Goal: Task Accomplishment & Management: Manage account settings

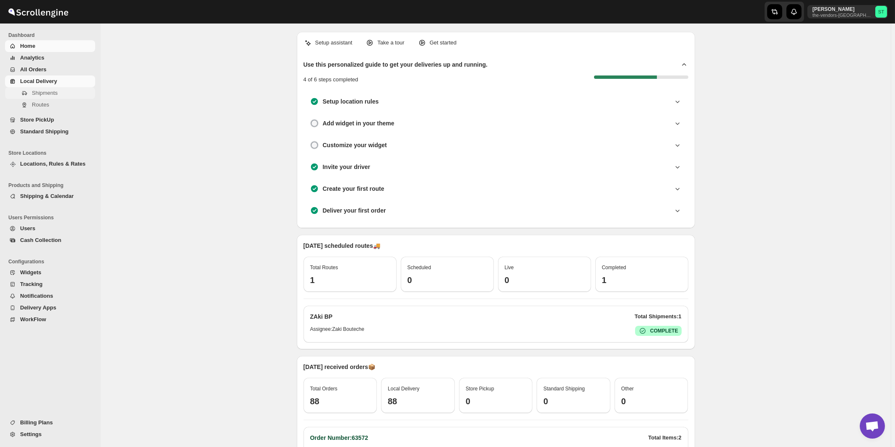
click at [47, 95] on span "Shipments" at bounding box center [45, 93] width 26 height 6
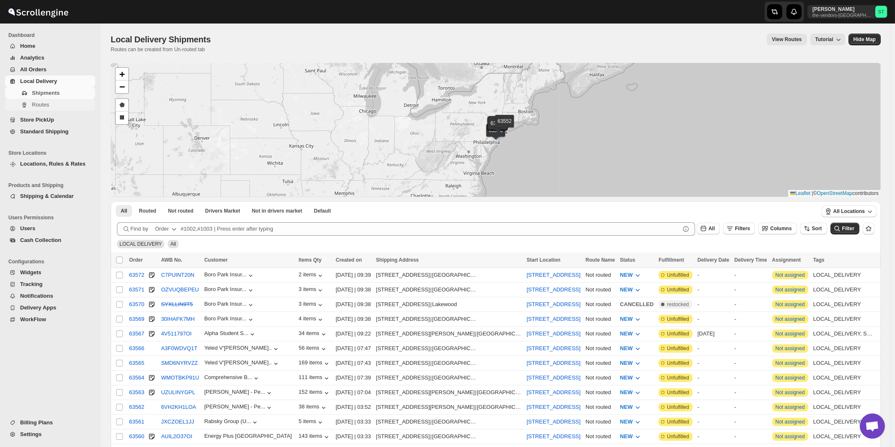
click at [47, 108] on span "Routes" at bounding box center [40, 104] width 17 height 6
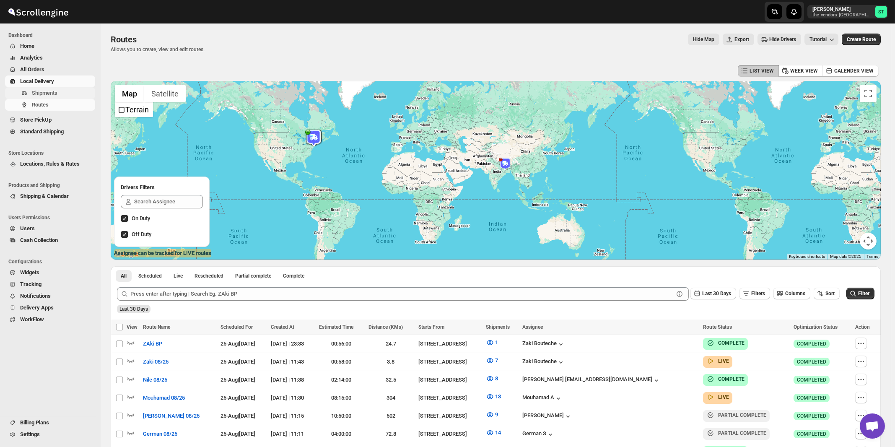
click at [50, 91] on span "Shipments" at bounding box center [45, 93] width 26 height 6
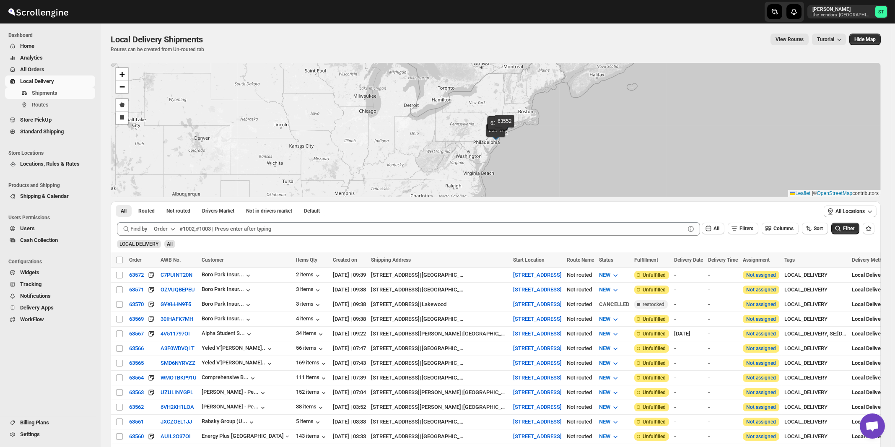
click at [169, 225] on button "Order" at bounding box center [165, 228] width 33 height 13
click at [171, 299] on ul "Order AWB Order Tag Customer Name Customer Email" at bounding box center [166, 276] width 44 height 74
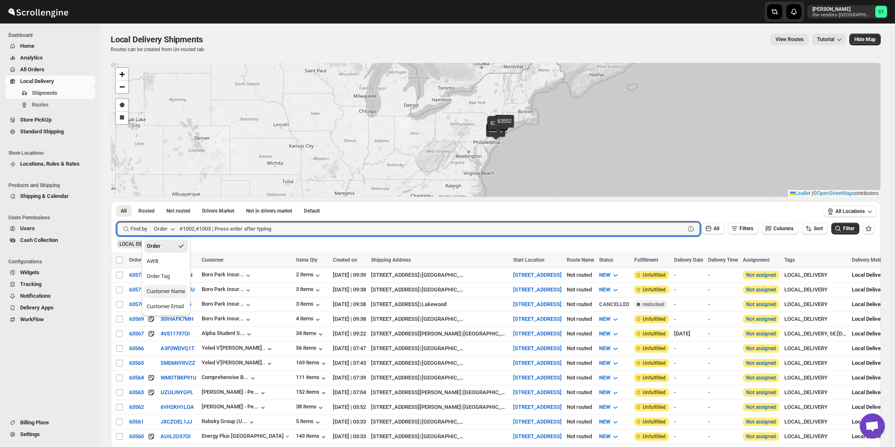
click at [176, 294] on div "Customer Name" at bounding box center [166, 291] width 39 height 8
paste input "[PERSON_NAME] [PERSON_NAME]"
click at [117, 201] on button "Submit" at bounding box center [129, 205] width 24 height 9
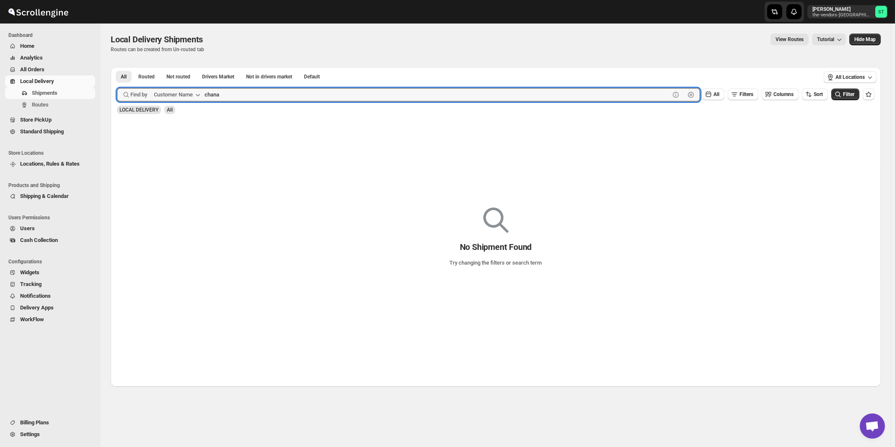
type input "chana"
click at [117, 67] on button "Submit" at bounding box center [129, 71] width 24 height 9
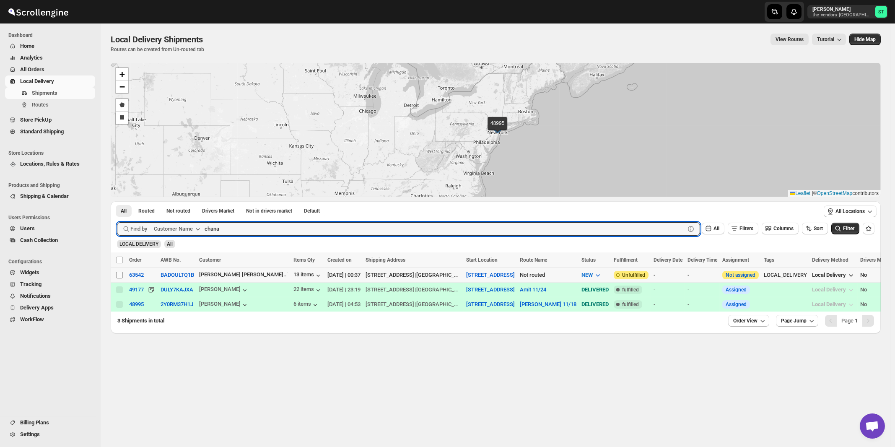
click at [120, 274] on input "Select shipment" at bounding box center [119, 275] width 7 height 7
checkbox input "true"
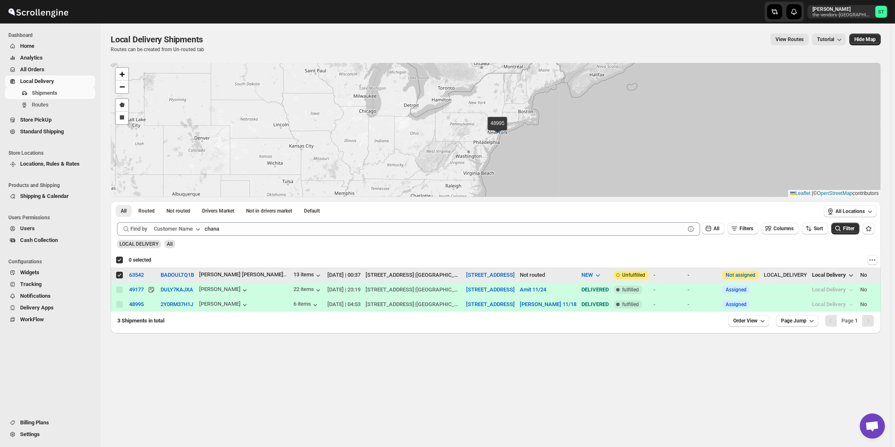
checkbox input "true"
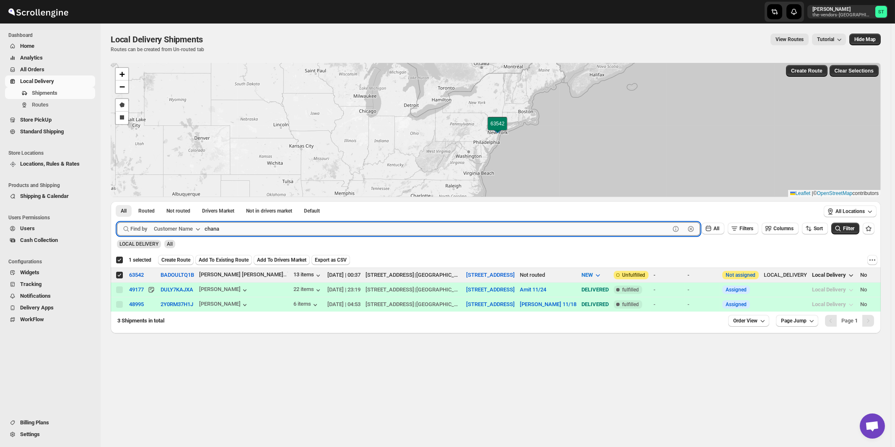
click at [236, 228] on input "chana" at bounding box center [437, 228] width 465 height 13
paste input "IG PPC"
type input "IG PPC"
click at [117, 201] on button "Submit" at bounding box center [129, 205] width 24 height 9
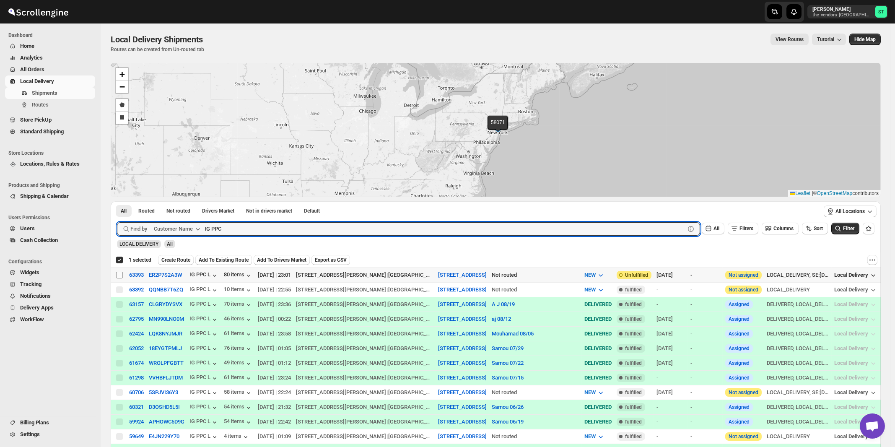
click at [119, 275] on input "Select shipment" at bounding box center [119, 275] width 7 height 7
checkbox input "true"
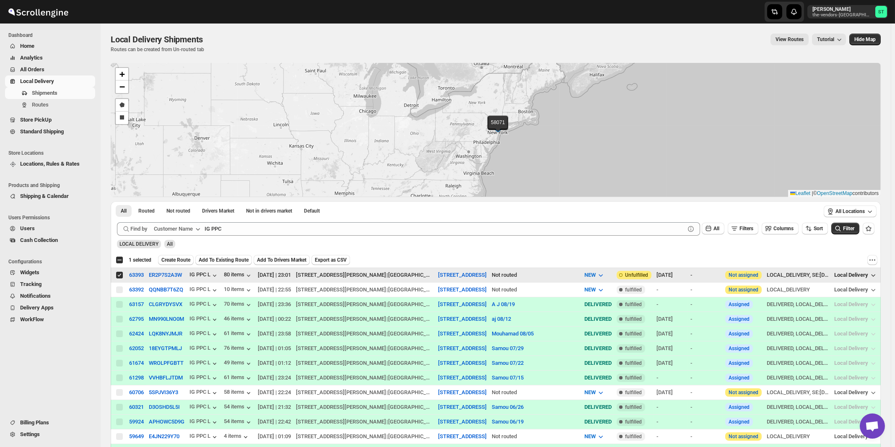
checkbox input "false"
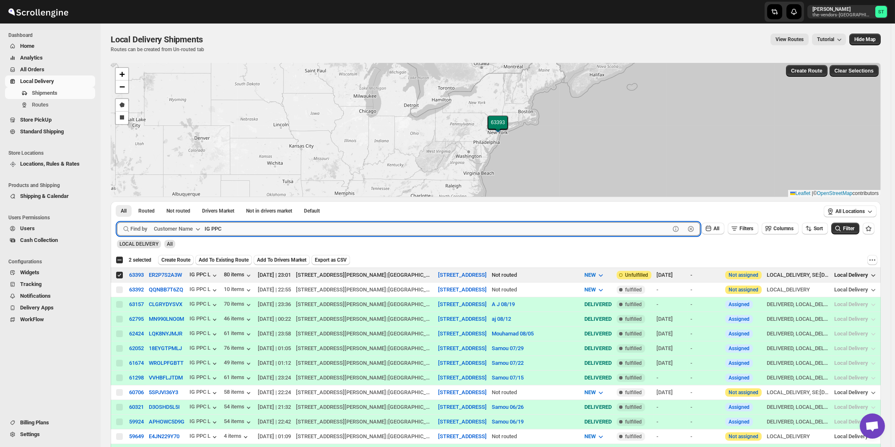
click at [260, 227] on input "IG PPC" at bounding box center [437, 228] width 465 height 13
paste input "Core Scaffold"
type input "Core Scaffold"
click at [117, 201] on button "Submit" at bounding box center [129, 205] width 24 height 9
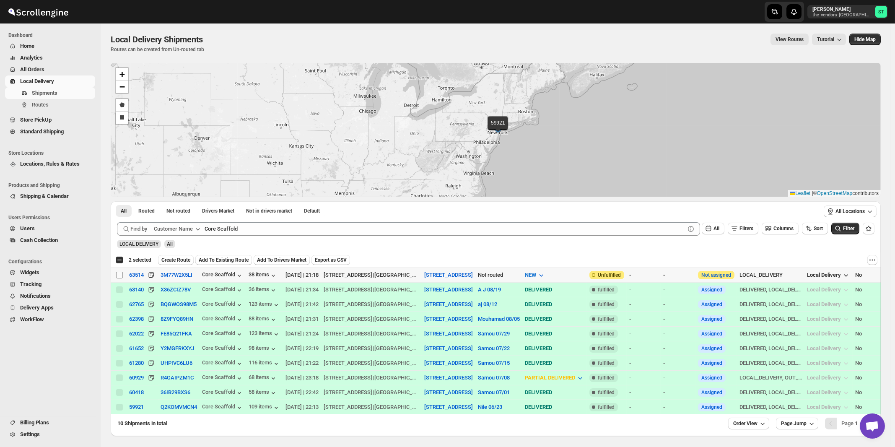
click at [119, 275] on input "Select shipment" at bounding box center [119, 275] width 7 height 7
checkbox input "true"
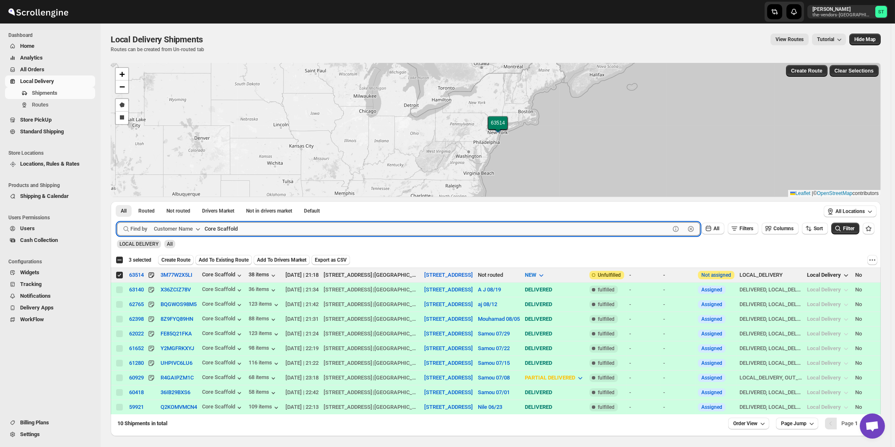
click at [309, 229] on input "Core Scaffold" at bounding box center [437, 228] width 465 height 13
paste input "[PERSON_NAME] Cooling & Heating, LLC"
type input "[PERSON_NAME]"
click at [117, 201] on button "Submit" at bounding box center [129, 205] width 24 height 9
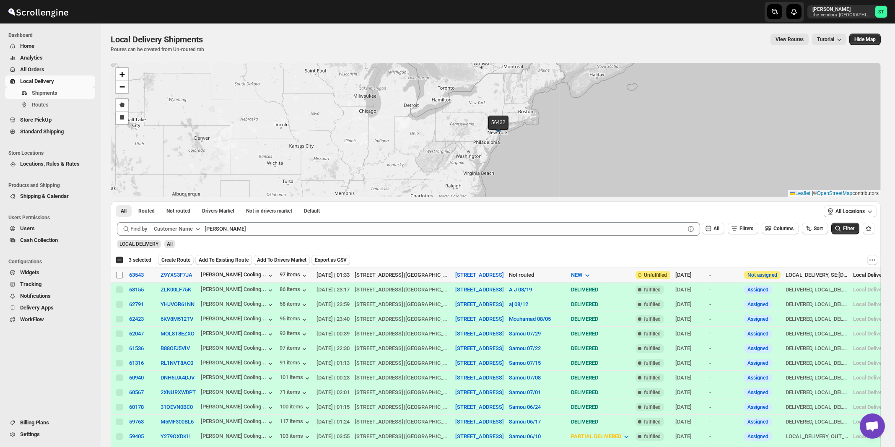
click at [120, 275] on input "Select shipment" at bounding box center [119, 275] width 7 height 7
checkbox input "true"
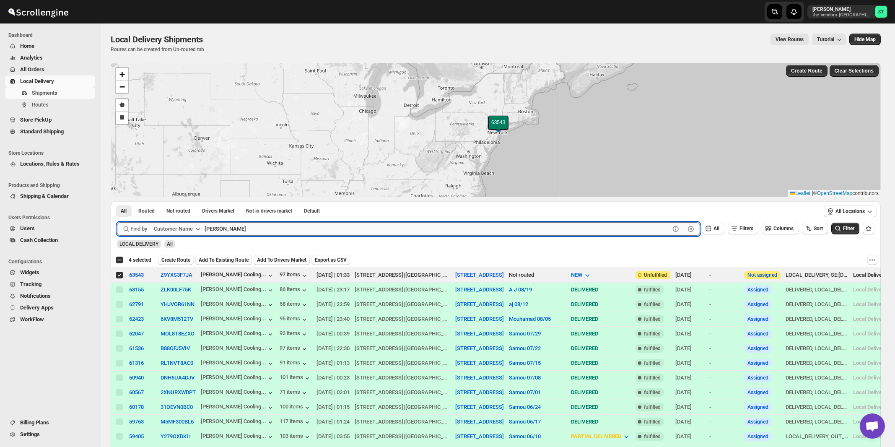
click at [232, 230] on input "[PERSON_NAME]" at bounding box center [437, 228] width 465 height 13
paste input "[PERSON_NAME] Sky Builders"
click at [117, 201] on button "Submit" at bounding box center [129, 205] width 24 height 9
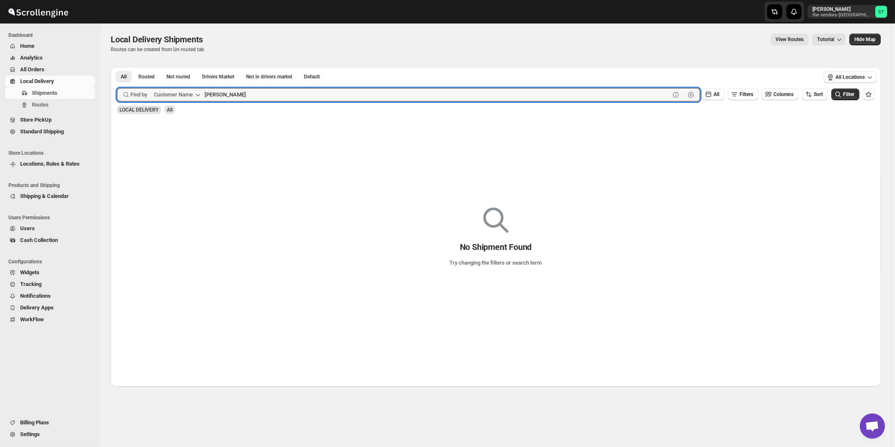
type input "[PERSON_NAME]"
click at [117, 67] on button "Submit" at bounding box center [129, 71] width 24 height 9
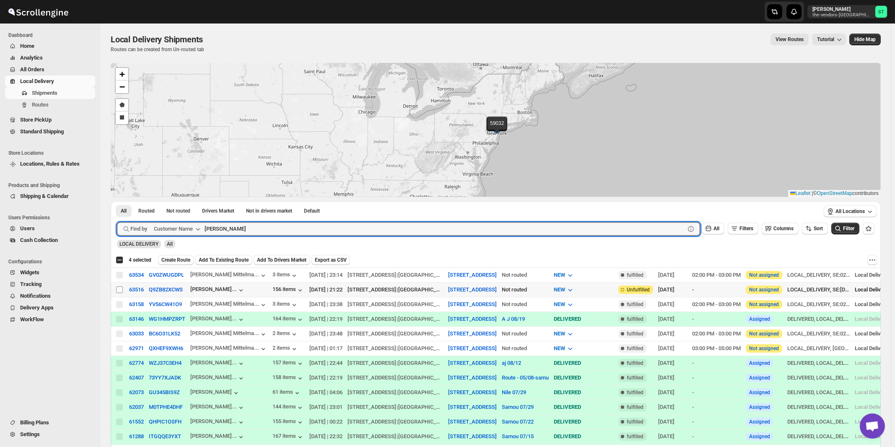
click at [119, 290] on input "Select shipment" at bounding box center [119, 289] width 7 height 7
checkbox input "true"
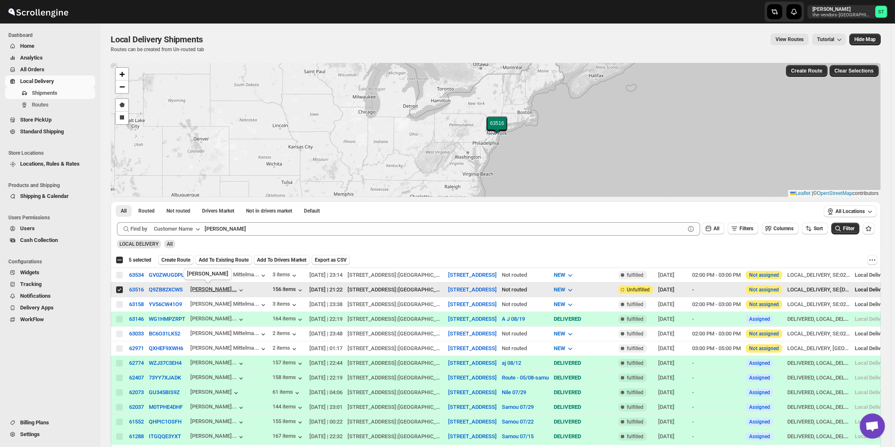
click at [211, 290] on div "[PERSON_NAME]..." at bounding box center [213, 289] width 47 height 6
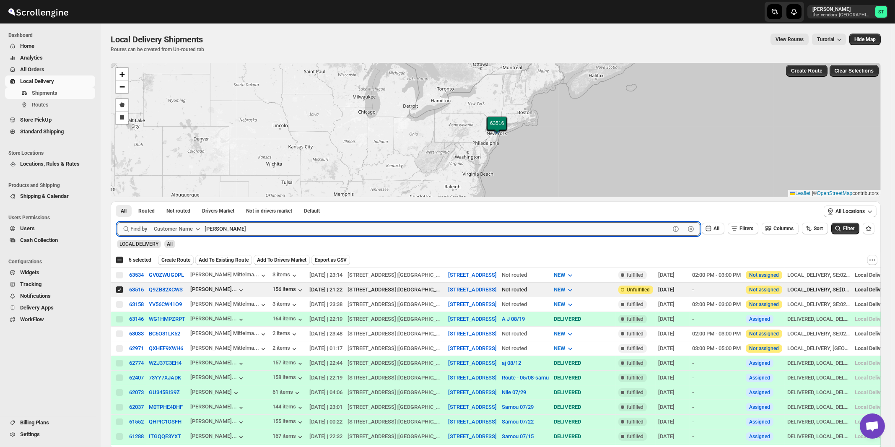
click at [261, 234] on input "[PERSON_NAME]" at bounding box center [437, 228] width 465 height 13
paste input "[PERSON_NAME]"
type input "[PERSON_NAME]"
click at [117, 201] on button "Submit" at bounding box center [129, 205] width 24 height 9
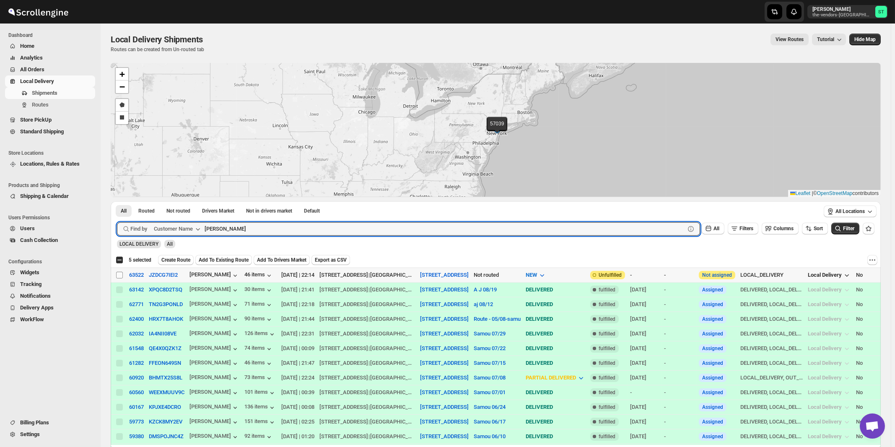
click at [118, 274] on input "Select shipment" at bounding box center [119, 275] width 7 height 7
checkbox input "true"
click at [277, 232] on input "[PERSON_NAME]" at bounding box center [437, 228] width 465 height 13
paste input "[PERSON_NAME] - Pesach Tikvah 3rd floor"
type input "[PERSON_NAME] - Pesach Tikvah 3rd floor"
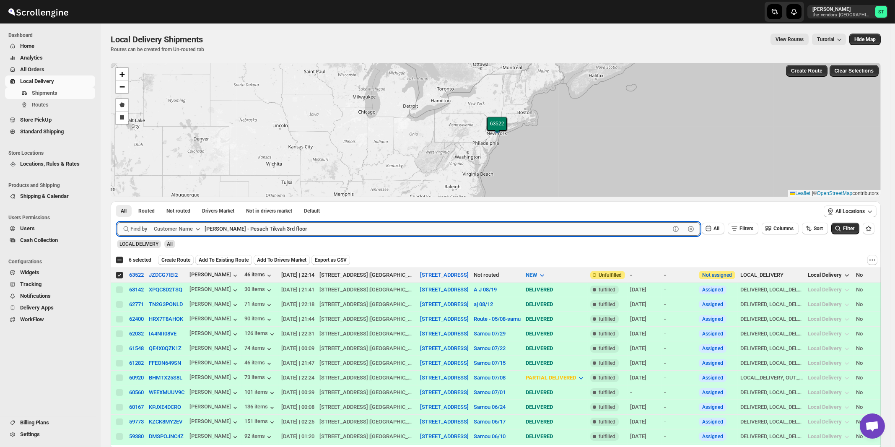
click at [117, 201] on button "Submit" at bounding box center [129, 205] width 24 height 9
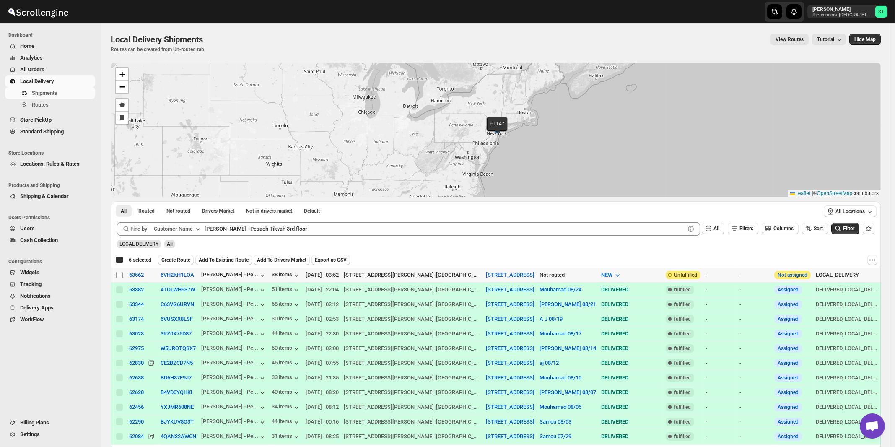
click at [119, 275] on input "Select shipment" at bounding box center [119, 275] width 7 height 7
checkbox input "true"
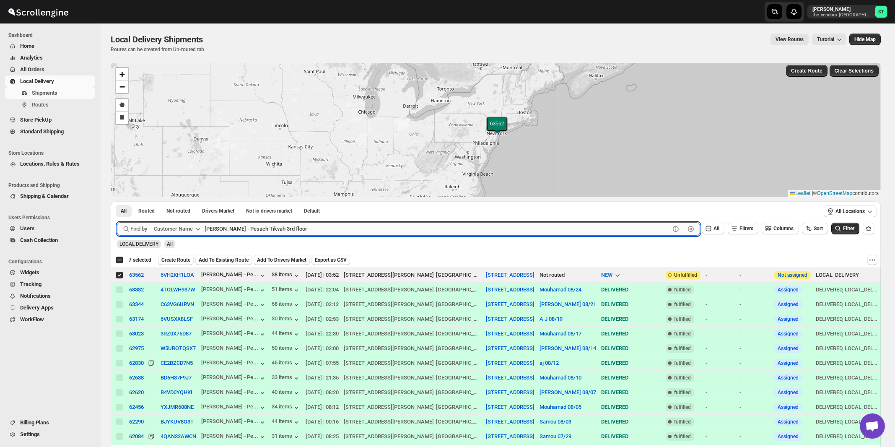
click at [280, 222] on input "[PERSON_NAME] - Pesach Tikvah 3rd floor" at bounding box center [437, 228] width 465 height 13
paste input "4th"
type input "[PERSON_NAME] - Pesach Tikvah 4th floor"
click at [117, 201] on button "Submit" at bounding box center [129, 205] width 24 height 9
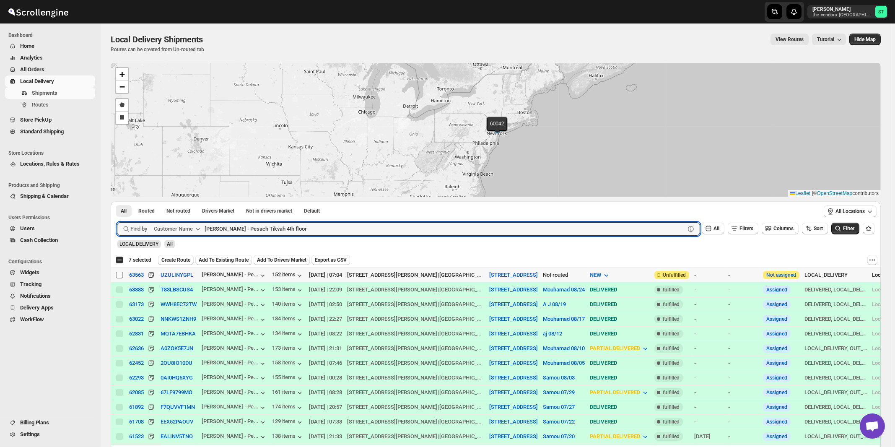
click at [119, 276] on input "Select shipment" at bounding box center [119, 275] width 7 height 7
checkbox input "true"
click at [304, 226] on input "[PERSON_NAME] - Pesach Tikvah 4th floor" at bounding box center [437, 228] width 465 height 13
paste input "Kernko Group"
type input "Kernko Group"
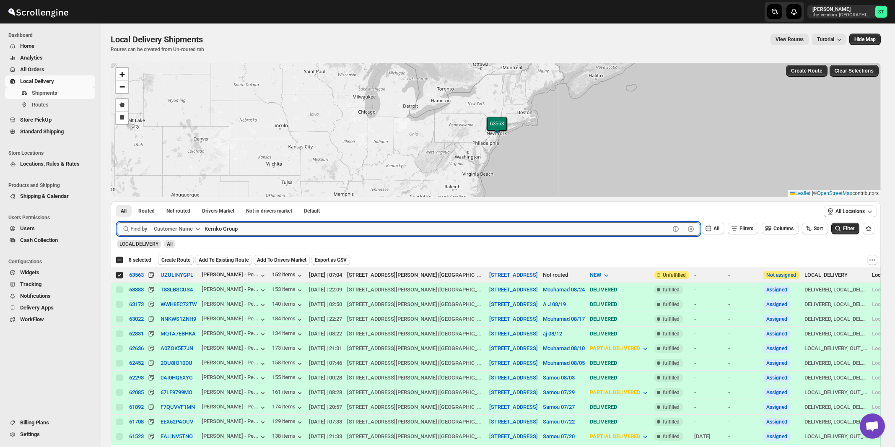
click at [117, 201] on button "Submit" at bounding box center [129, 205] width 24 height 9
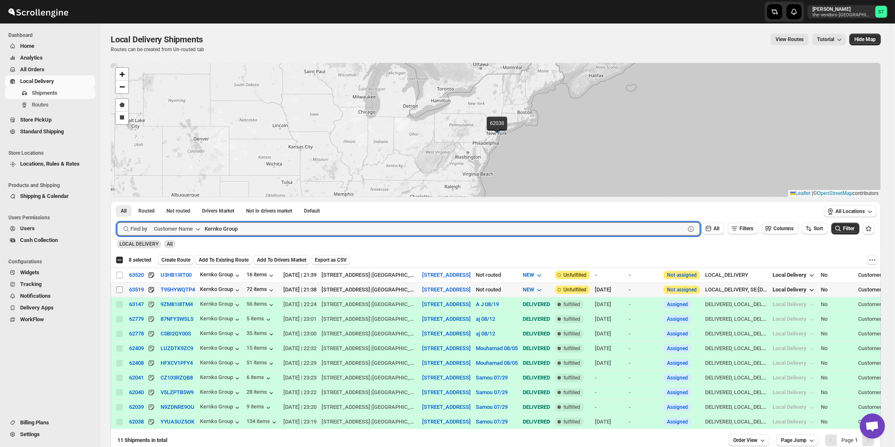
click at [119, 288] on input "Select shipment" at bounding box center [119, 289] width 7 height 7
checkbox input "true"
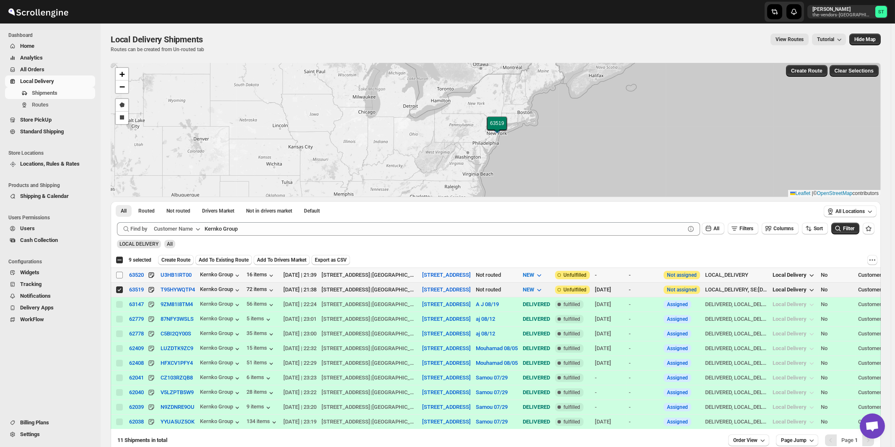
click at [120, 273] on input "Select shipment" at bounding box center [119, 275] width 7 height 7
checkbox input "true"
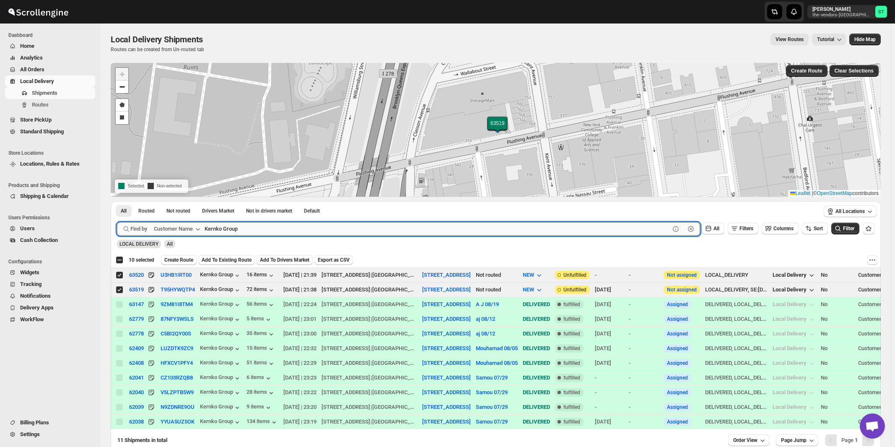
click at [307, 228] on input "Kernko Group" at bounding box center [437, 228] width 465 height 13
paste input "Pelican Interiors"
click at [117, 201] on button "Submit" at bounding box center [129, 205] width 24 height 9
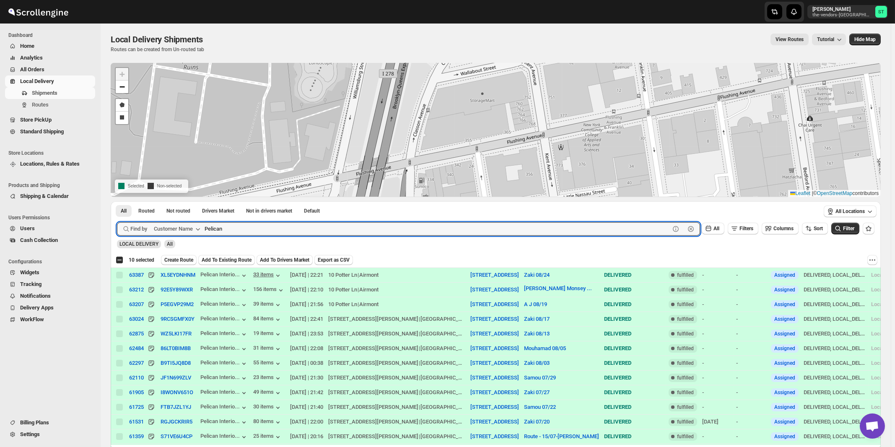
click at [117, 201] on button "Submit" at bounding box center [129, 205] width 24 height 9
paste input "Heartfelt Builders"
type input "Heartfelt Builders"
click at [117, 201] on button "Submit" at bounding box center [129, 205] width 24 height 9
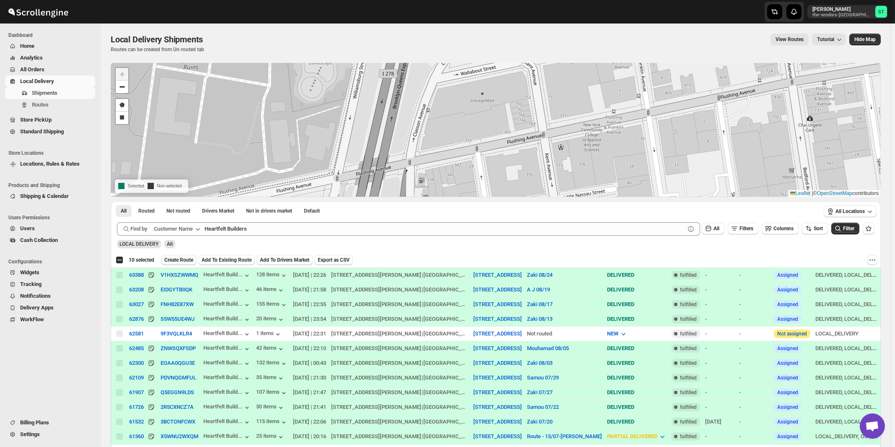
click at [173, 259] on span "Create Route" at bounding box center [178, 260] width 29 height 7
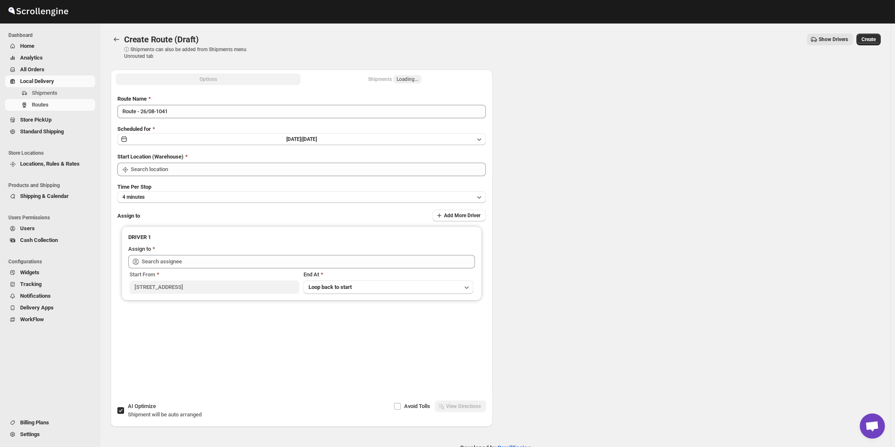
type input "[STREET_ADDRESS]"
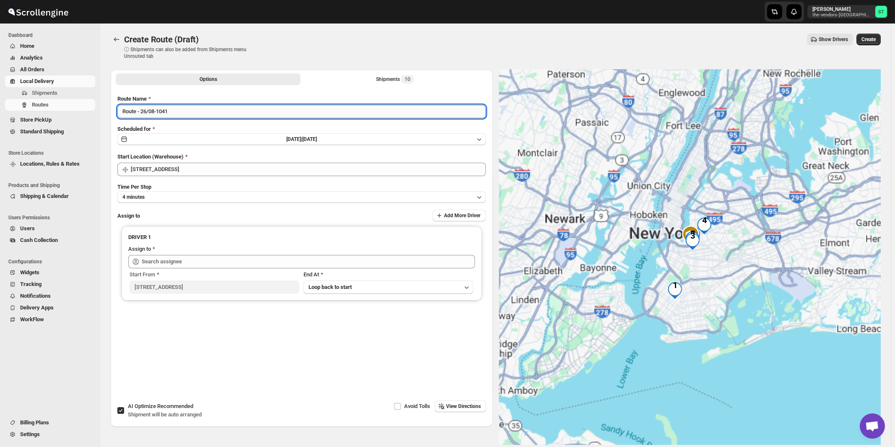
click at [239, 116] on input "Route - 26/08-1041" at bounding box center [301, 111] width 368 height 13
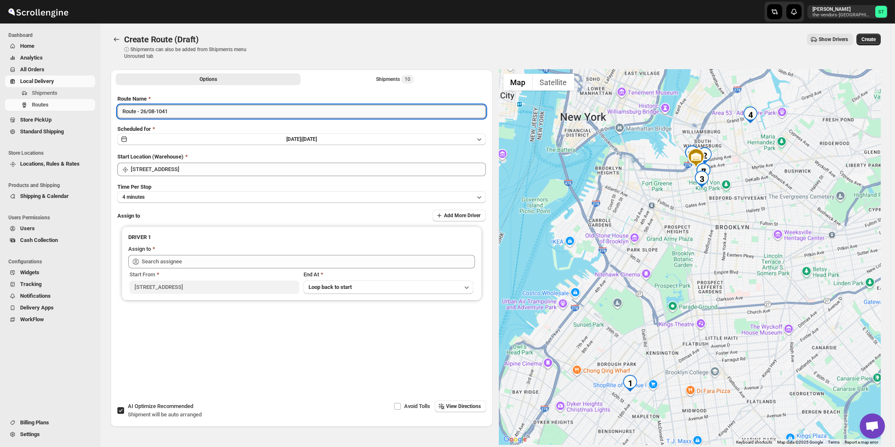
paste input "A J"
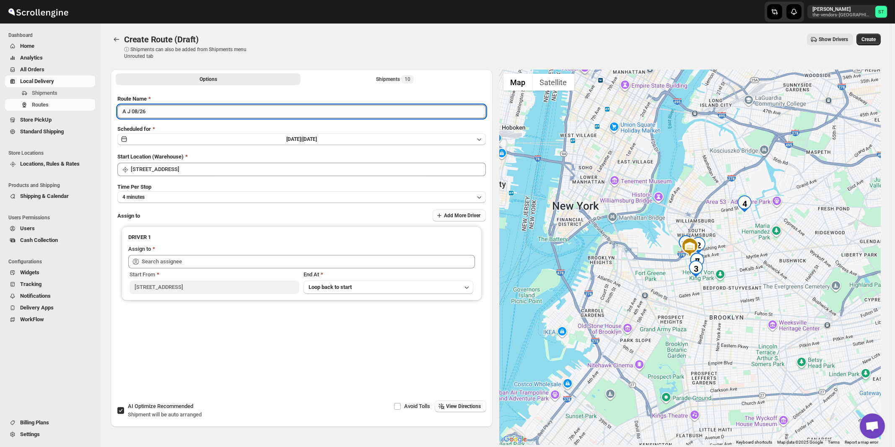
type input "A J 08/26"
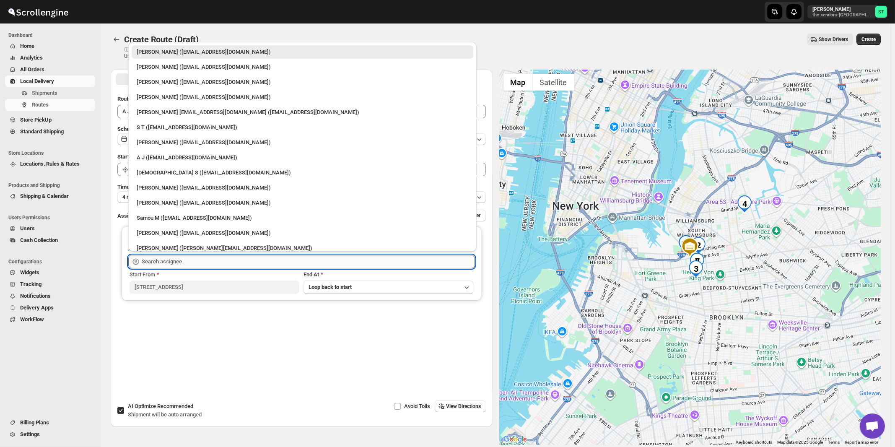
click at [200, 261] on input "text" at bounding box center [308, 261] width 333 height 13
click at [152, 160] on div "A J ([EMAIL_ADDRESS][DOMAIN_NAME])" at bounding box center [303, 157] width 332 height 8
type input "A J ([EMAIL_ADDRESS][DOMAIN_NAME])"
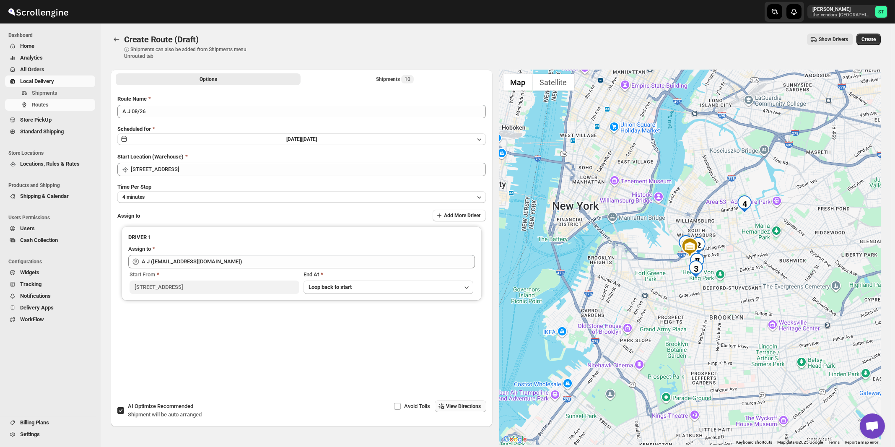
click at [457, 407] on span "View Directions" at bounding box center [463, 406] width 35 height 7
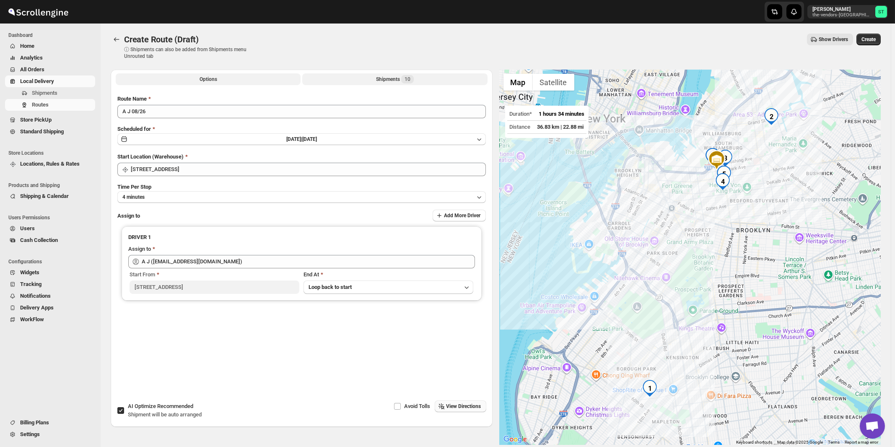
click at [405, 80] on span "10" at bounding box center [407, 79] width 13 height 8
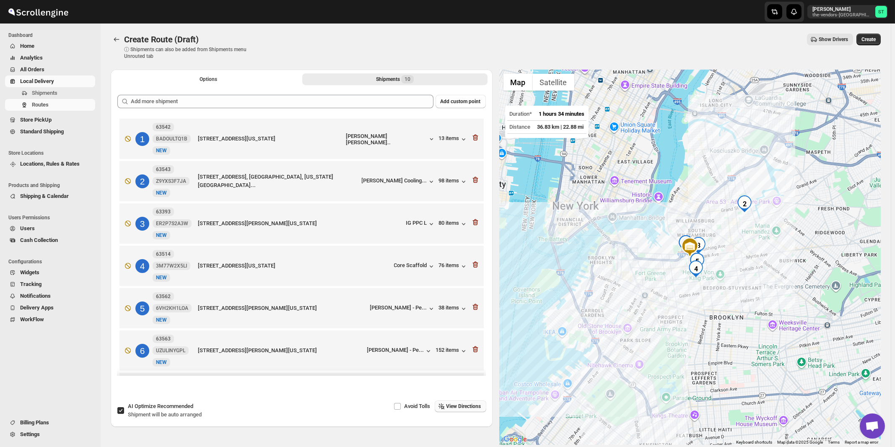
click at [153, 416] on span "Shipment will be auto arranged" at bounding box center [165, 414] width 74 height 6
click at [124, 414] on input "AI Optimize Recommended Shipment will be auto arranged" at bounding box center [120, 410] width 7 height 7
checkbox input "false"
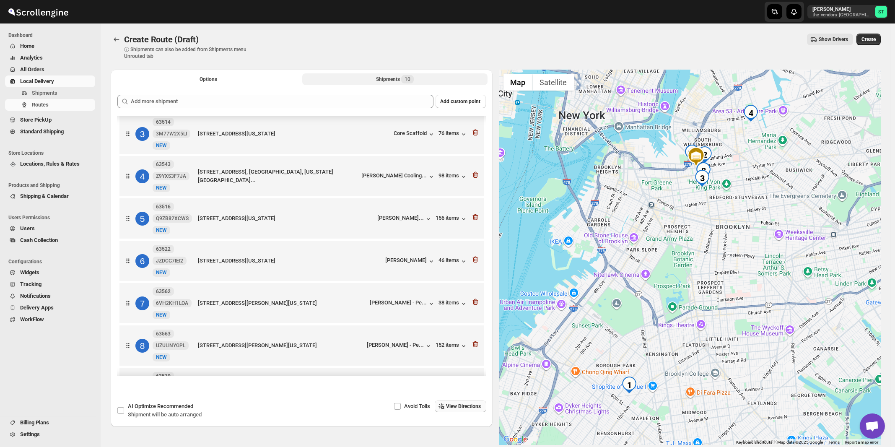
scroll to position [175, 0]
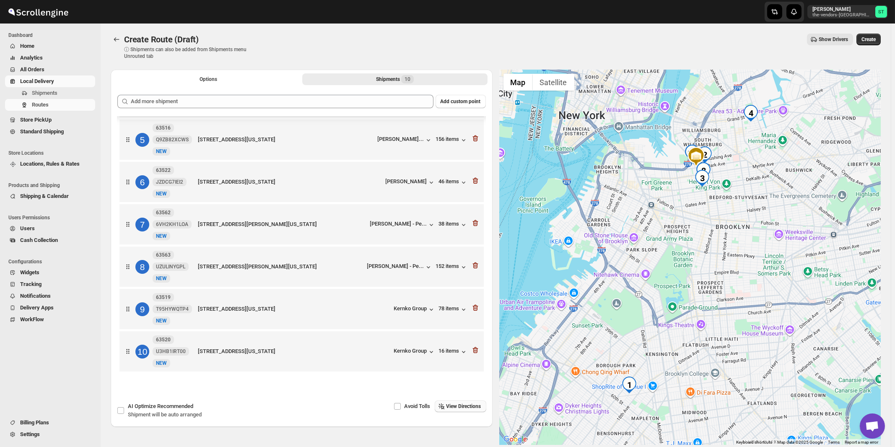
click at [472, 410] on span "View Directions" at bounding box center [463, 406] width 35 height 7
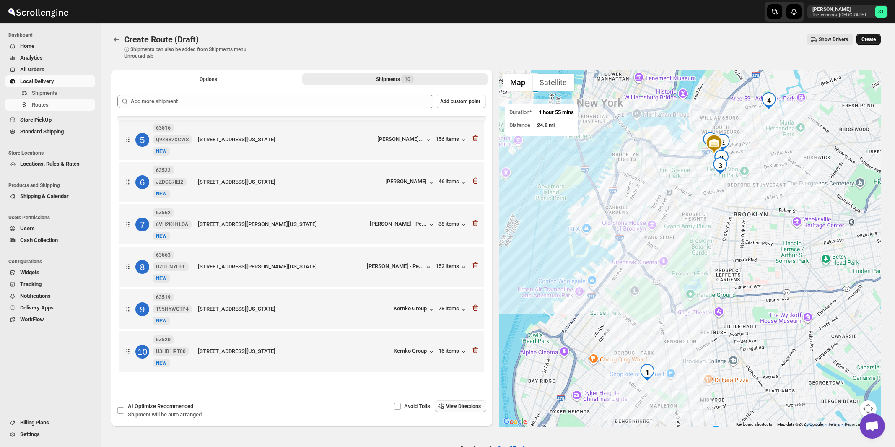
click at [875, 41] on span "Create" at bounding box center [868, 39] width 14 height 7
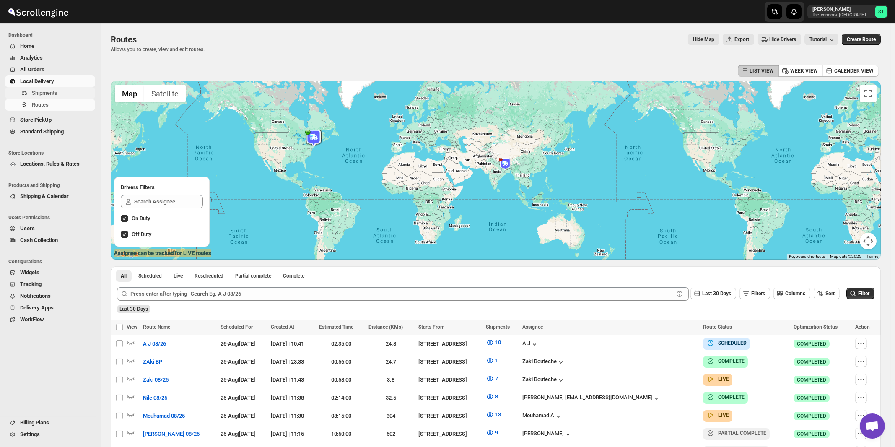
click at [43, 93] on span "Shipments" at bounding box center [45, 93] width 26 height 6
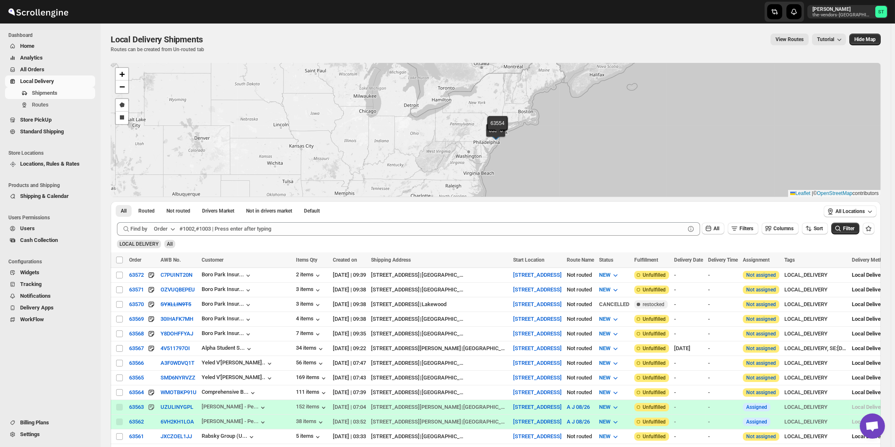
click at [171, 229] on icon "button" at bounding box center [173, 229] width 8 height 8
click at [165, 290] on div "Customer Name" at bounding box center [166, 291] width 39 height 8
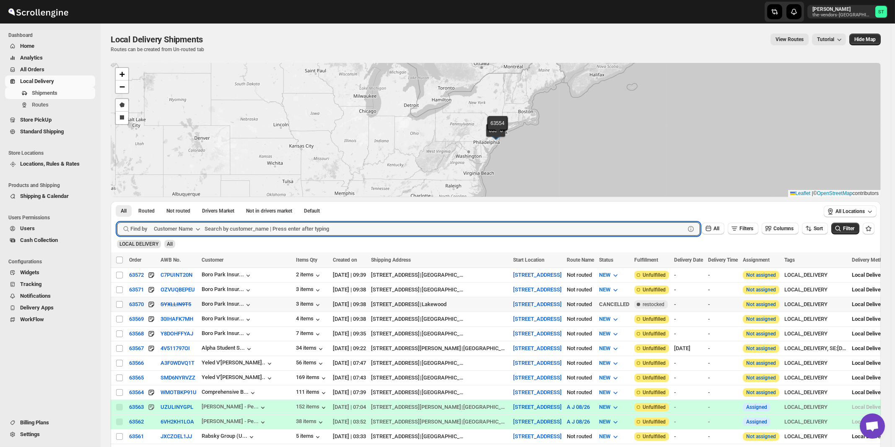
paste input "Sib Insurance"
type input "Sib Insurance"
click at [117, 201] on button "Submit" at bounding box center [129, 205] width 24 height 9
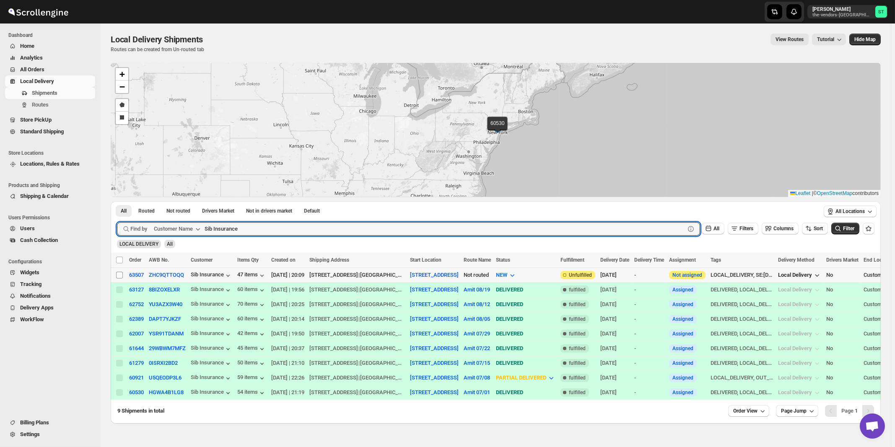
click at [119, 274] on input "Select shipment" at bounding box center [119, 275] width 7 height 7
checkbox input "true"
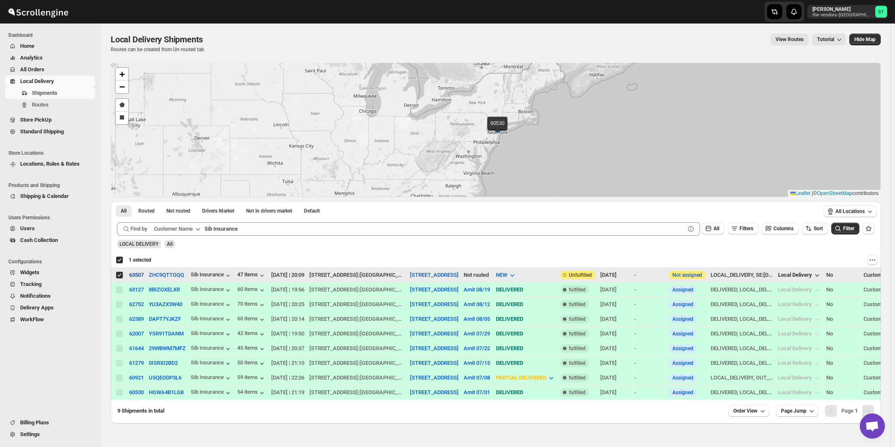
checkbox input "true"
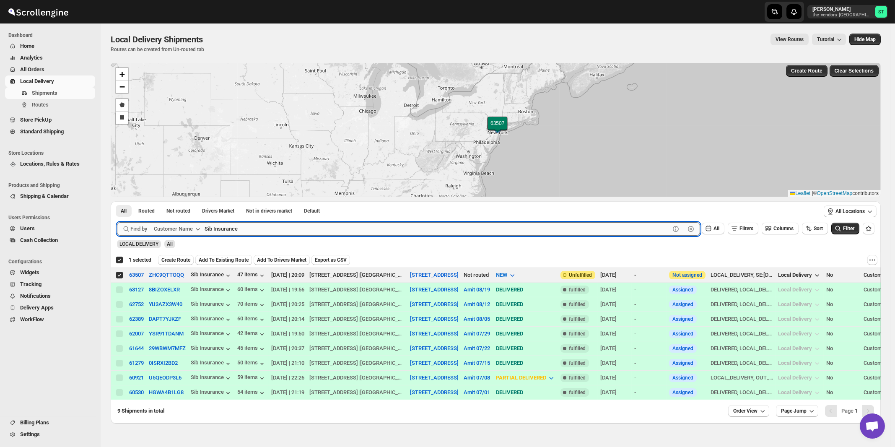
click at [252, 229] on input "Sib Insurance" at bounding box center [437, 228] width 465 height 13
paste input "P&G Brokerage [GEOGRAPHIC_DATA]"
type input "P&G Brokerage"
click at [117, 201] on button "Submit" at bounding box center [129, 205] width 24 height 9
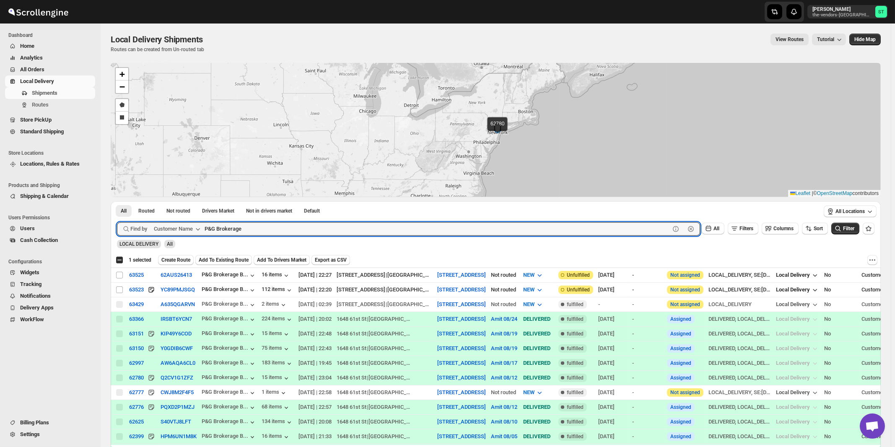
checkbox input "false"
click at [121, 290] on input "Select shipment" at bounding box center [119, 289] width 7 height 7
checkbox input "true"
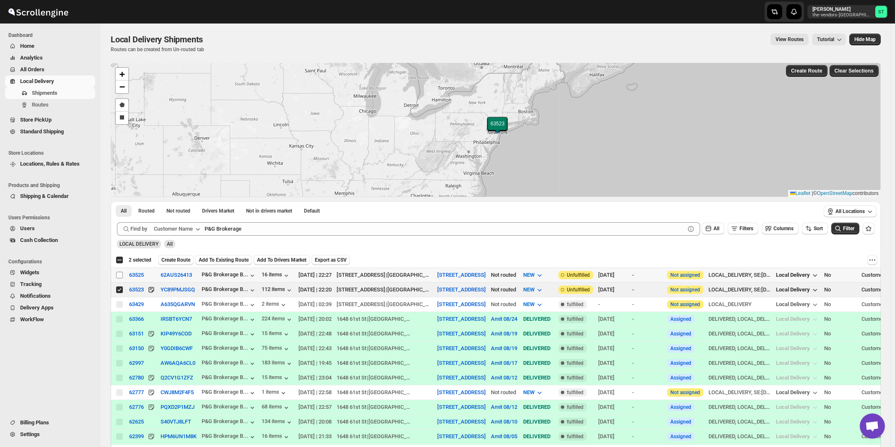
click at [119, 275] on input "Select shipment" at bounding box center [119, 275] width 7 height 7
checkbox input "true"
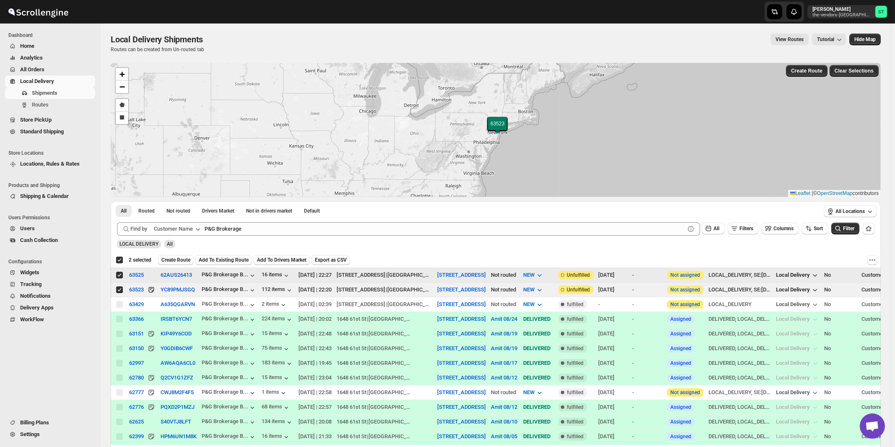
checkbox input "true"
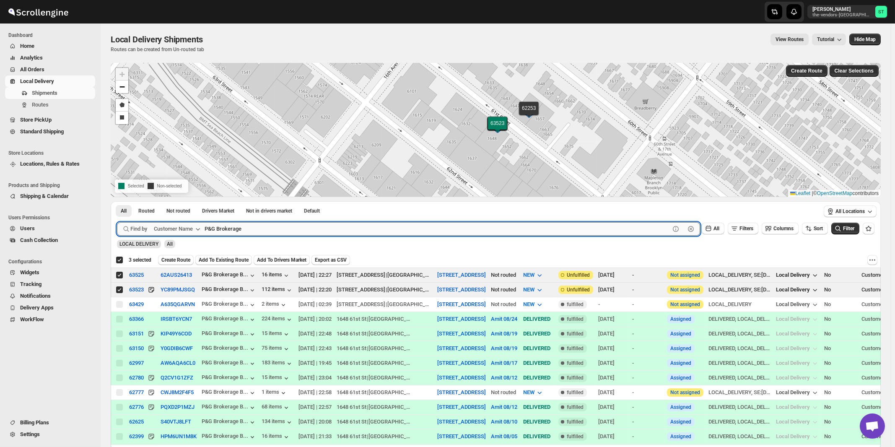
click at [254, 227] on input "P&G Brokerage" at bounding box center [437, 228] width 465 height 13
paste input "First Choice BP"
type input "First Choice BP"
click at [117, 201] on button "Submit" at bounding box center [129, 205] width 24 height 9
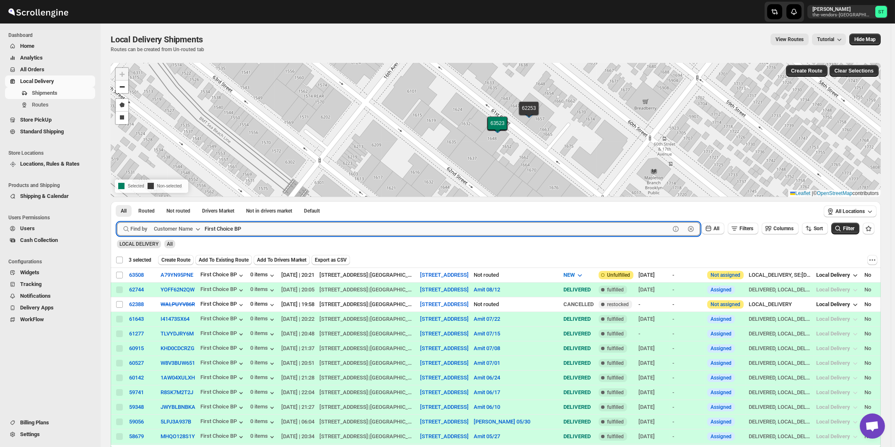
checkbox input "false"
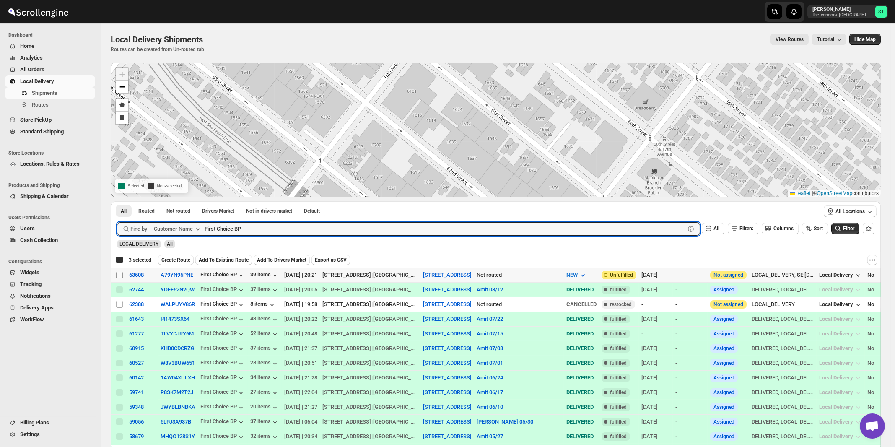
click at [121, 274] on input "Select shipment" at bounding box center [119, 275] width 7 height 7
checkbox input "true"
click at [251, 226] on input "First Choice BP" at bounding box center [437, 228] width 465 height 13
paste input "Alpha Student Support"
type input "Alpha Student Support"
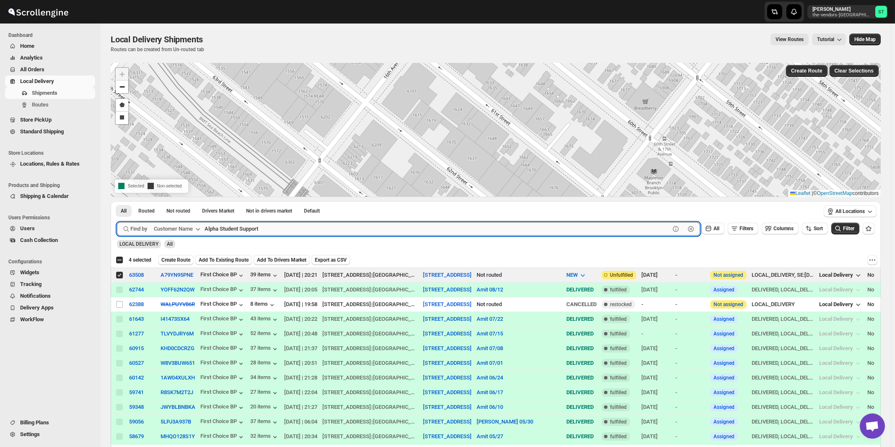
click at [117, 201] on button "Submit" at bounding box center [129, 205] width 24 height 9
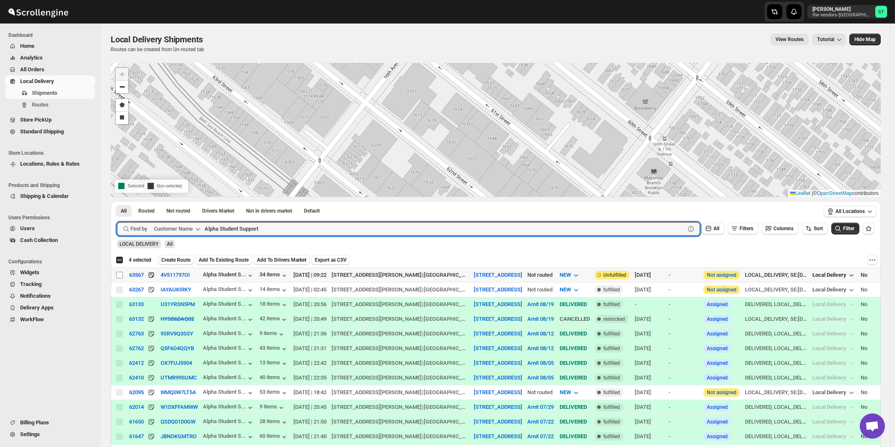
click at [119, 276] on input "Select shipment" at bounding box center [119, 275] width 7 height 7
checkbox input "true"
click at [268, 228] on input "Alpha Student Support" at bounding box center [437, 228] width 465 height 13
paste input "Renewal Of Life"
type input "Renewal Of Life"
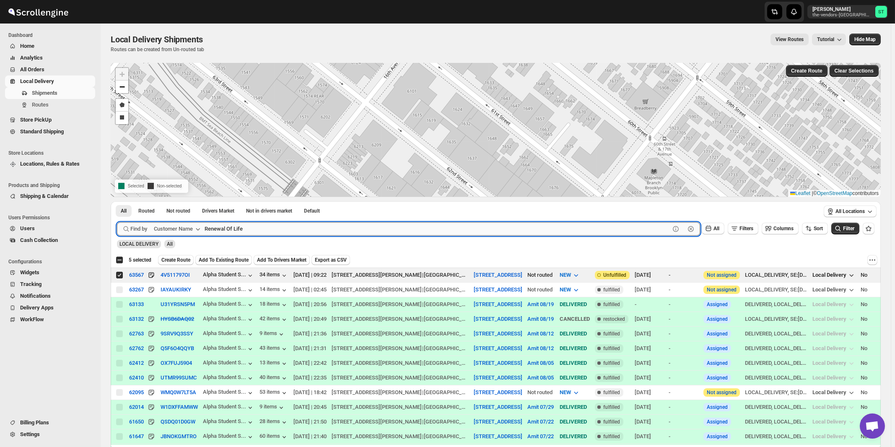
click at [117, 201] on button "Submit" at bounding box center [129, 205] width 24 height 9
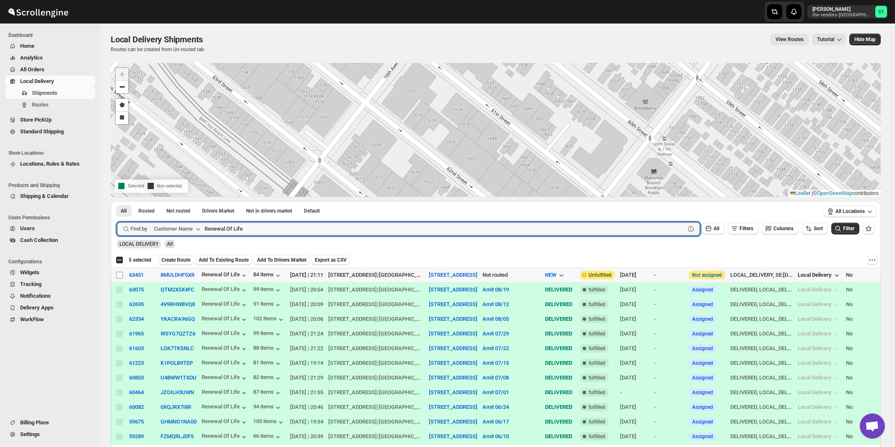
click at [120, 275] on input "Select shipment" at bounding box center [119, 275] width 7 height 7
checkbox input "true"
click at [256, 224] on input "Renewal Of Life" at bounding box center [437, 228] width 465 height 13
paste input "Keter Judaica"
type input "Keter Judaica"
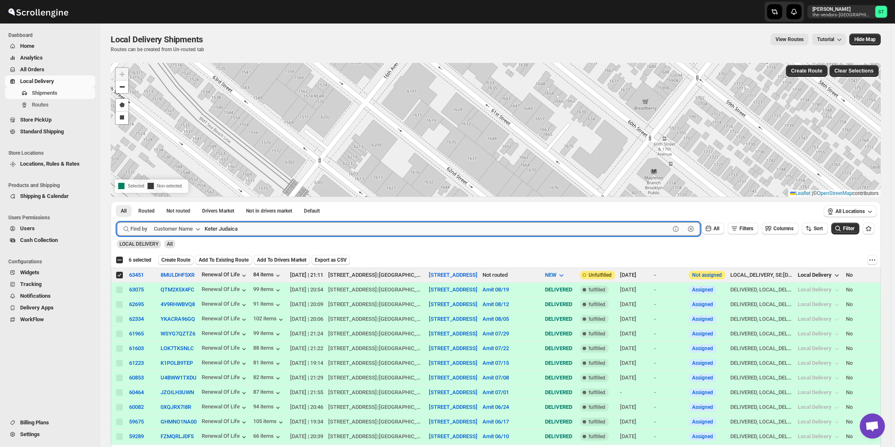
click at [117, 201] on button "Submit" at bounding box center [129, 205] width 24 height 9
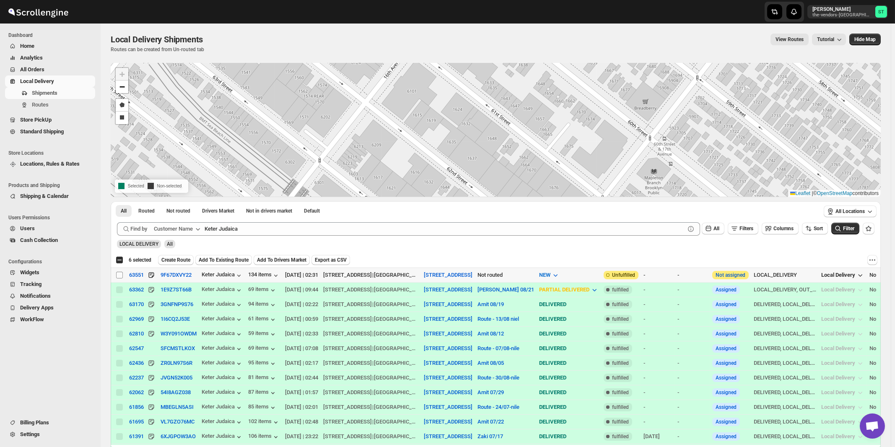
click at [119, 275] on input "Select shipment" at bounding box center [119, 275] width 7 height 7
checkbox input "true"
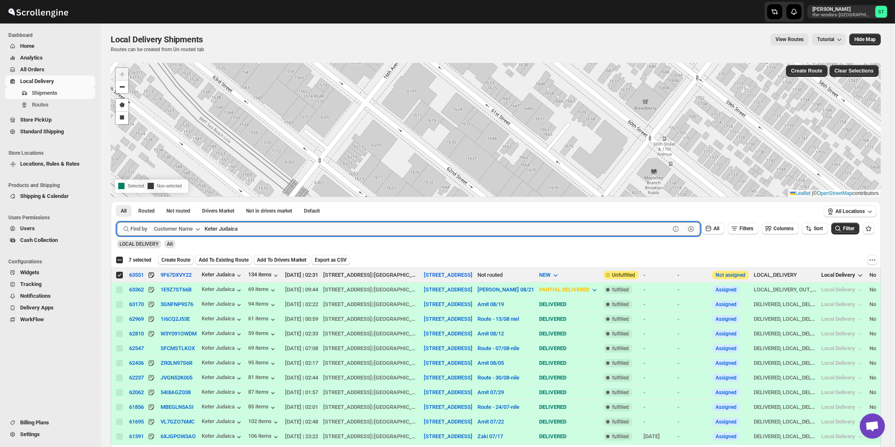
click at [285, 227] on input "Keter Judaica" at bounding box center [437, 228] width 465 height 13
paste input "Diamond Support"
click at [117, 201] on button "Submit" at bounding box center [129, 205] width 24 height 9
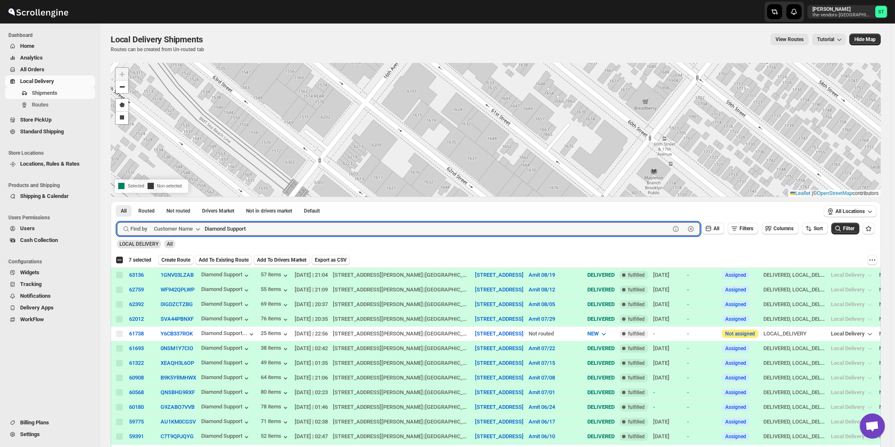
click at [117, 201] on button "Submit" at bounding box center [129, 205] width 24 height 9
type input "Diamond"
click at [117, 201] on button "Submit" at bounding box center [129, 205] width 24 height 9
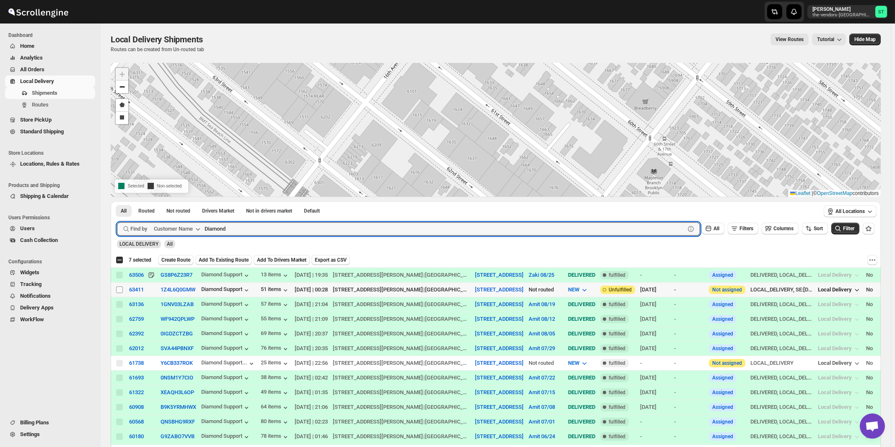
click at [121, 289] on input "Select shipment" at bounding box center [119, 289] width 7 height 7
checkbox input "true"
click at [305, 228] on input "Diamond" at bounding box center [437, 228] width 465 height 13
paste input "Keter Production"
click at [117, 201] on button "Submit" at bounding box center [129, 205] width 24 height 9
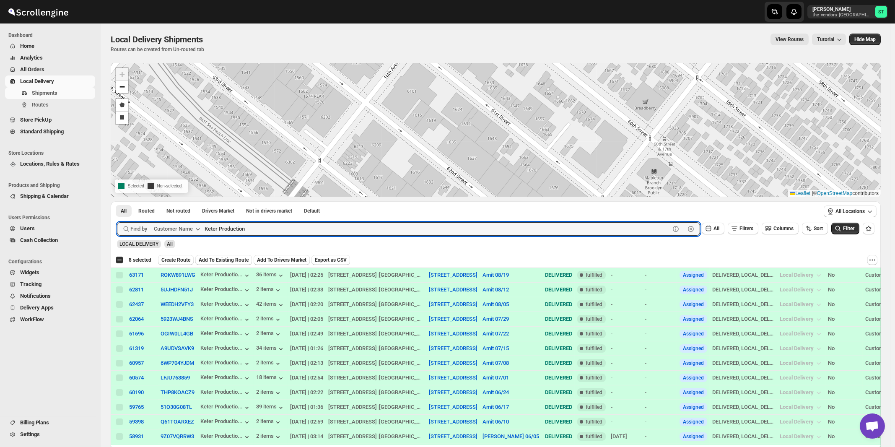
paste input "Preferred Partners Group LLC"
click at [117, 201] on button "Submit" at bounding box center [129, 205] width 24 height 9
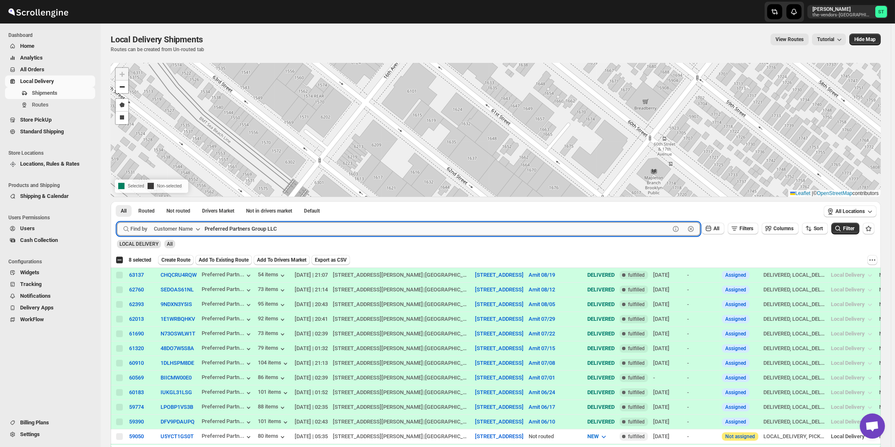
click at [117, 201] on button "Submit" at bounding box center [129, 205] width 24 height 9
type input "Preferred"
click at [117, 201] on button "Submit" at bounding box center [129, 205] width 24 height 9
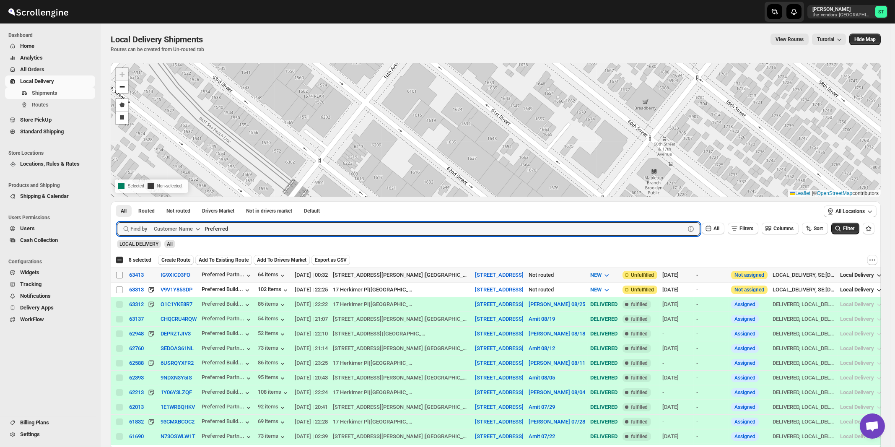
click at [120, 275] on input "Select shipment" at bounding box center [119, 275] width 7 height 7
checkbox input "true"
click at [252, 228] on input "Preferred" at bounding box center [437, 228] width 465 height 13
paste input "Score Spaces"
type input "Score Spaces"
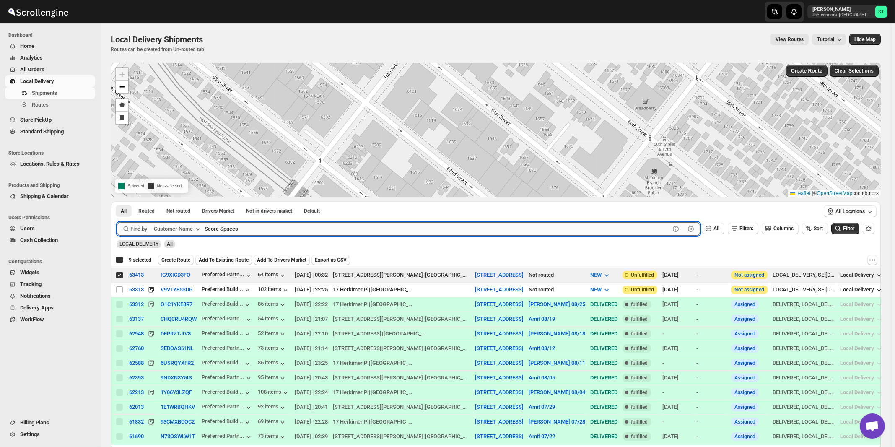
click at [117, 201] on button "Submit" at bounding box center [129, 205] width 24 height 9
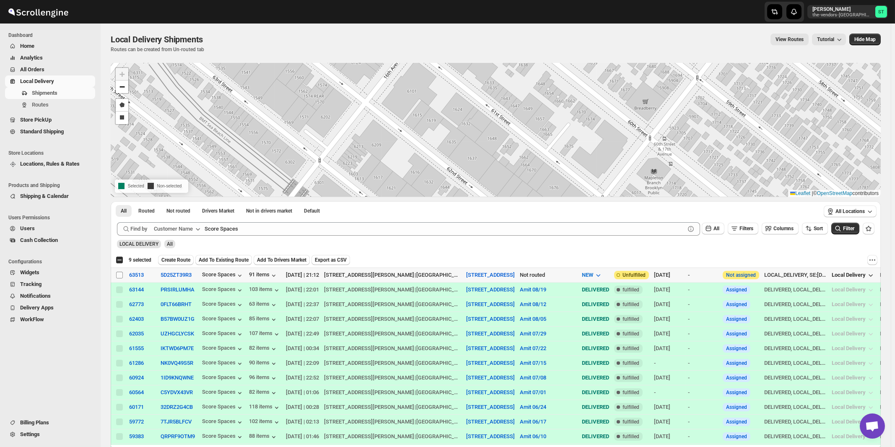
click at [120, 275] on input "Select shipment" at bounding box center [119, 275] width 7 height 7
checkbox input "true"
click at [181, 262] on span "Create Route" at bounding box center [178, 260] width 29 height 7
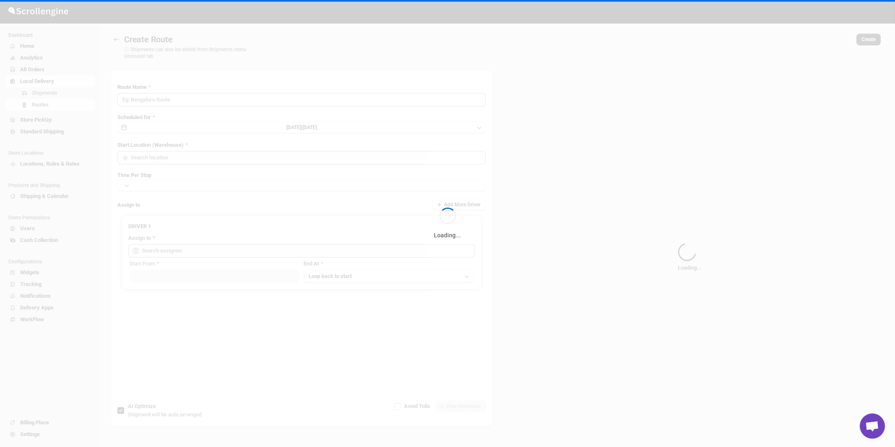
type input "Route - 26/08-1048"
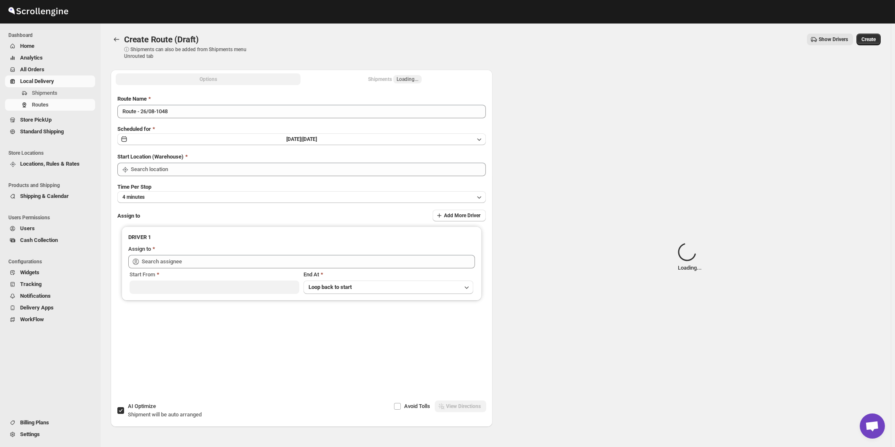
type input "[STREET_ADDRESS]"
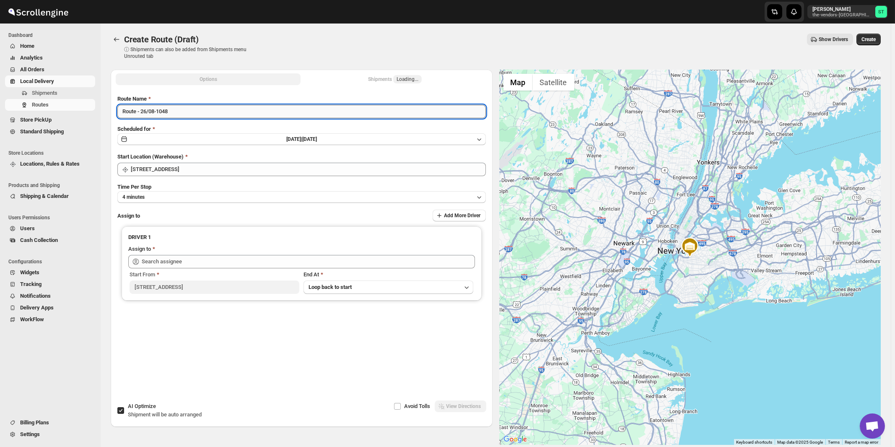
click at [219, 112] on input "Route - 26/08-1048" at bounding box center [301, 111] width 368 height 13
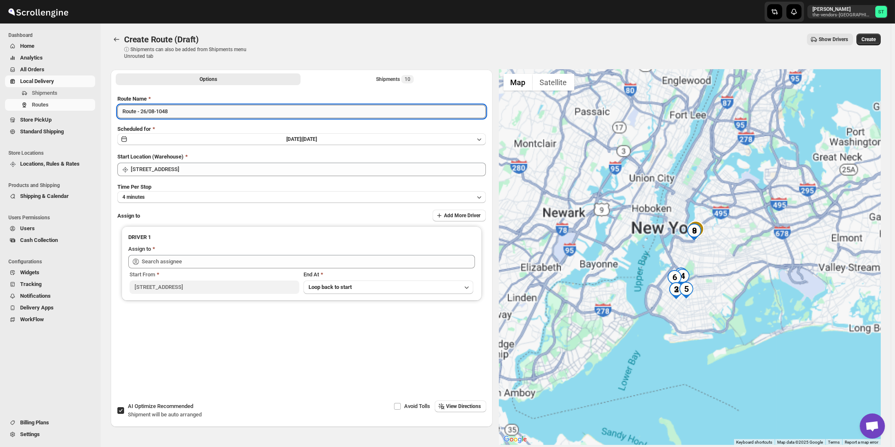
paste input "Amit"
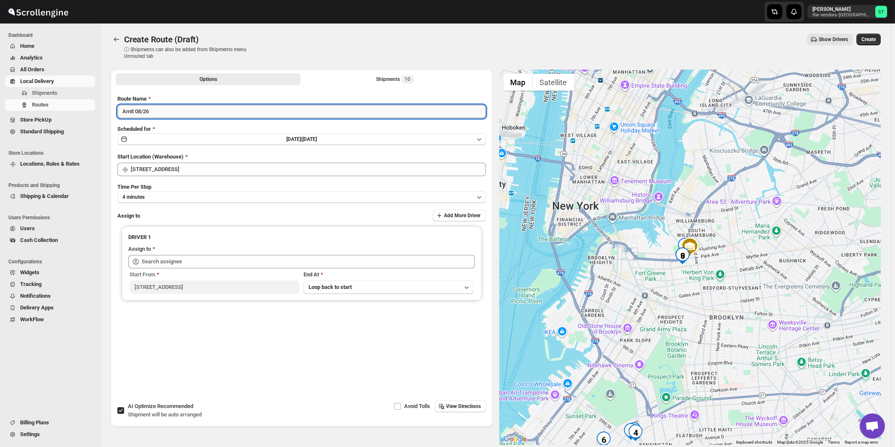
type input "Amit 08/26"
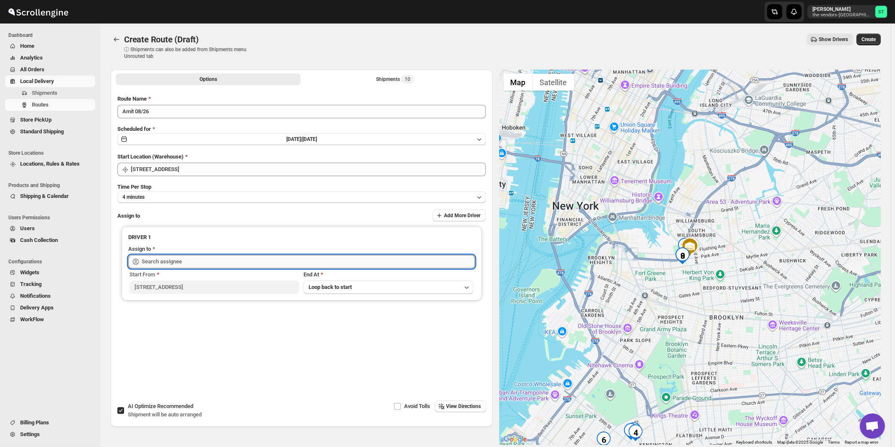
click at [215, 256] on input "text" at bounding box center [308, 261] width 333 height 13
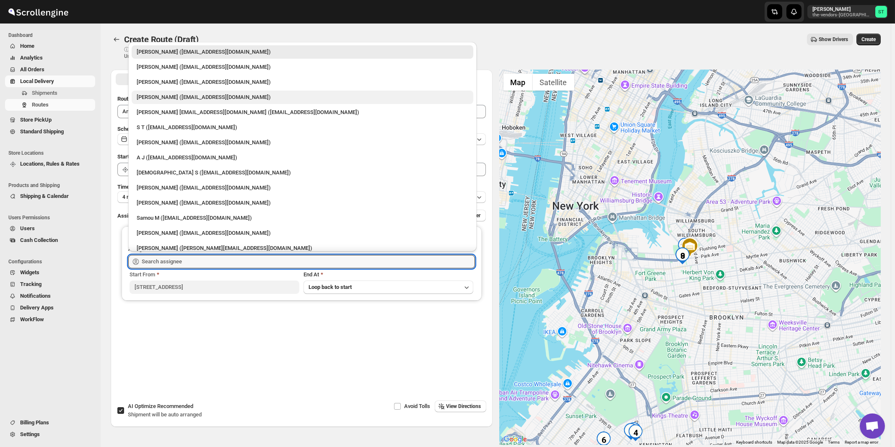
click at [162, 93] on div "[PERSON_NAME] ([EMAIL_ADDRESS][DOMAIN_NAME])" at bounding box center [303, 97] width 332 height 8
type input "[PERSON_NAME] ([EMAIL_ADDRESS][DOMAIN_NAME])"
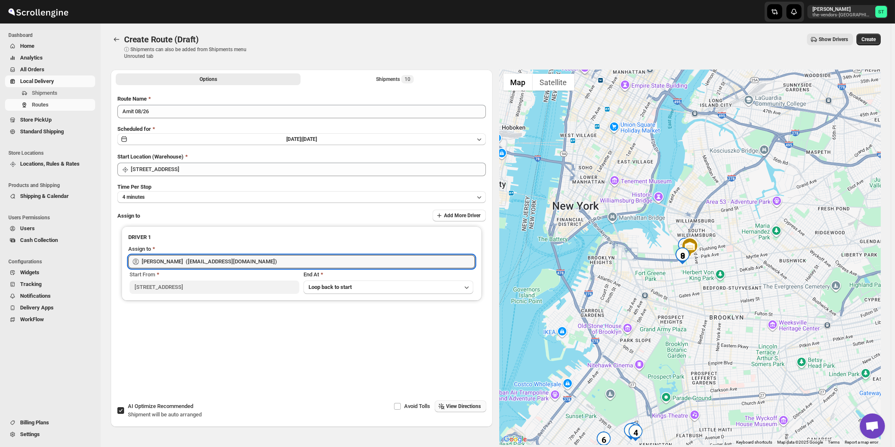
click at [471, 408] on span "View Directions" at bounding box center [463, 406] width 35 height 7
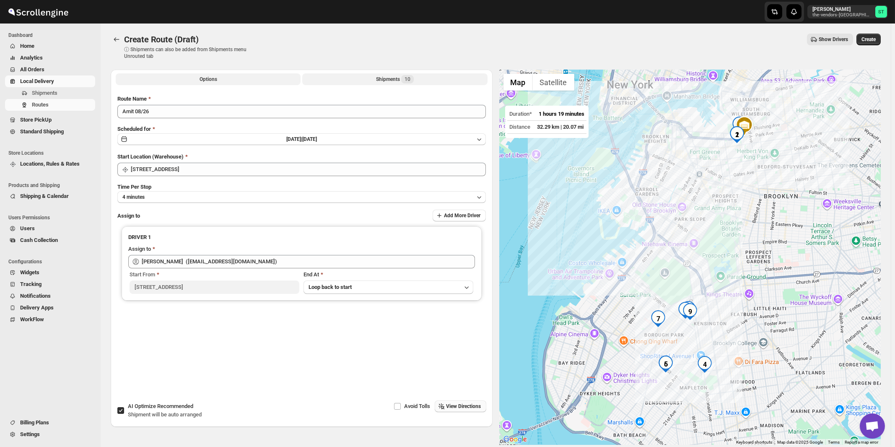
click at [400, 79] on div "Shipments 10" at bounding box center [395, 79] width 38 height 8
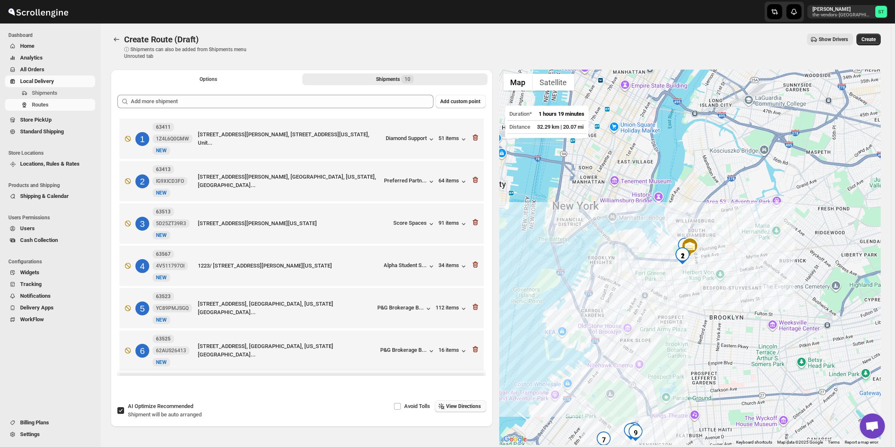
click at [169, 412] on span "Shipment will be auto arranged" at bounding box center [165, 414] width 74 height 6
click at [124, 412] on input "AI Optimize Recommended Shipment will be auto arranged" at bounding box center [120, 410] width 7 height 7
checkbox input "false"
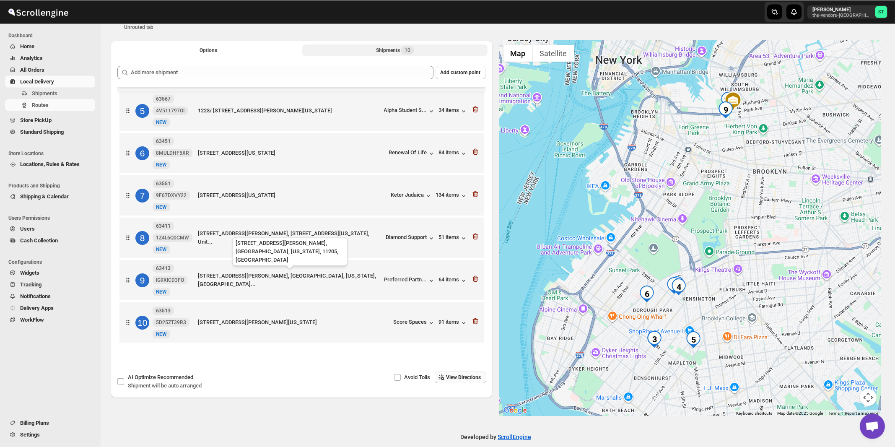
scroll to position [39, 0]
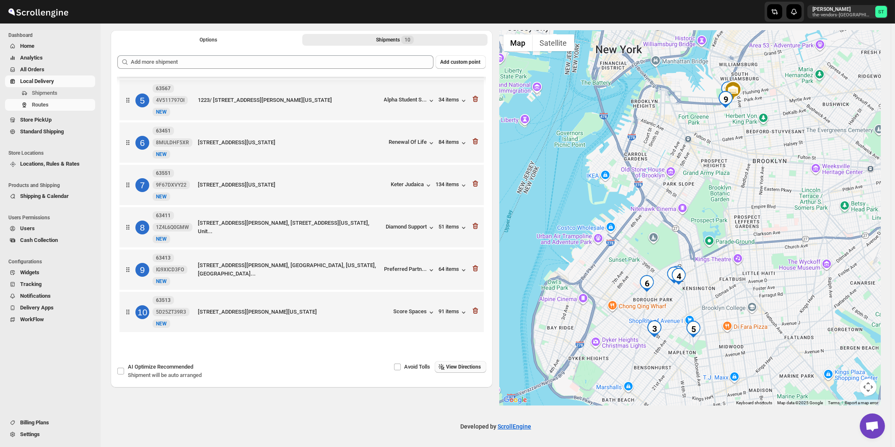
click at [463, 365] on span "View Directions" at bounding box center [463, 366] width 35 height 7
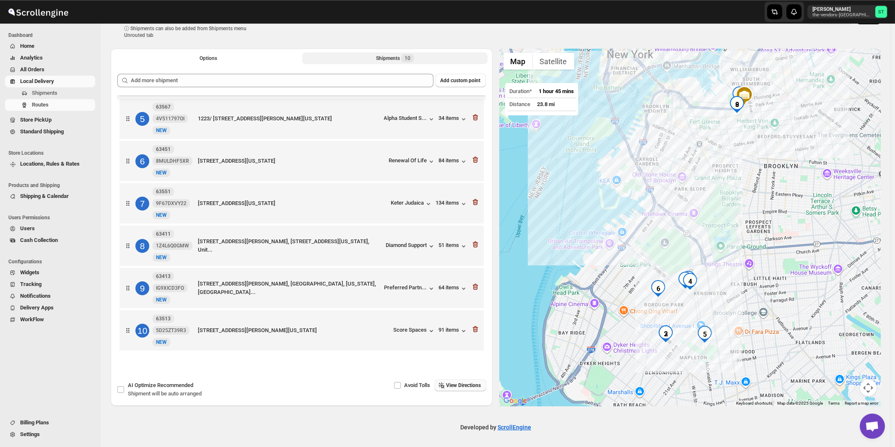
scroll to position [0, 0]
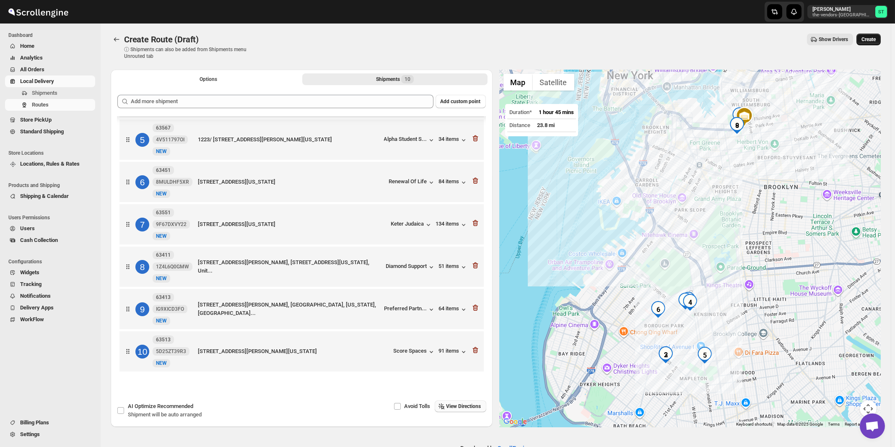
click at [872, 40] on span "Create" at bounding box center [868, 39] width 14 height 7
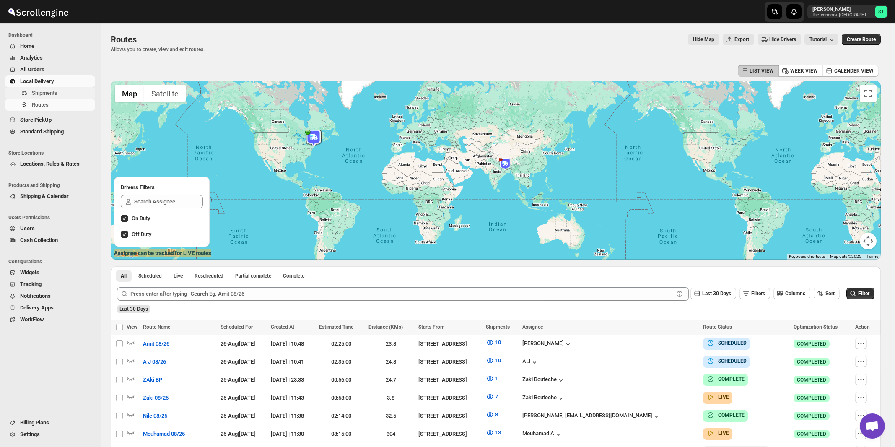
click at [44, 92] on span "Shipments" at bounding box center [45, 93] width 26 height 6
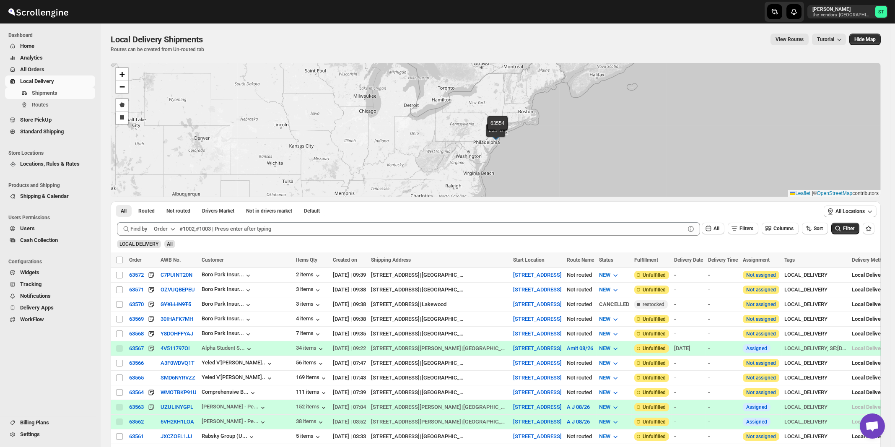
click at [168, 232] on div "Order" at bounding box center [161, 229] width 14 height 8
click at [178, 293] on div "Customer Name" at bounding box center [166, 291] width 39 height 8
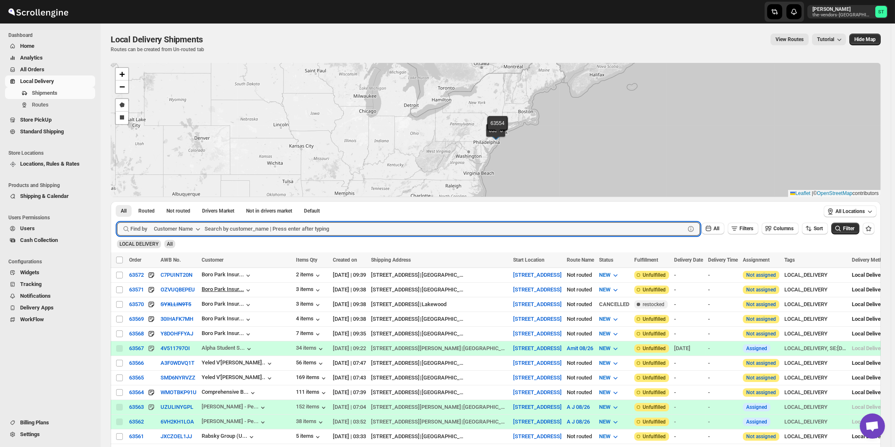
paste input "[PERSON_NAME] & Co"
type input "[PERSON_NAME] & Co"
click at [117, 201] on button "Submit" at bounding box center [129, 205] width 24 height 9
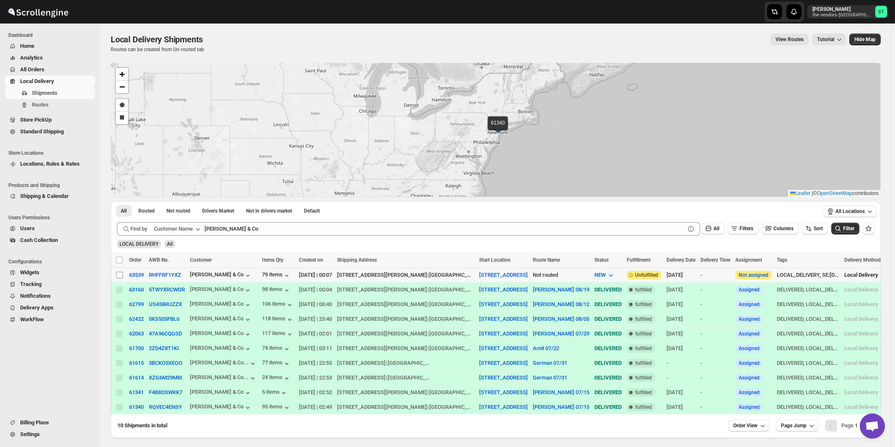
click at [119, 276] on input "Select shipment" at bounding box center [119, 275] width 7 height 7
checkbox input "true"
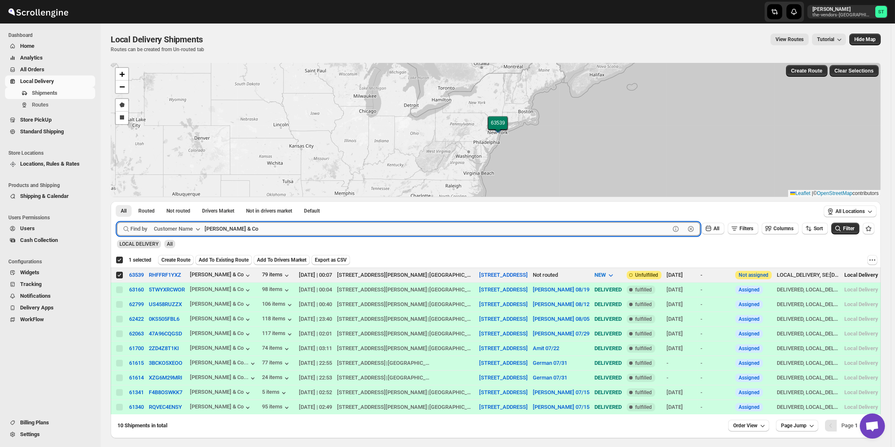
click at [250, 229] on input "[PERSON_NAME] & Co" at bounding box center [437, 228] width 465 height 13
paste input "Perfect Management"
type input "Perfect Management"
click at [117, 201] on button "Submit" at bounding box center [129, 205] width 24 height 9
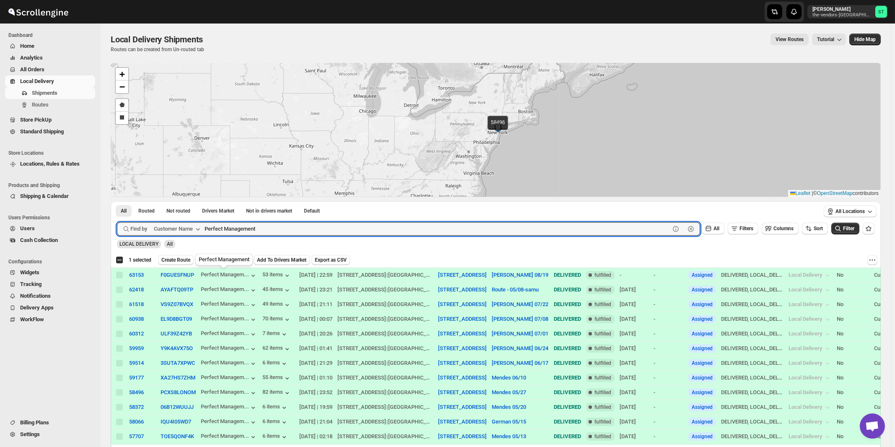
checkbox input "false"
paste input "Hamaspik [PERSON_NAME]"
type input "Hamaspik [PERSON_NAME]"
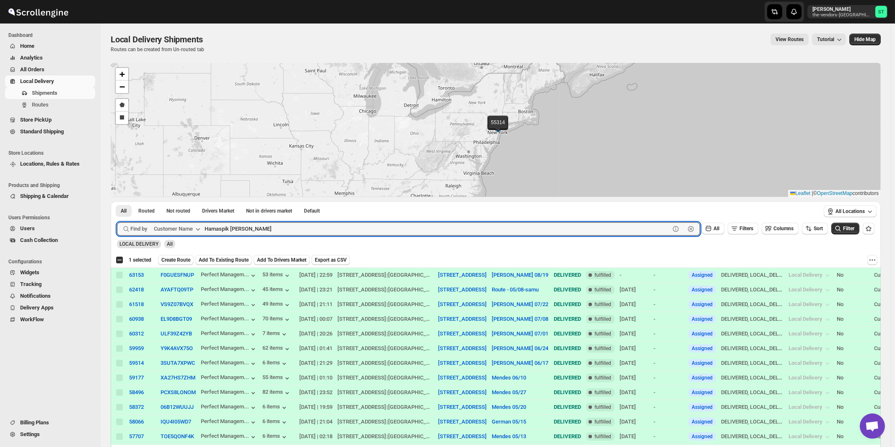
click at [117, 201] on button "Submit" at bounding box center [129, 205] width 24 height 9
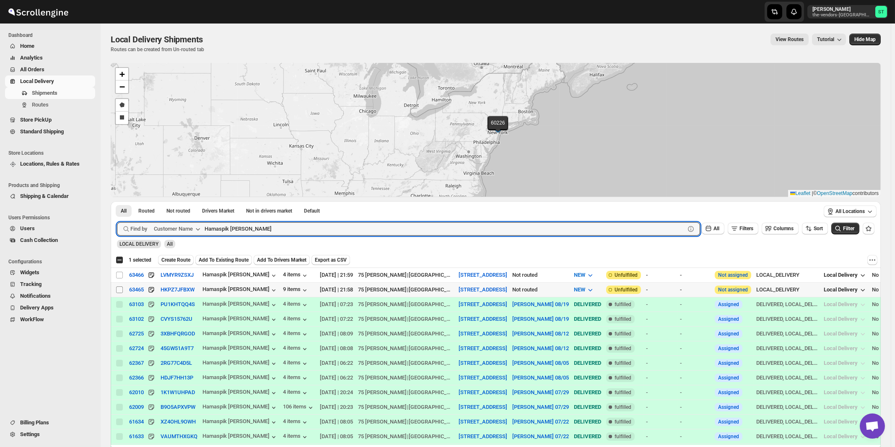
click at [119, 289] on input "Select shipment" at bounding box center [119, 289] width 7 height 7
checkbox input "true"
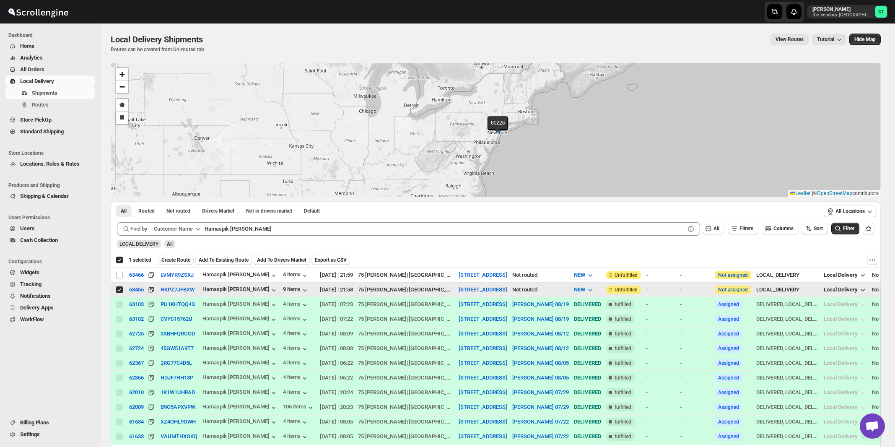
checkbox input "true"
click at [119, 274] on input "Select shipment" at bounding box center [119, 275] width 7 height 7
checkbox input "true"
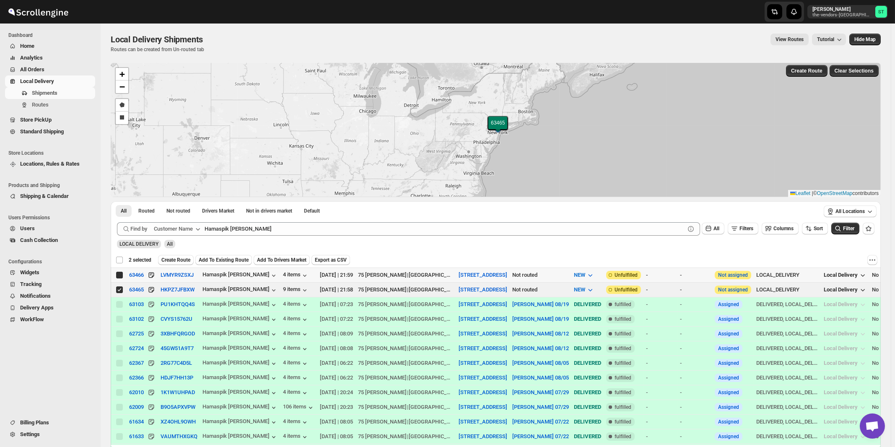
checkbox input "false"
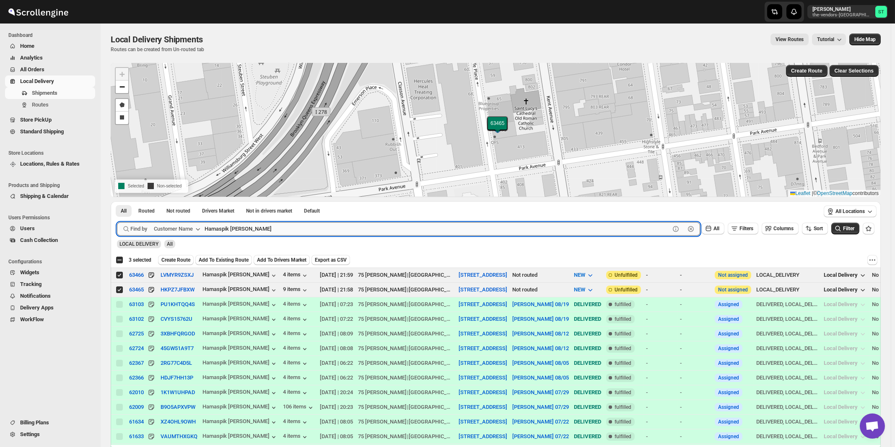
click at [330, 231] on input "Hamaspik [PERSON_NAME]" at bounding box center [437, 228] width 465 height 13
paste input "AMASPIK NYSHA"
type input "HAMASPIK NYSHA"
click at [117, 201] on button "Submit" at bounding box center [129, 205] width 24 height 9
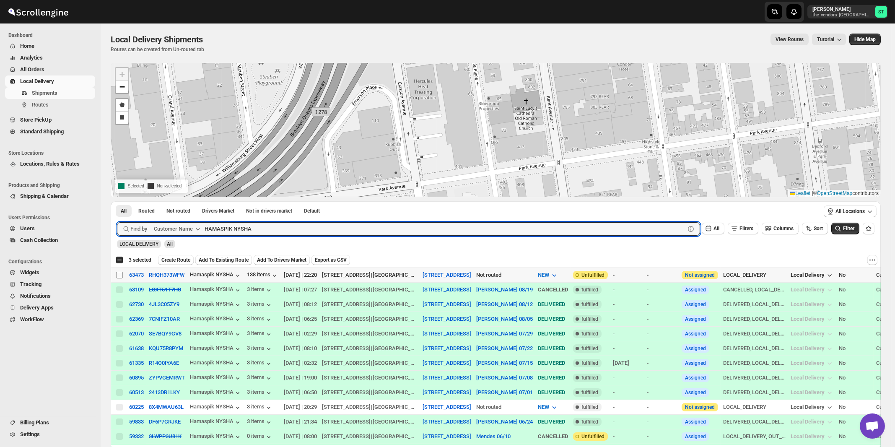
click at [119, 274] on input "Select shipment" at bounding box center [119, 275] width 7 height 7
checkbox input "true"
click at [309, 228] on input "HAMASPIK NYSHA" at bounding box center [437, 228] width 465 height 13
paste input "Brands Paycheck"
paste input "Paycheck"
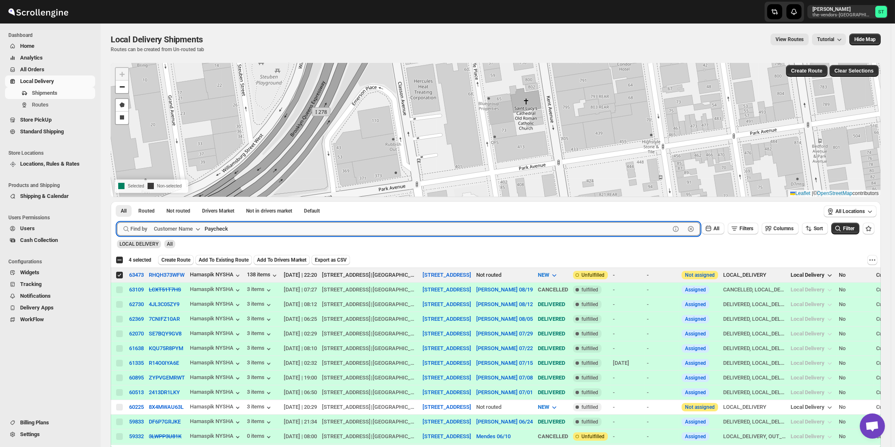
type input "Paycheck"
click at [117, 201] on button "Submit" at bounding box center [129, 205] width 24 height 9
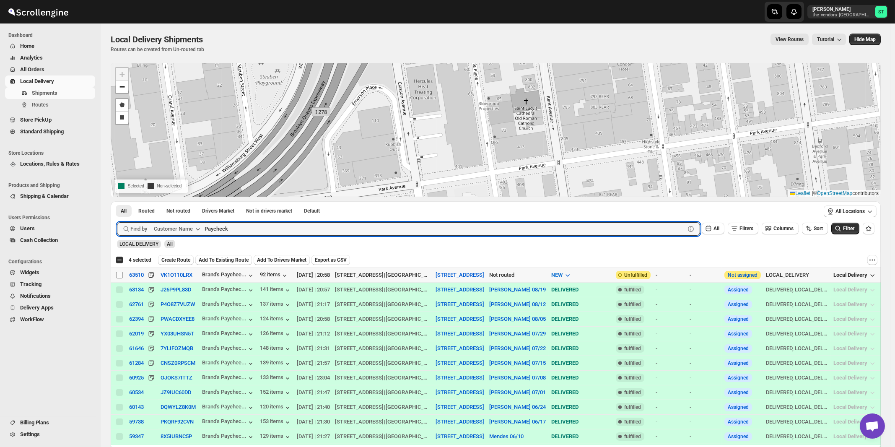
click at [119, 274] on input "Select shipment" at bounding box center [119, 275] width 7 height 7
checkbox input "true"
click at [267, 228] on input "Paycheck" at bounding box center [437, 228] width 465 height 13
paste input "erinta Operations"
type input "Perinta Operations"
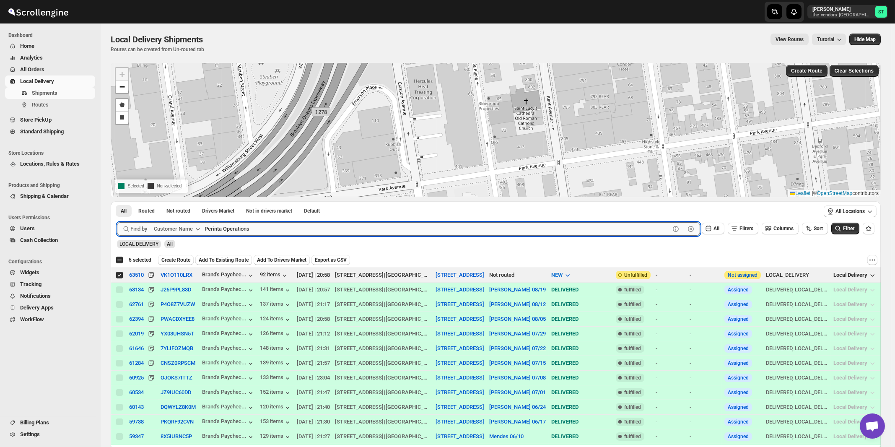
click at [117, 201] on button "Submit" at bounding box center [129, 205] width 24 height 9
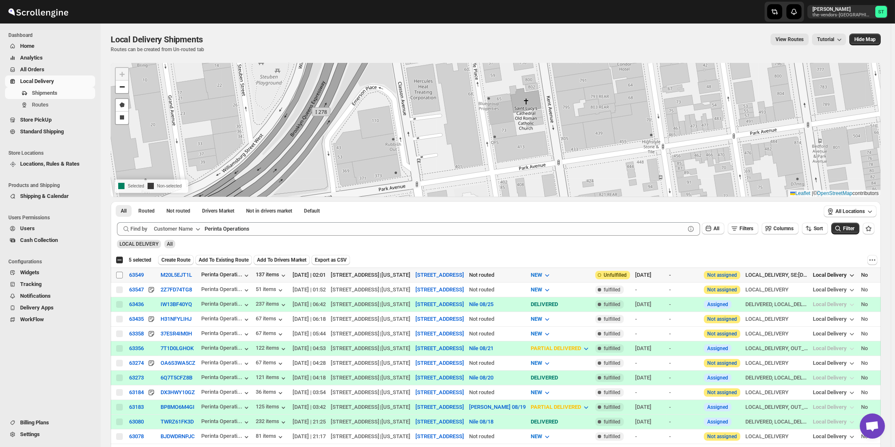
click at [118, 275] on input "Select shipment" at bounding box center [119, 275] width 7 height 7
checkbox input "true"
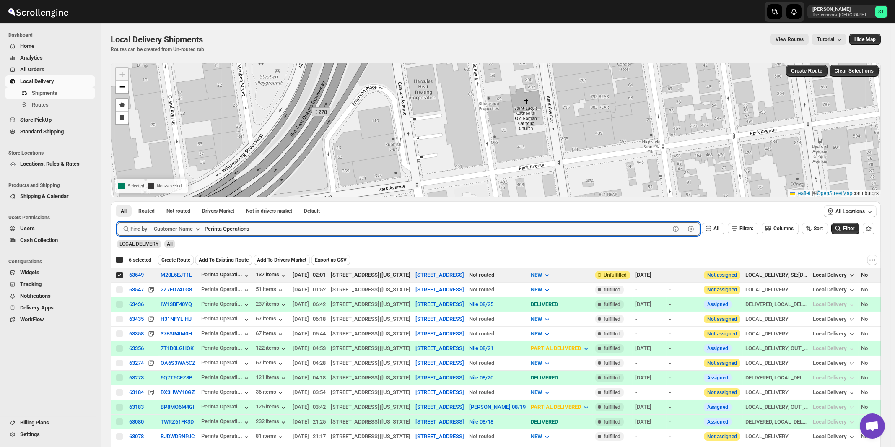
click at [322, 232] on input "Perinta Operations" at bounding box center [437, 228] width 465 height 13
paste input "United Comercial Group"
type input "United Commercial Group"
click at [117, 201] on button "Submit" at bounding box center [129, 205] width 24 height 9
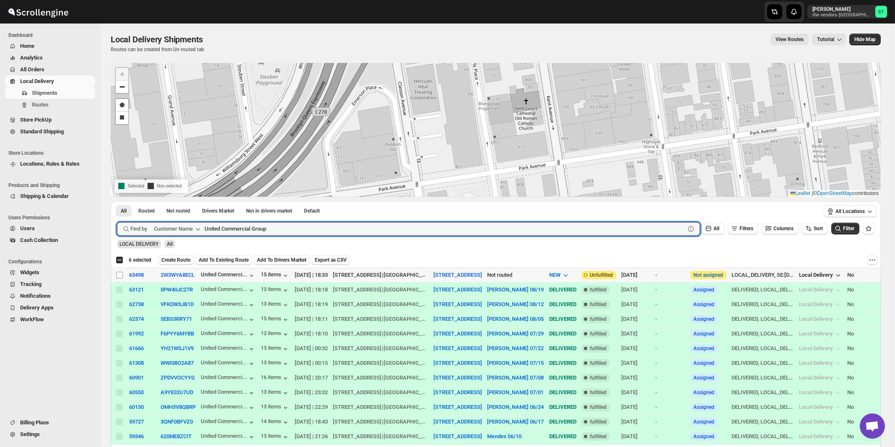
click at [120, 275] on input "Select shipment" at bounding box center [119, 275] width 7 height 7
checkbox input "true"
click at [290, 226] on input "United Commercial Group" at bounding box center [437, 228] width 465 height 13
paste input "500 Dekalb Management"
type input "500 Dekalb Management"
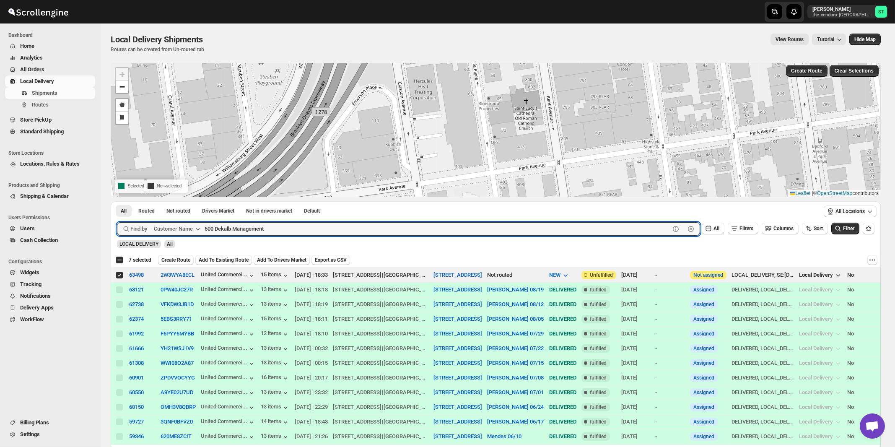
click at [117, 201] on button "Submit" at bounding box center [129, 205] width 24 height 9
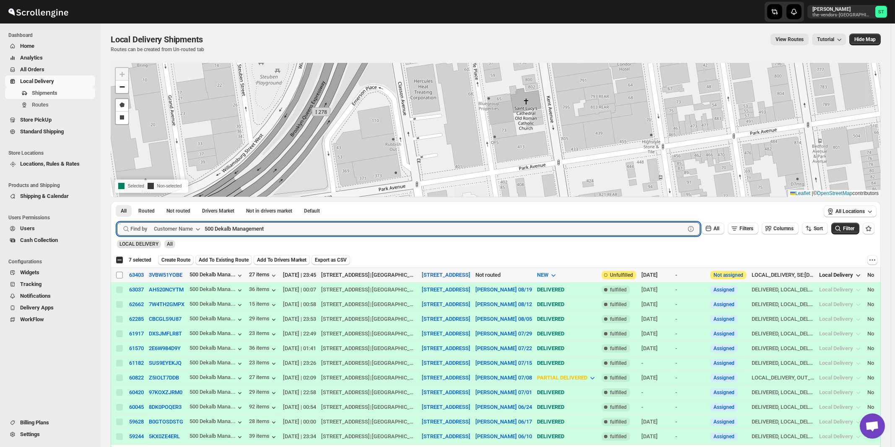
click at [117, 274] on input "Select shipment" at bounding box center [119, 275] width 7 height 7
checkbox input "true"
click at [286, 231] on input "500 Dekalb Management" at bounding box center [437, 228] width 465 height 13
paste input "Cns Builders"
type input "Cns Builders"
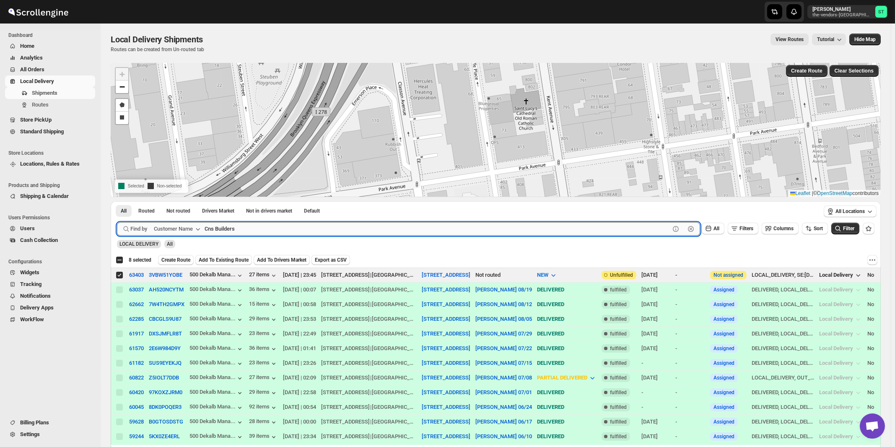
click at [117, 201] on button "Submit" at bounding box center [129, 205] width 24 height 9
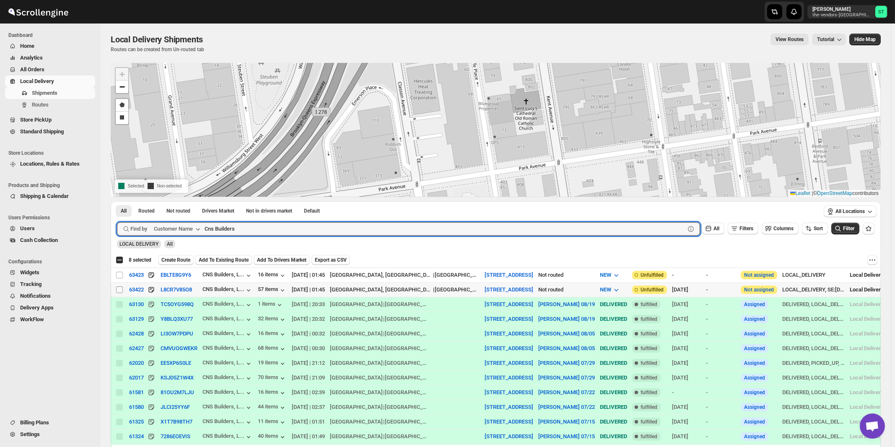
click at [118, 289] on input "Select shipment" at bounding box center [119, 289] width 7 height 7
checkbox input "true"
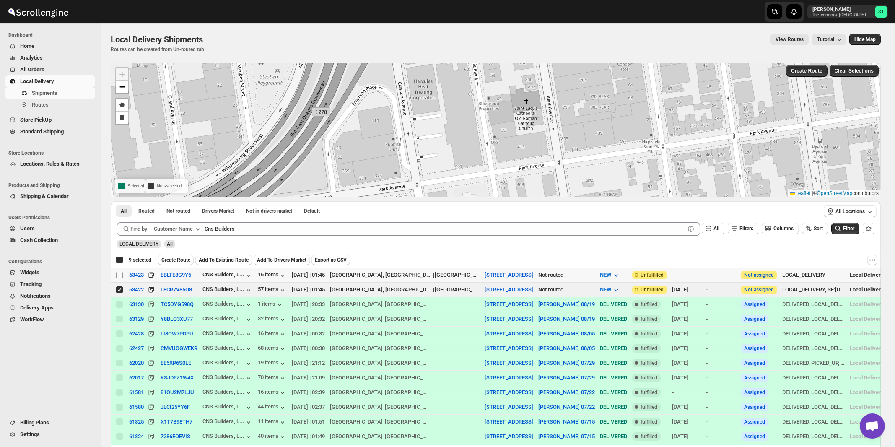
click at [117, 275] on input "Select shipment" at bounding box center [119, 275] width 7 height 7
checkbox input "true"
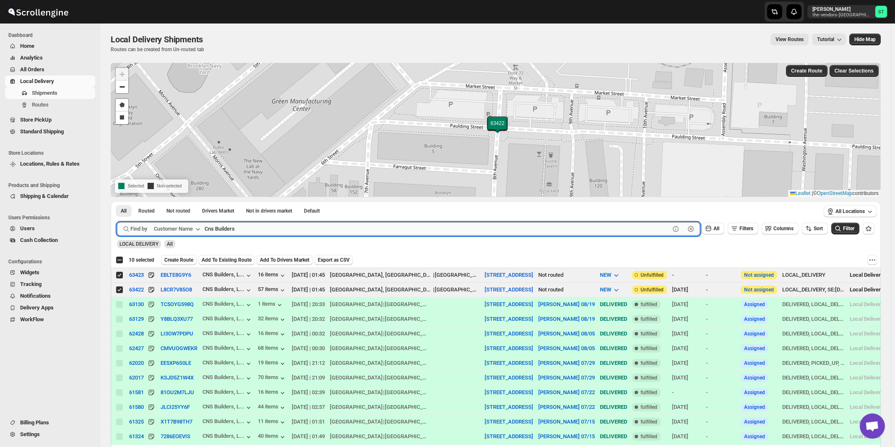
click at [270, 231] on input "Cns Builders" at bounding box center [437, 228] width 465 height 13
paste input "Print On Broadway"
click at [117, 201] on button "Submit" at bounding box center [129, 205] width 24 height 9
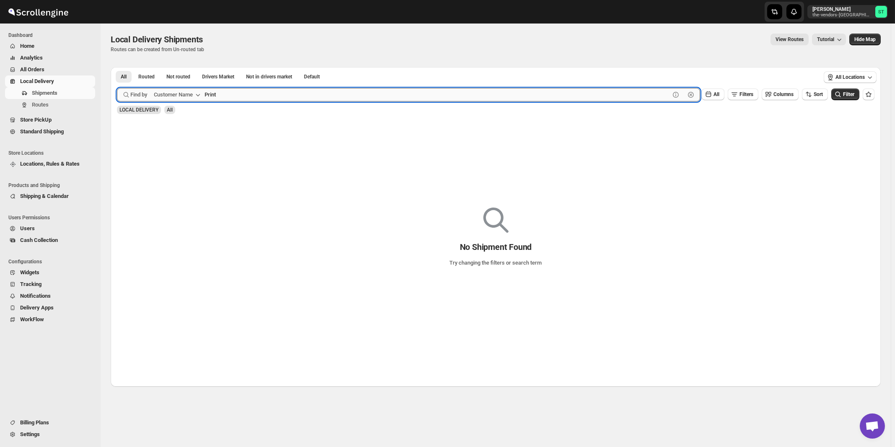
click at [117, 67] on button "Submit" at bounding box center [129, 71] width 24 height 9
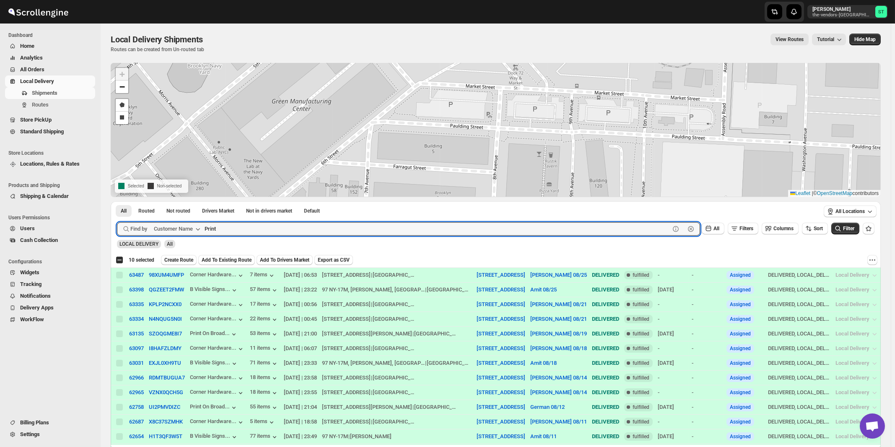
paste input "On Broadway"
click at [117, 201] on button "Submit" at bounding box center [129, 205] width 24 height 9
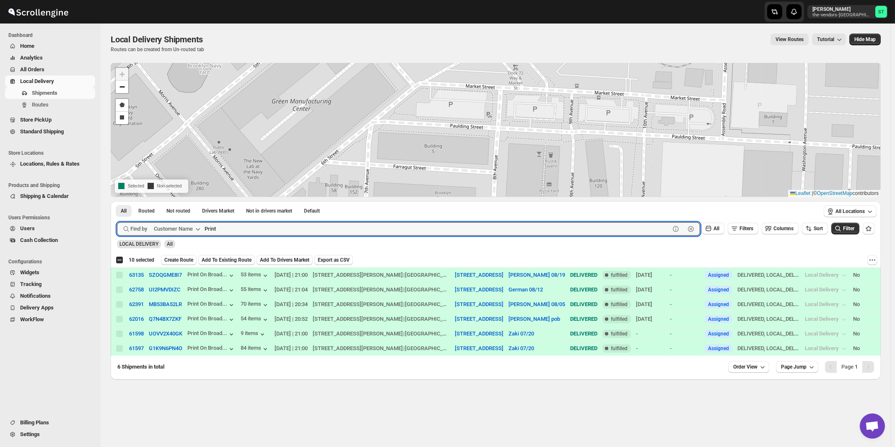
type input "Print"
click at [117, 201] on button "Submit" at bounding box center [129, 205] width 24 height 9
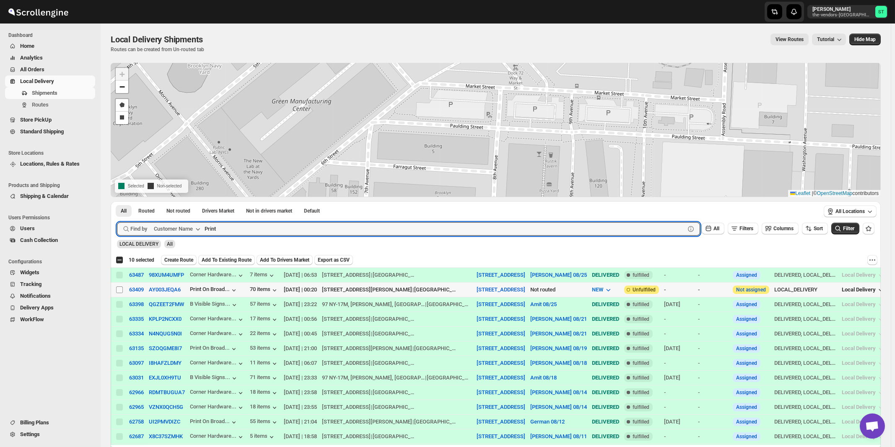
click at [117, 288] on input "Select shipment" at bounding box center [119, 289] width 7 height 7
checkbox input "true"
click at [298, 228] on input "Print" at bounding box center [437, 228] width 465 height 13
paste input "Boldyn Networks Broadway"
type input "Boldyn Networks"
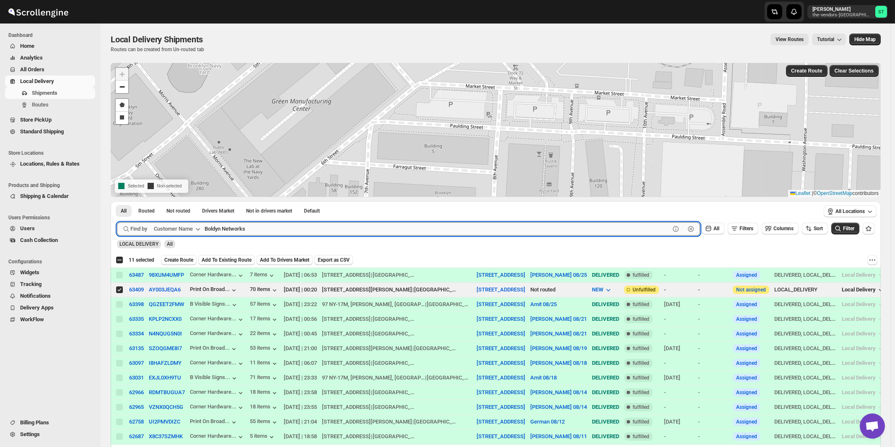
click at [117, 201] on button "Submit" at bounding box center [129, 205] width 24 height 9
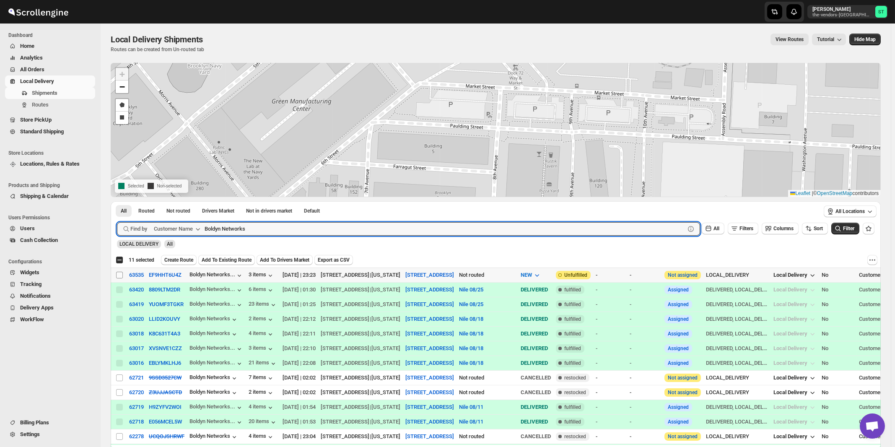
click at [118, 275] on input "Select shipment" at bounding box center [119, 275] width 7 height 7
checkbox input "true"
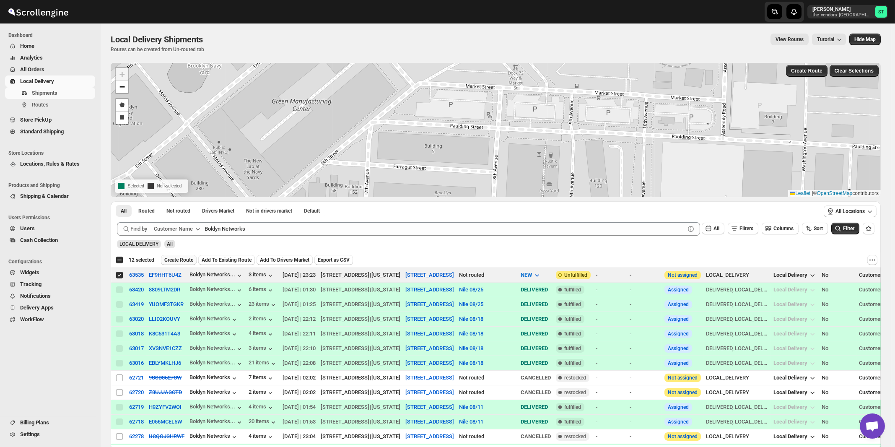
click at [179, 260] on span "Create Route" at bounding box center [178, 260] width 29 height 7
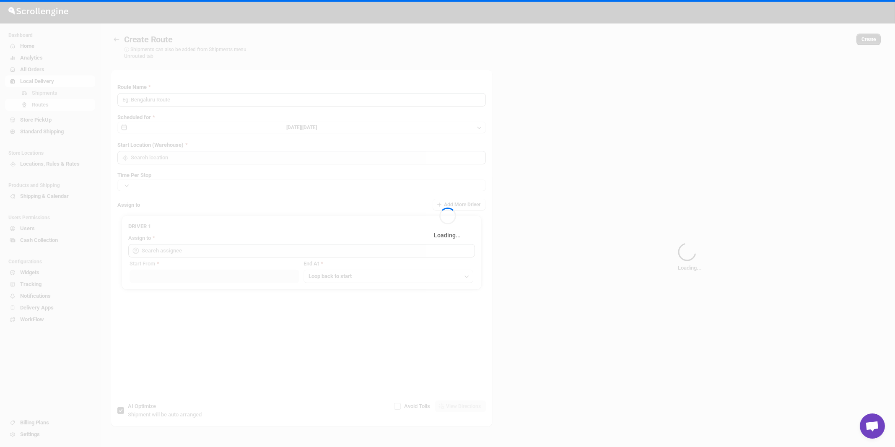
type input "Route - 26/08-1053"
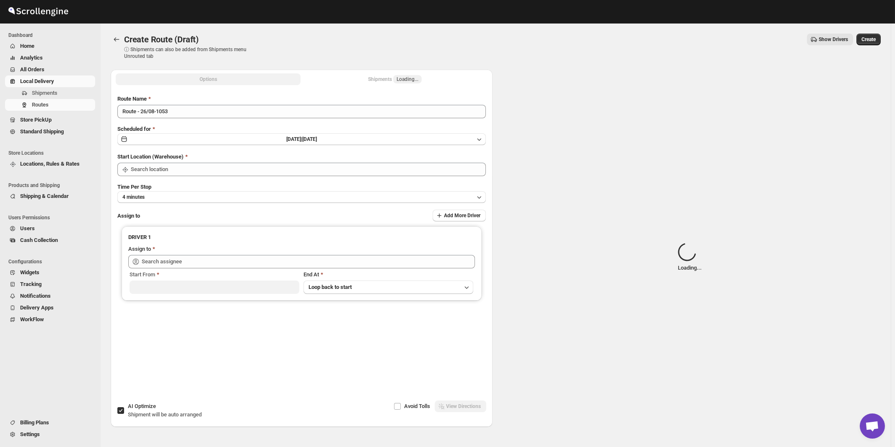
type input "[STREET_ADDRESS]"
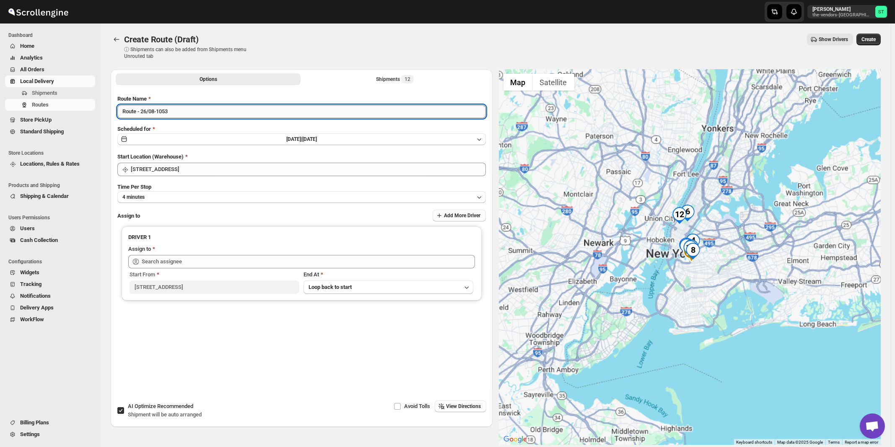
click at [214, 111] on input "Route - 26/08-1053" at bounding box center [301, 111] width 368 height 13
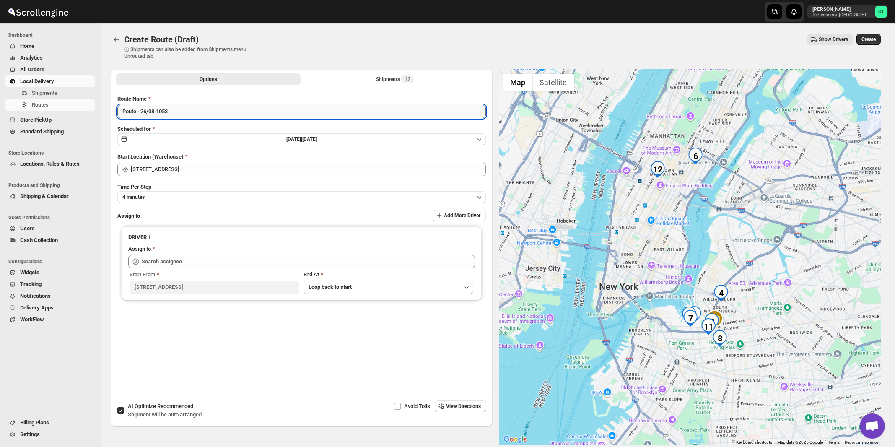
paste input "[PERSON_NAME]"
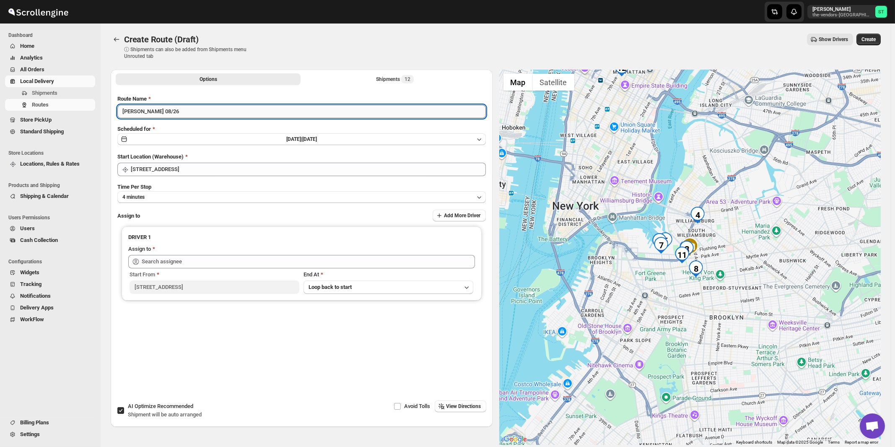
type input "[PERSON_NAME] 08/26"
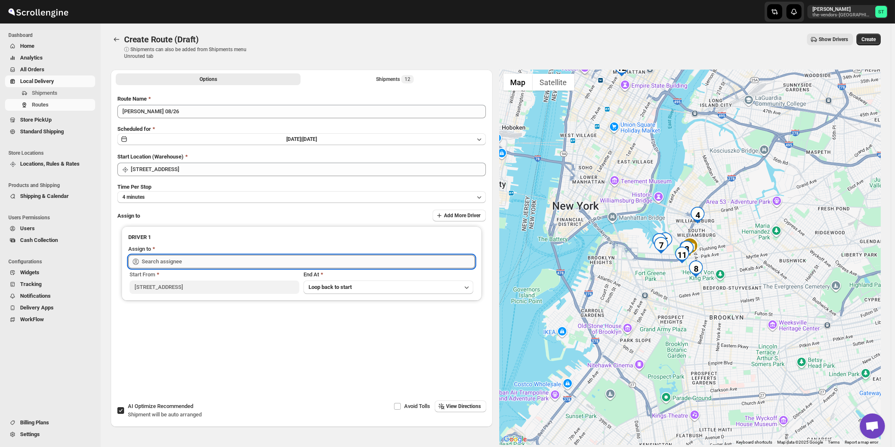
click at [197, 256] on input "text" at bounding box center [308, 261] width 333 height 13
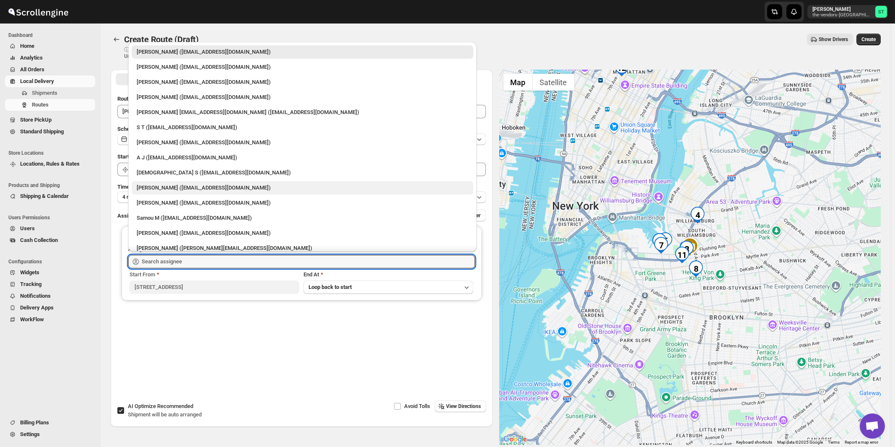
click at [174, 188] on div "[PERSON_NAME] ([EMAIL_ADDRESS][DOMAIN_NAME])" at bounding box center [303, 188] width 332 height 8
type input "[PERSON_NAME] ([EMAIL_ADDRESS][DOMAIN_NAME])"
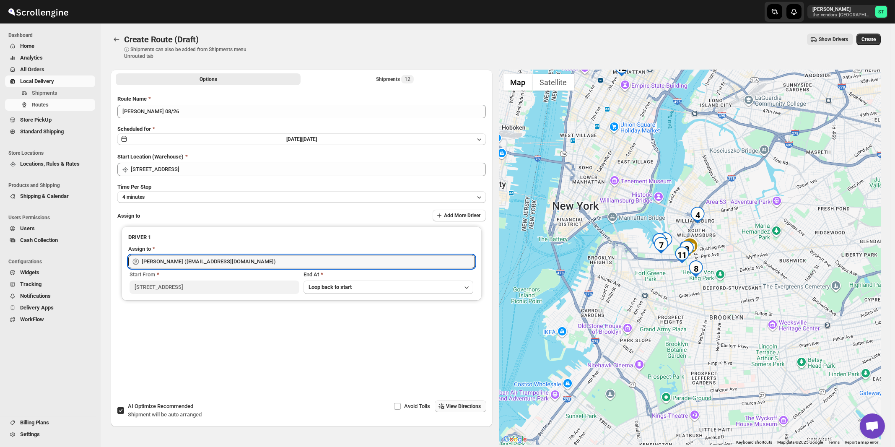
click at [469, 408] on span "View Directions" at bounding box center [463, 406] width 35 height 7
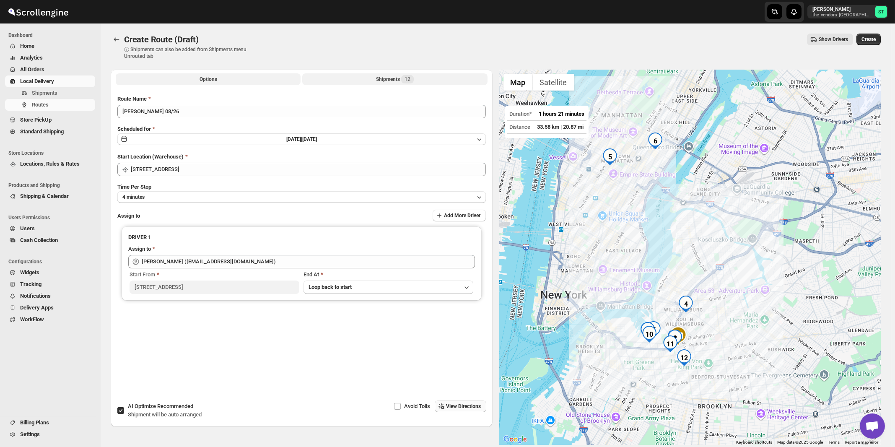
click at [400, 75] on button "Shipments 12" at bounding box center [394, 79] width 185 height 12
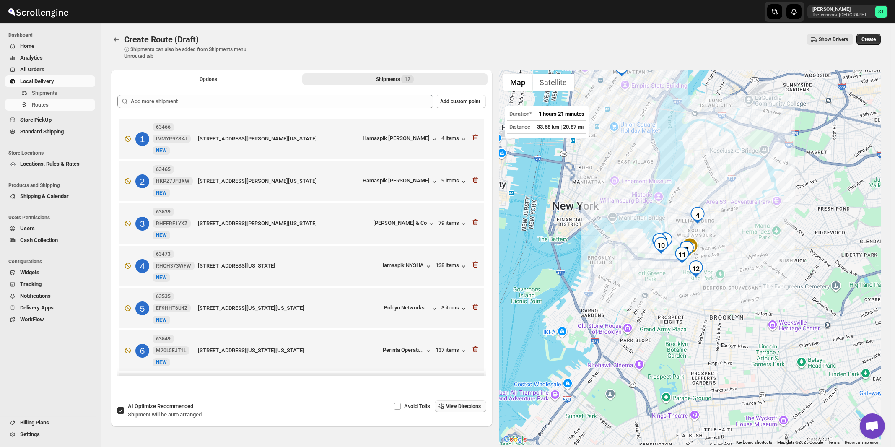
click at [167, 412] on span "Shipment will be auto arranged" at bounding box center [165, 414] width 74 height 6
click at [124, 412] on input "AI Optimize Recommended Shipment will be auto arranged" at bounding box center [120, 410] width 7 height 7
checkbox input "false"
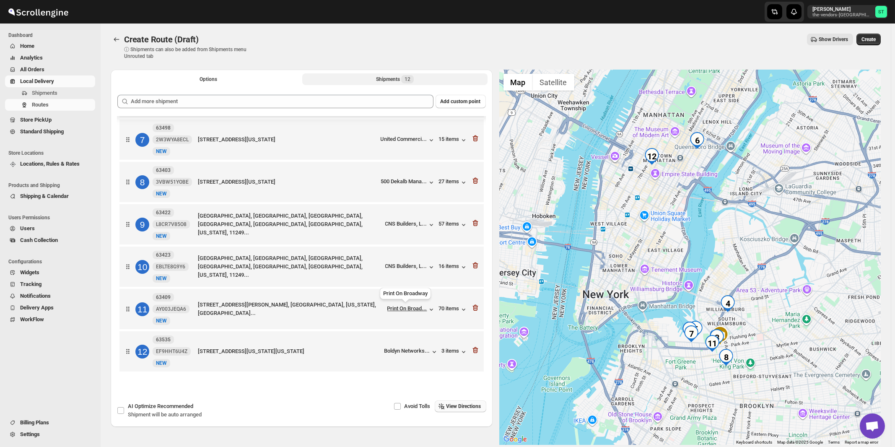
scroll to position [261, 0]
click at [462, 406] on span "View Directions" at bounding box center [463, 406] width 35 height 7
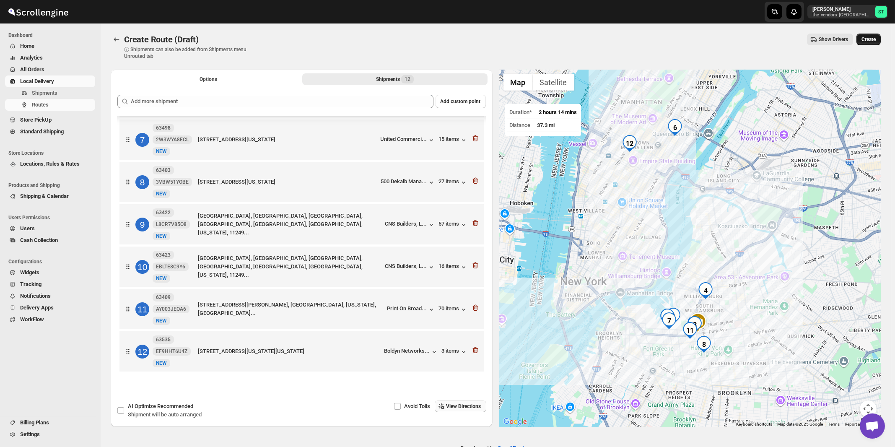
click at [874, 40] on span "Create" at bounding box center [868, 39] width 14 height 7
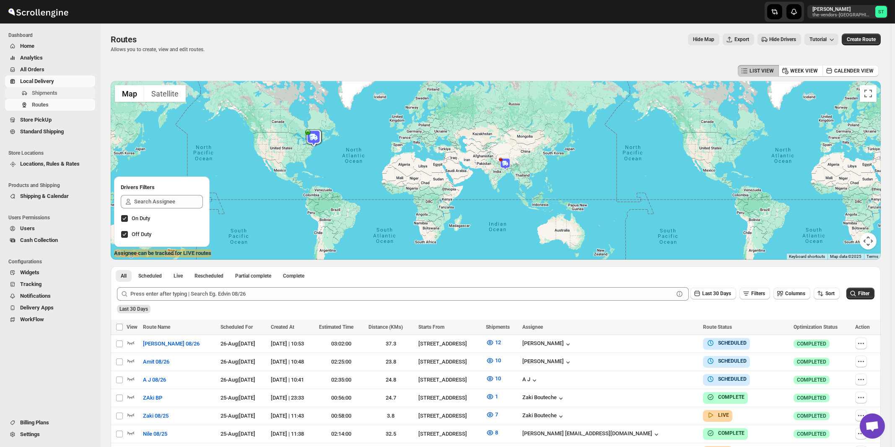
click at [48, 96] on span "Shipments" at bounding box center [45, 93] width 26 height 6
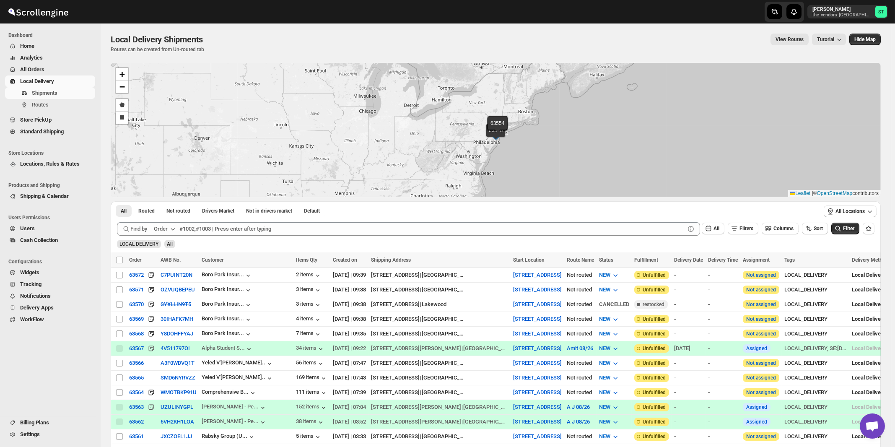
click at [170, 232] on icon "button" at bounding box center [173, 229] width 8 height 8
click at [164, 290] on div "Customer Name" at bounding box center [166, 291] width 39 height 8
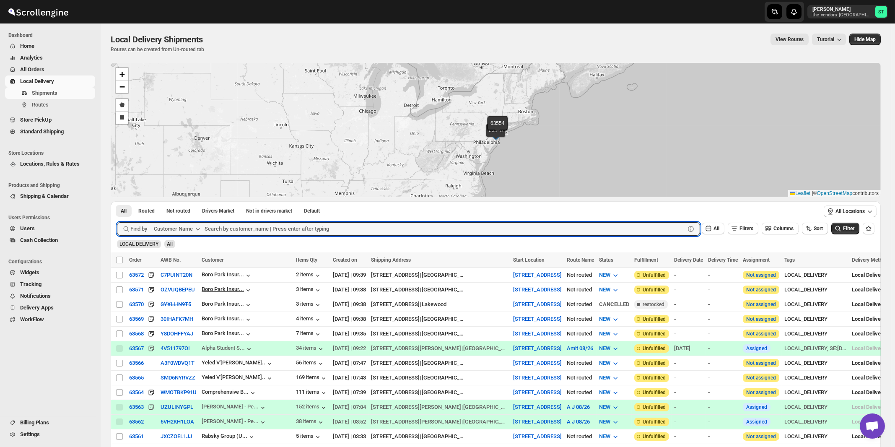
paste input "AB Service"
type input "AB Service"
click at [117, 201] on button "Submit" at bounding box center [129, 205] width 24 height 9
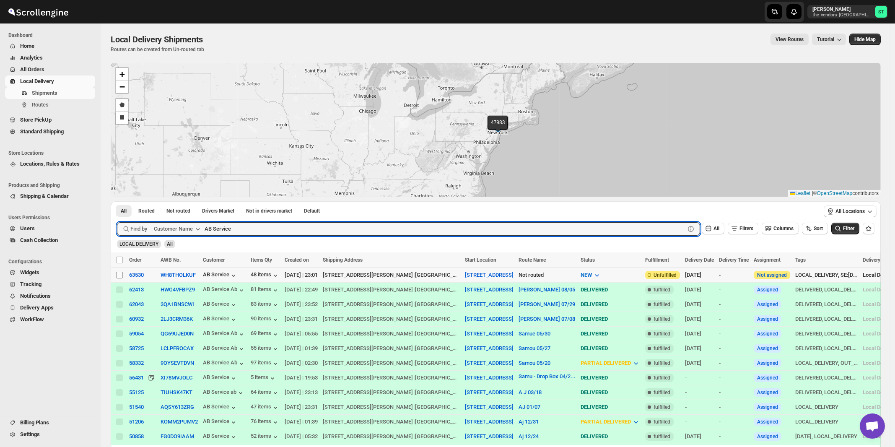
click at [119, 276] on input "Select shipment" at bounding box center [119, 275] width 7 height 7
checkbox input "true"
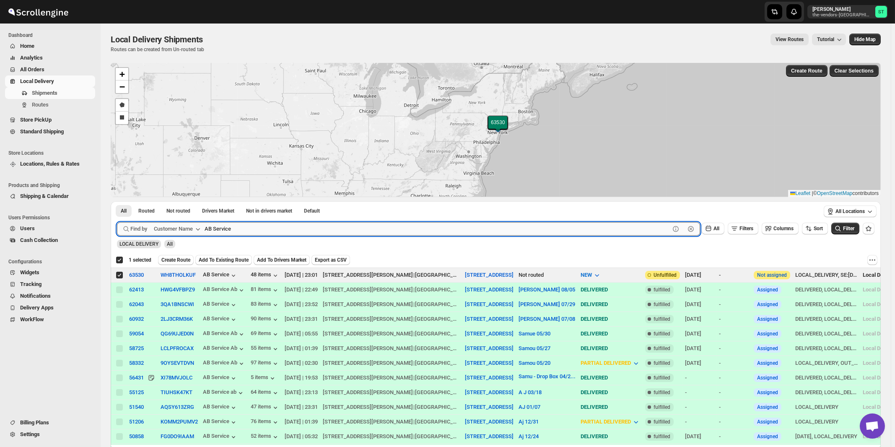
click at [327, 232] on input "AB Service" at bounding box center [437, 228] width 465 height 13
paste input "[GEOGRAPHIC_DATA][PERSON_NAME]"
type input "[GEOGRAPHIC_DATA][PERSON_NAME]"
click at [117, 201] on button "Submit" at bounding box center [129, 205] width 24 height 9
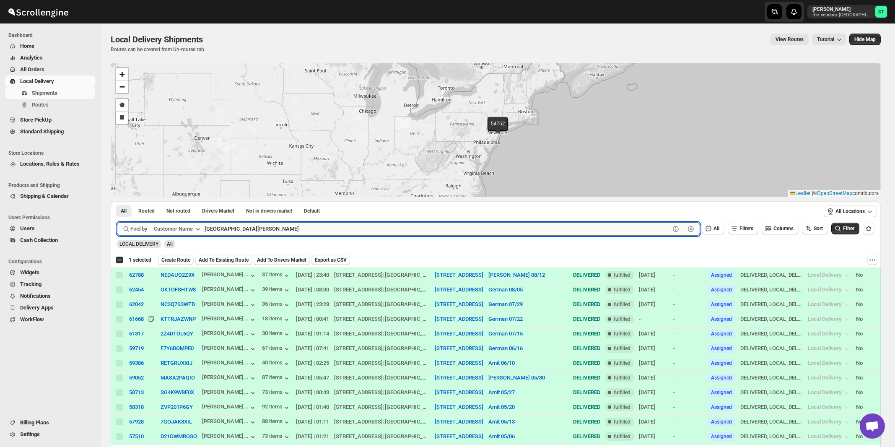
checkbox input "false"
paste input "GNP Brokerage"
type input "GNP"
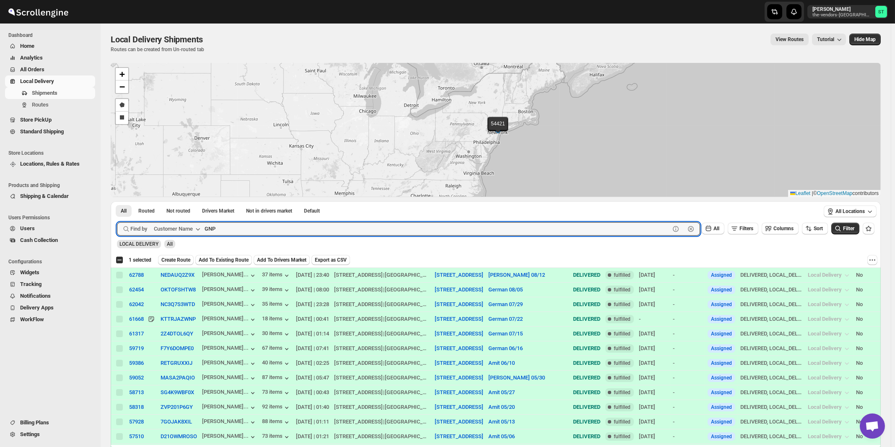
click at [117, 201] on button "Submit" at bounding box center [129, 205] width 24 height 9
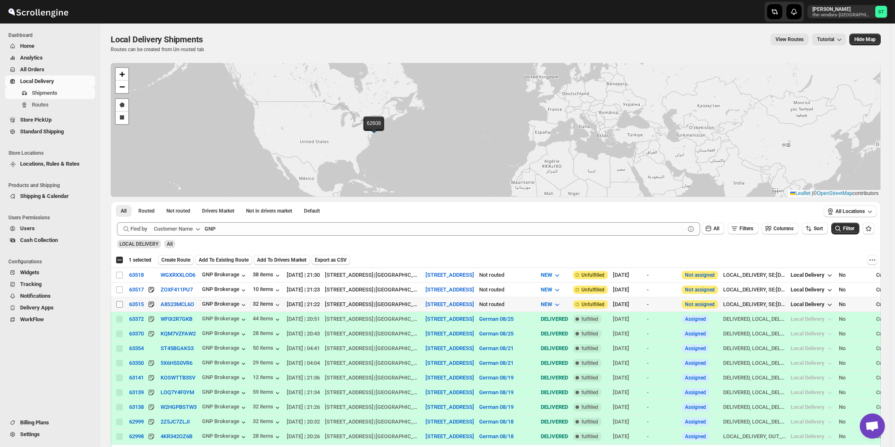
click at [120, 302] on input "Select shipment" at bounding box center [119, 304] width 7 height 7
checkbox input "true"
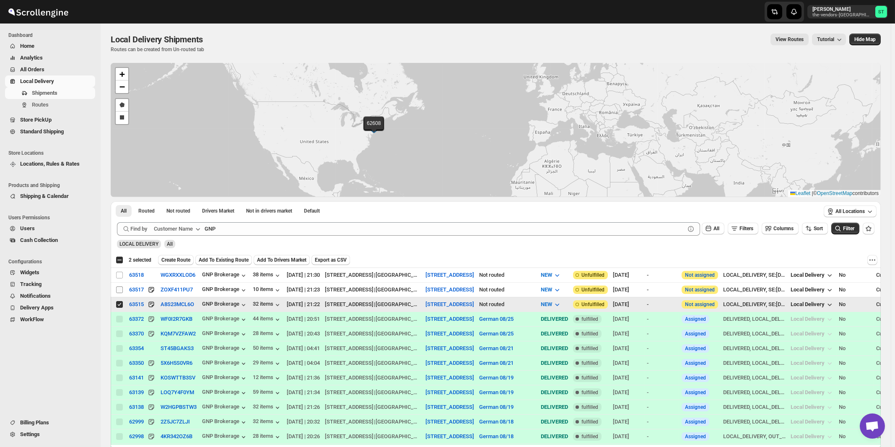
click at [119, 287] on input "Select shipment" at bounding box center [119, 289] width 7 height 7
checkbox input "true"
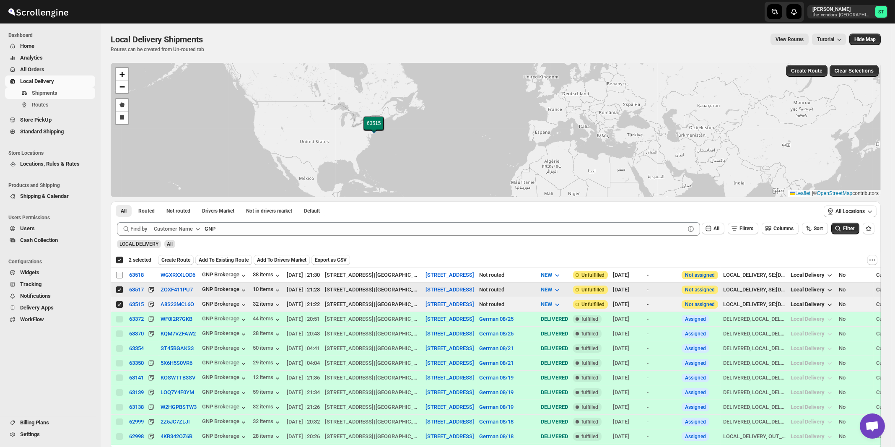
checkbox input "true"
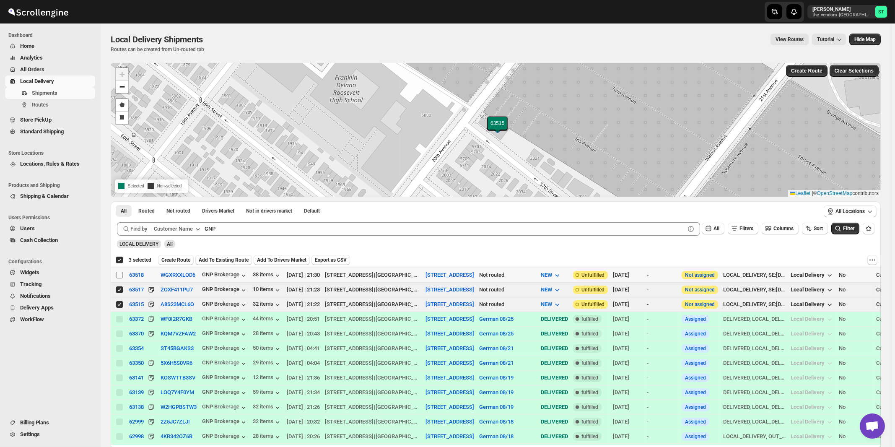
click at [117, 274] on input "Select shipment" at bounding box center [119, 275] width 7 height 7
checkbox input "true"
checkbox input "false"
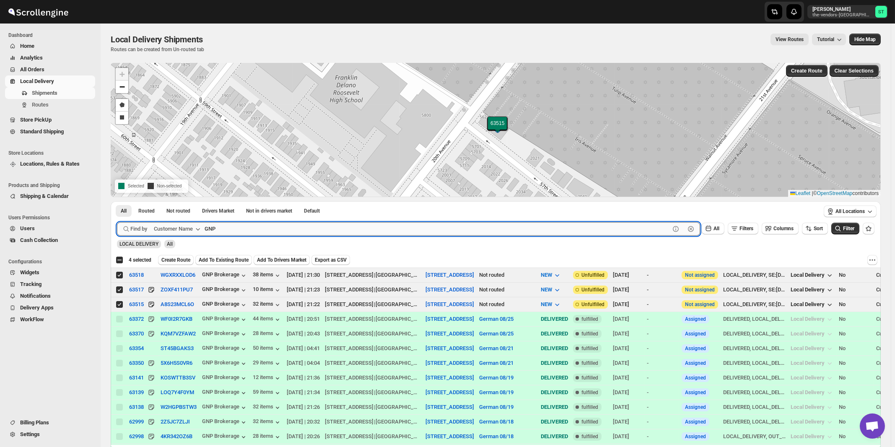
click at [284, 224] on input "GNP" at bounding box center [437, 228] width 465 height 13
paste input "Yeled V'[PERSON_NAME] ECC Inc"
type input "Yeled V'[PERSON_NAME] ECC Inc"
click at [117, 201] on button "Submit" at bounding box center [129, 205] width 24 height 9
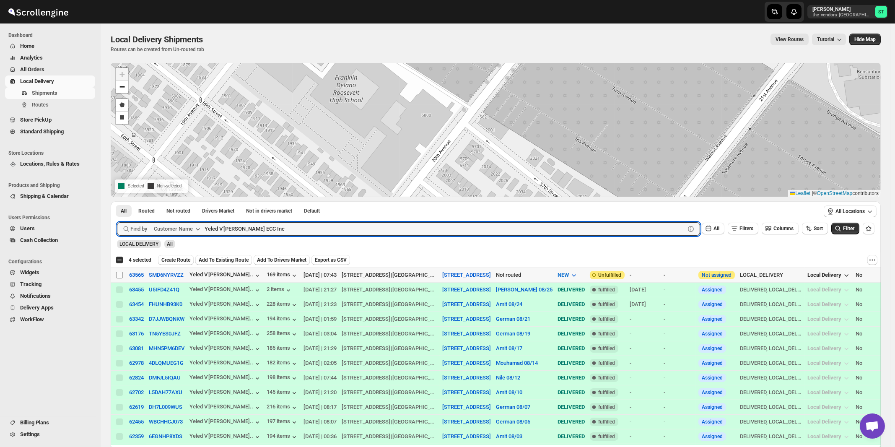
click at [116, 274] on span at bounding box center [120, 275] width 8 height 8
click at [116, 274] on input "Select shipment" at bounding box center [119, 275] width 7 height 7
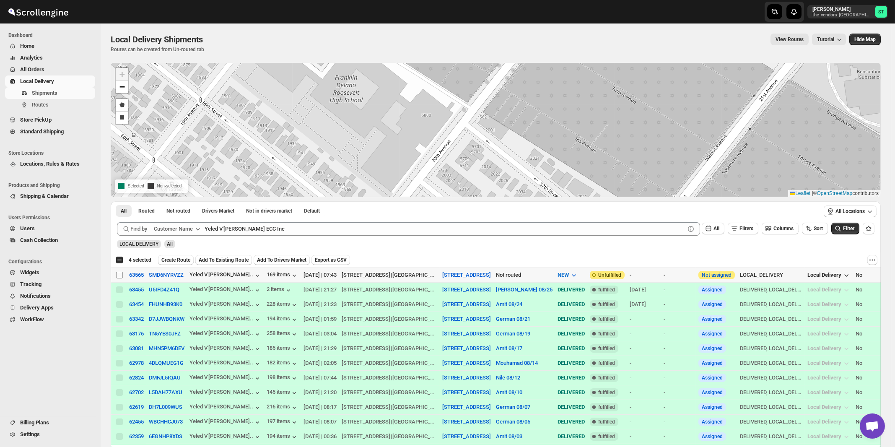
click at [121, 275] on input "Select shipment" at bounding box center [119, 275] width 7 height 7
checkbox input "true"
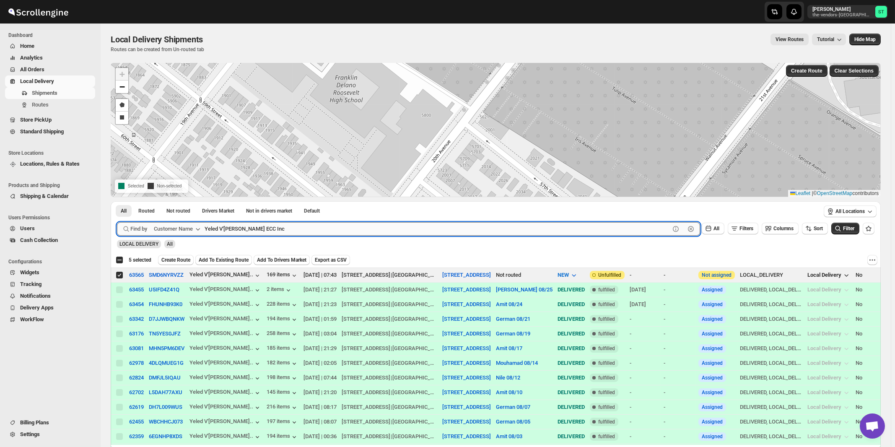
click at [267, 232] on input "Yeled V'[PERSON_NAME] ECC Inc" at bounding box center [437, 228] width 465 height 13
paste input "Inc. [GEOGRAPHIC_DATA]"
type input "Yeled V'[PERSON_NAME] Inc. [GEOGRAPHIC_DATA]"
click at [117, 201] on button "Submit" at bounding box center [129, 205] width 24 height 9
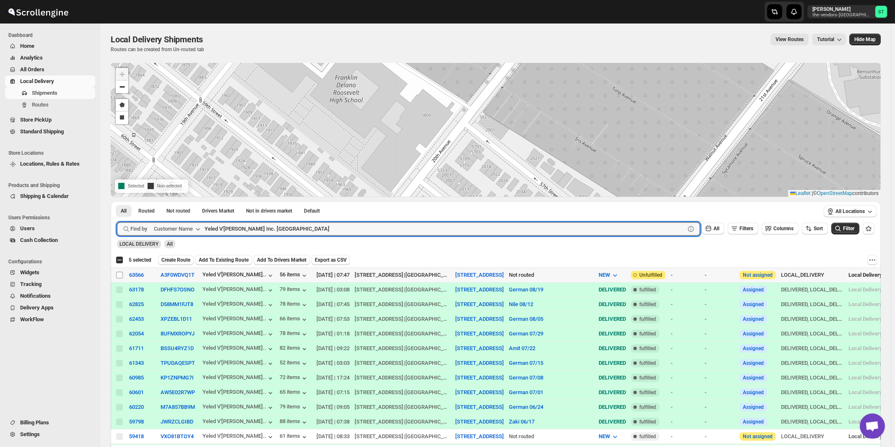
click at [118, 275] on input "Select shipment" at bounding box center [119, 275] width 7 height 7
checkbox input "true"
click at [305, 227] on input "Yeled V'[PERSON_NAME] Inc. [GEOGRAPHIC_DATA]" at bounding box center [437, 228] width 465 height 13
paste input "BSD Management Services LLC"
click at [117, 201] on button "Submit" at bounding box center [129, 205] width 24 height 9
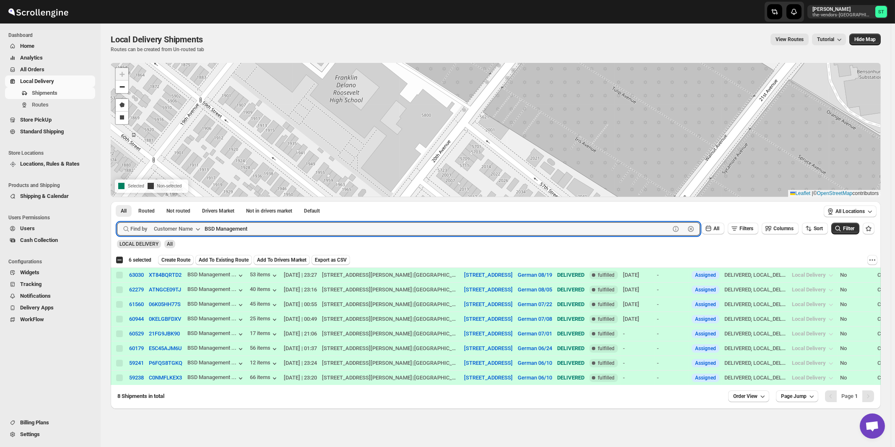
click at [117, 201] on button "Submit" at bounding box center [129, 205] width 24 height 9
paste input "Energy Plus [GEOGRAPHIC_DATA]"
type input "Energy Plus [GEOGRAPHIC_DATA]"
click at [117, 201] on button "Submit" at bounding box center [129, 205] width 24 height 9
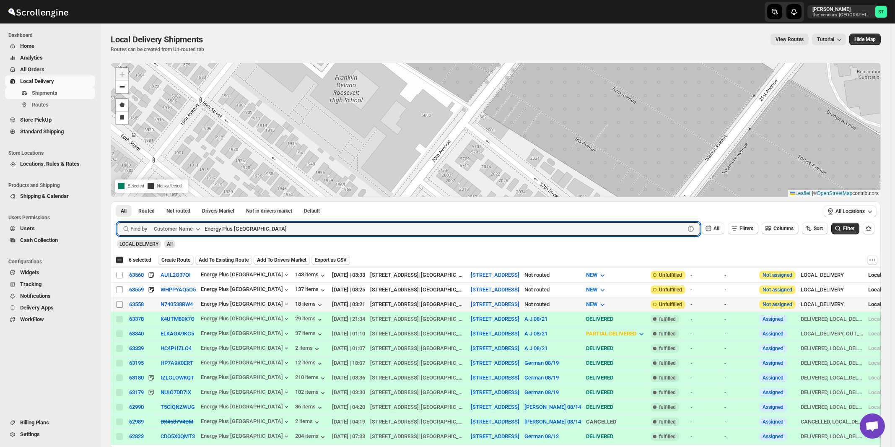
click at [119, 303] on input "Select shipment" at bounding box center [119, 304] width 7 height 7
checkbox input "true"
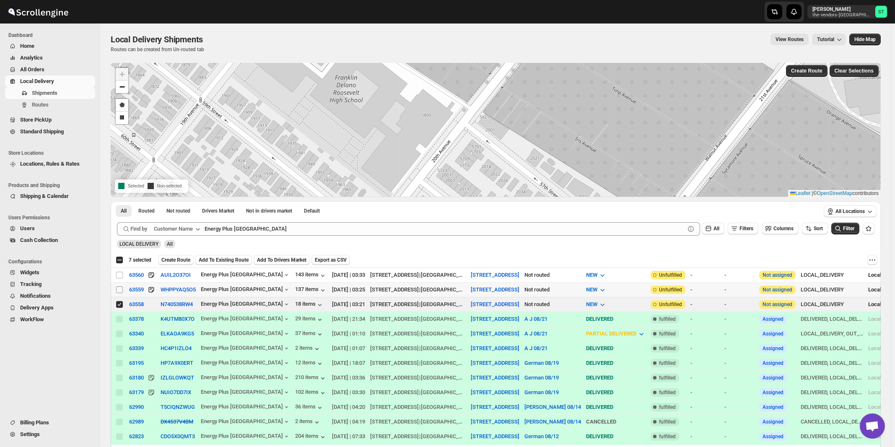
click at [120, 291] on input "Select shipment" at bounding box center [119, 289] width 7 height 7
checkbox input "true"
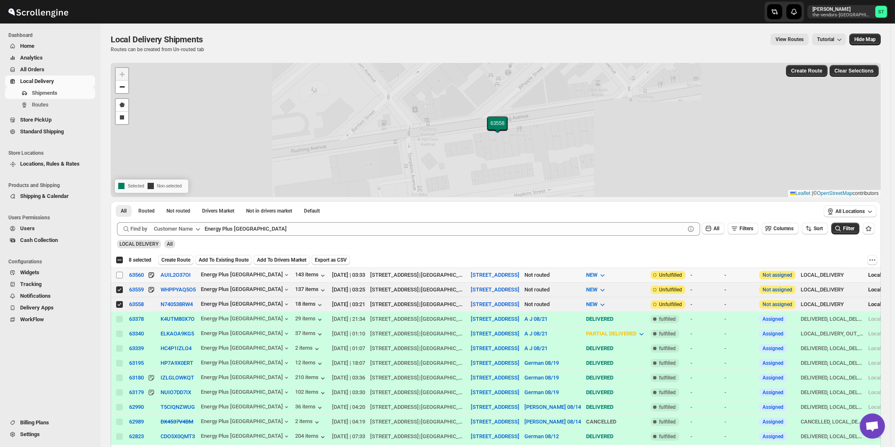
click at [120, 274] on input "Select shipment" at bounding box center [119, 275] width 7 height 7
checkbox input "true"
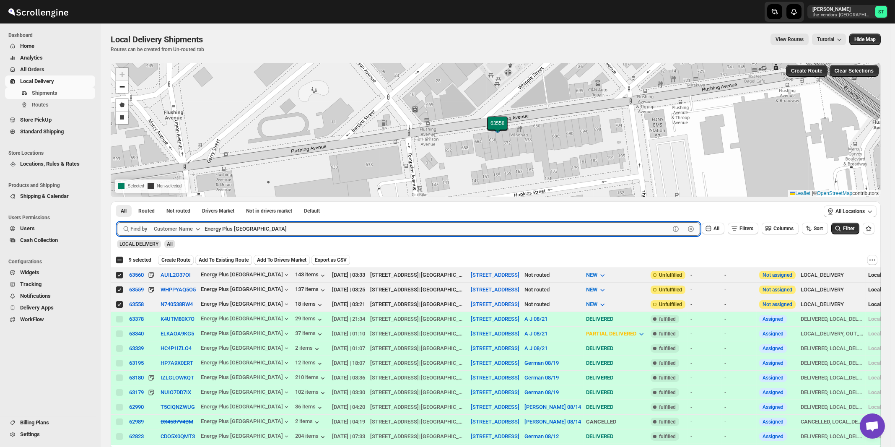
click at [269, 226] on input "Energy Plus [GEOGRAPHIC_DATA]" at bounding box center [437, 228] width 465 height 13
paste input "Systech"
type input "Systech"
click at [117, 201] on button "Submit" at bounding box center [129, 205] width 24 height 9
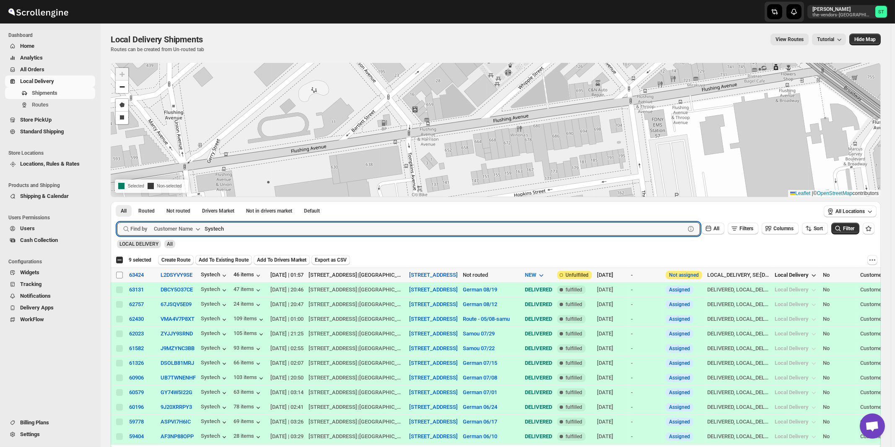
click at [119, 275] on input "Select shipment" at bounding box center [119, 275] width 7 height 7
checkbox input "true"
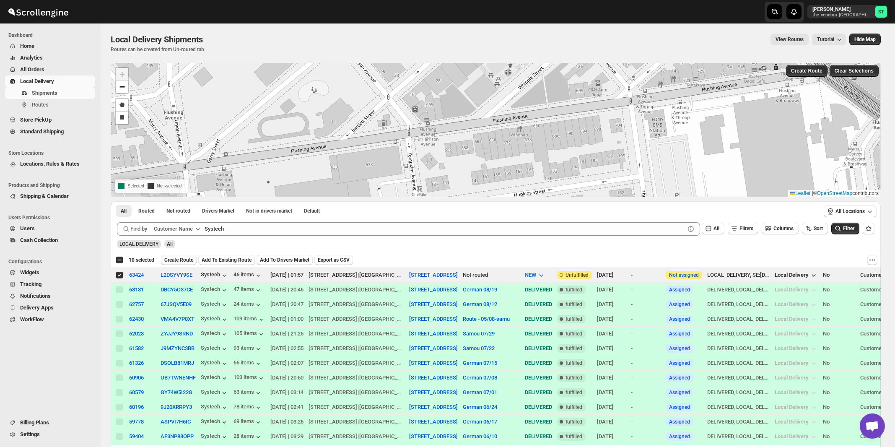
click at [174, 260] on span "Create Route" at bounding box center [178, 260] width 29 height 7
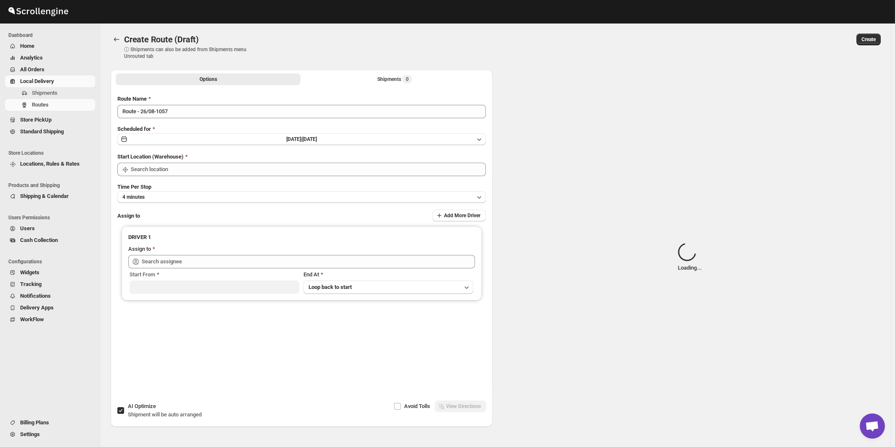
type input "[STREET_ADDRESS]"
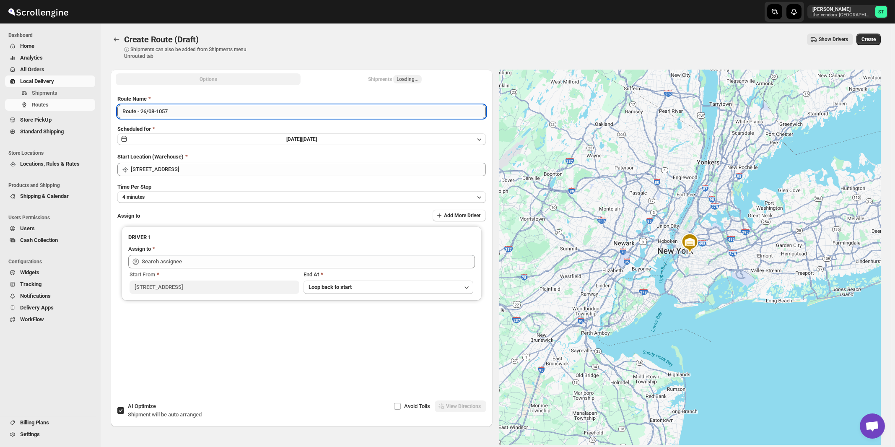
click at [212, 109] on input "Route - 26/08-1057" at bounding box center [301, 111] width 368 height 13
paste input "German"
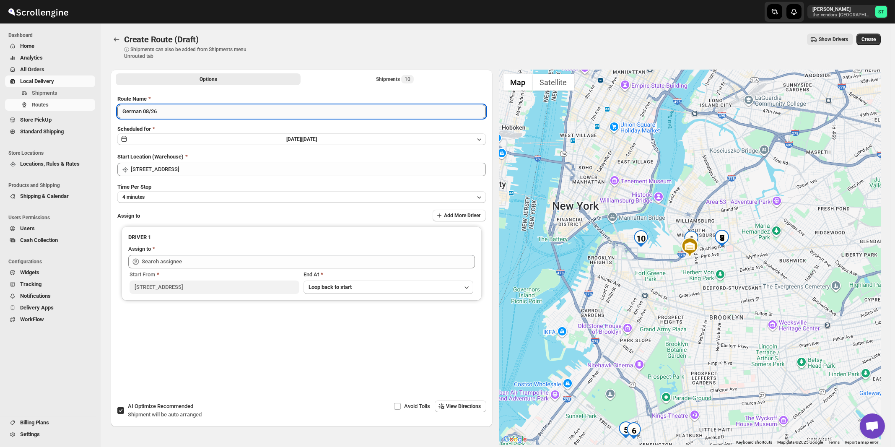
type input "German 08/26"
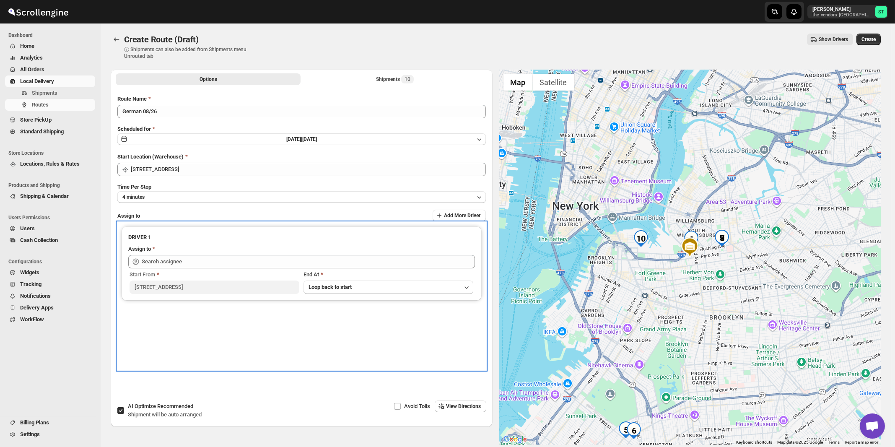
click at [156, 268] on div "Start From [STREET_ADDRESS][GEOGRAPHIC_DATA] At Loop back to start" at bounding box center [301, 281] width 347 height 26
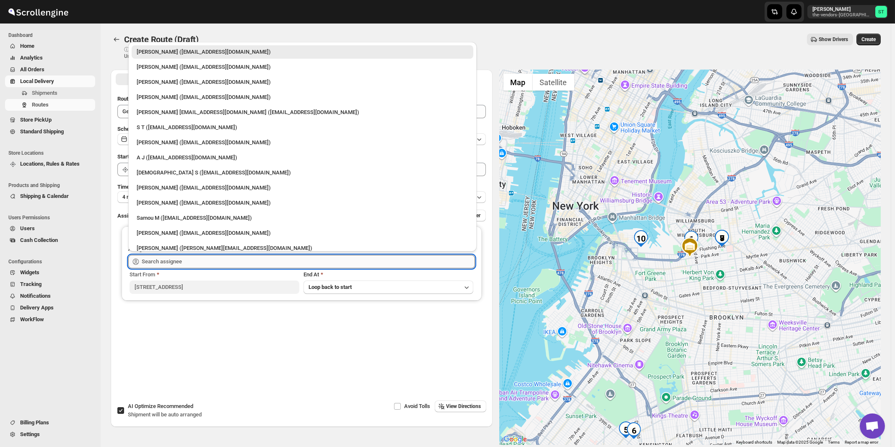
click at [156, 263] on input "text" at bounding box center [308, 261] width 333 height 13
click at [163, 173] on div "[DEMOGRAPHIC_DATA] S ([EMAIL_ADDRESS][DOMAIN_NAME])" at bounding box center [303, 173] width 332 height 8
type input "[DEMOGRAPHIC_DATA] S ([EMAIL_ADDRESS][DOMAIN_NAME])"
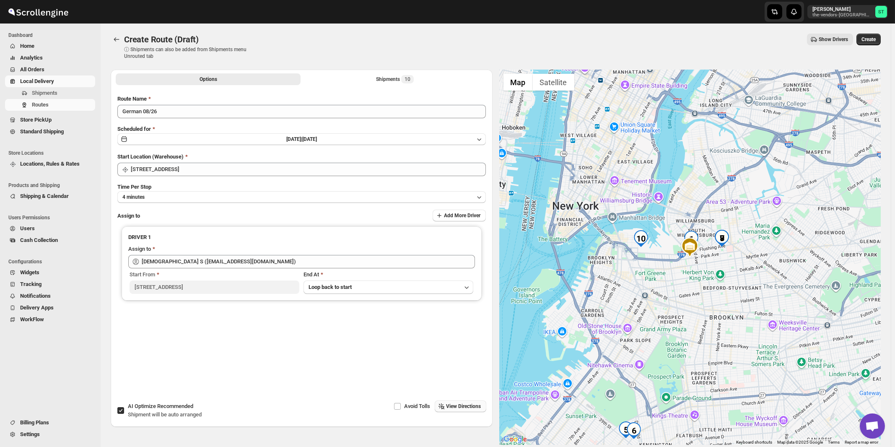
click at [462, 404] on span "View Directions" at bounding box center [463, 406] width 35 height 7
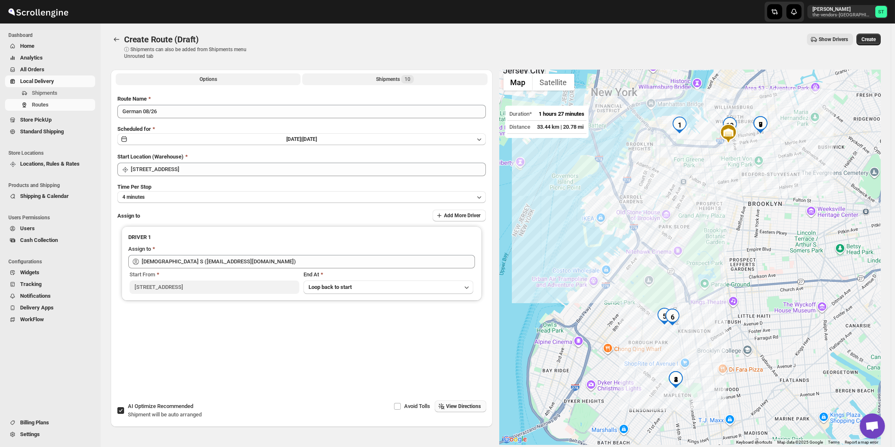
click at [400, 79] on div "Shipments 10" at bounding box center [395, 79] width 38 height 8
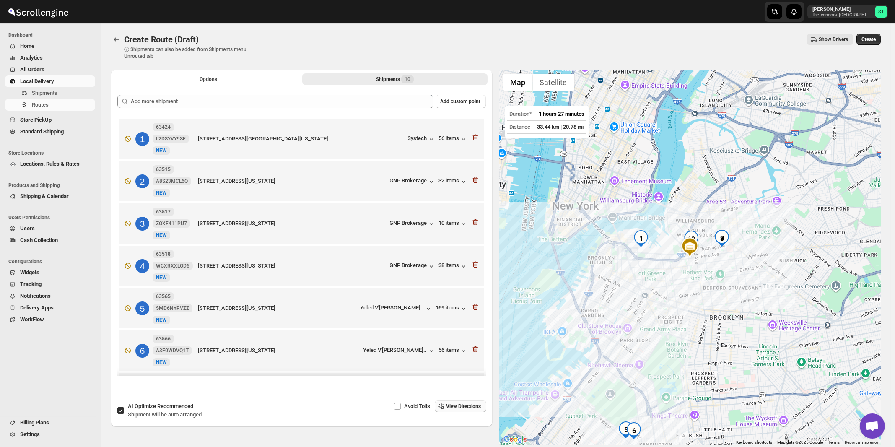
click at [180, 416] on span "Shipment will be auto arranged" at bounding box center [165, 414] width 74 height 6
click at [124, 414] on input "AI Optimize Recommended Shipment will be auto arranged" at bounding box center [120, 410] width 7 height 7
checkbox input "false"
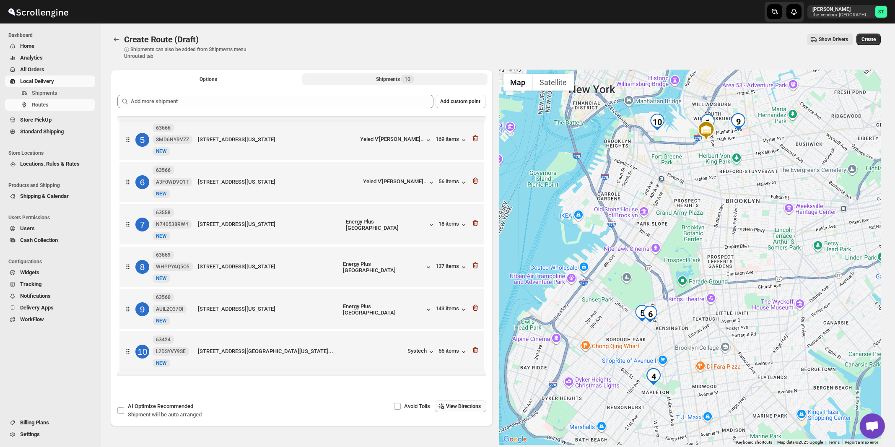
scroll to position [175, 0]
click at [463, 405] on span "View Directions" at bounding box center [463, 406] width 35 height 7
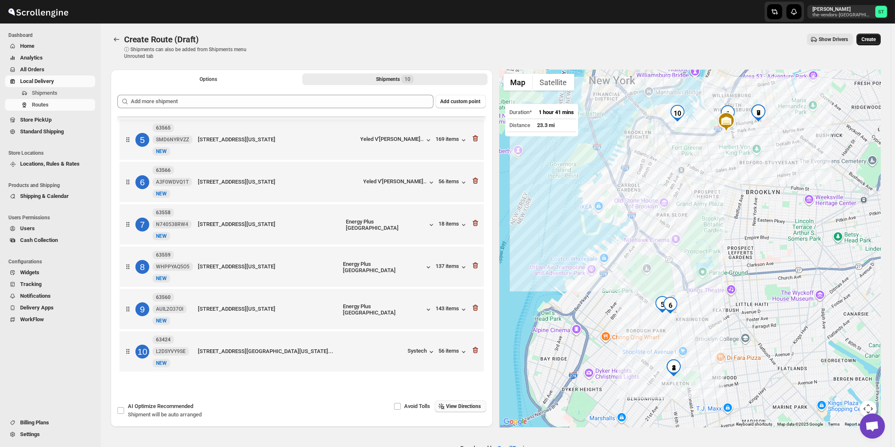
click at [872, 41] on span "Create" at bounding box center [868, 39] width 14 height 7
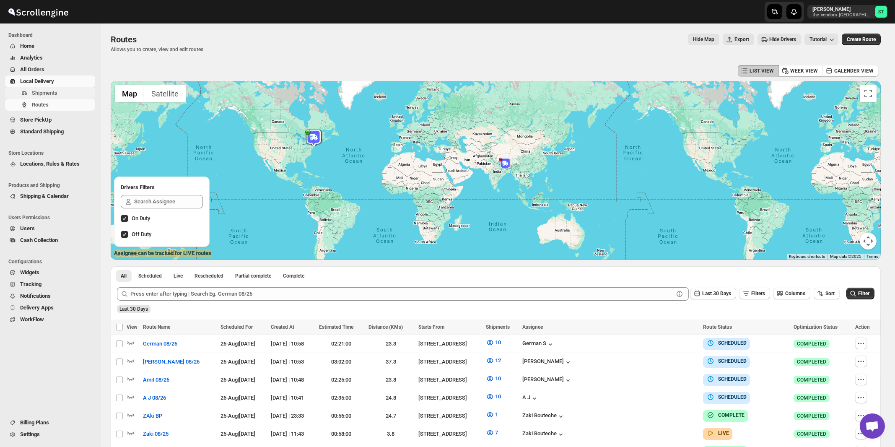
click at [49, 95] on span "Shipments" at bounding box center [45, 93] width 26 height 6
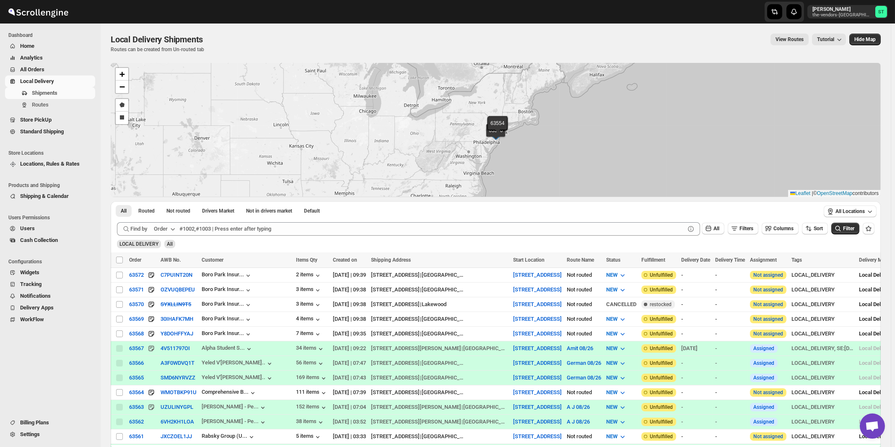
click at [166, 226] on div "Order" at bounding box center [161, 229] width 14 height 8
click at [160, 287] on button "Customer Name" at bounding box center [166, 291] width 44 height 13
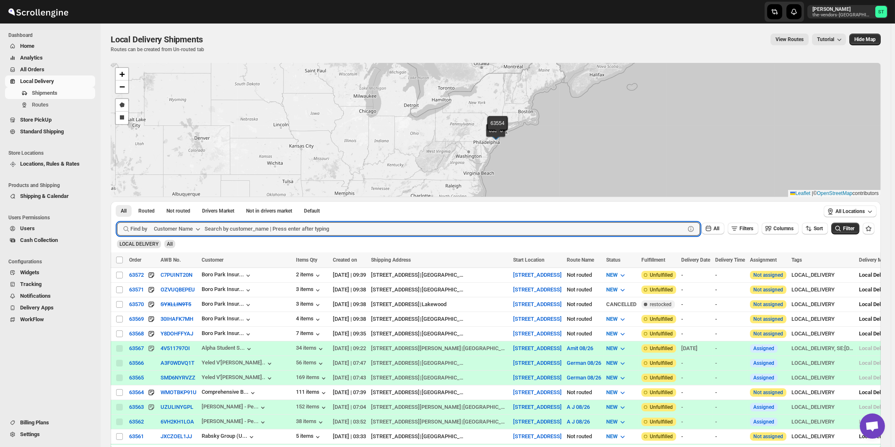
paste input "Chess Builders"
type input "Chess Builders"
click at [117, 201] on button "Submit" at bounding box center [129, 205] width 24 height 9
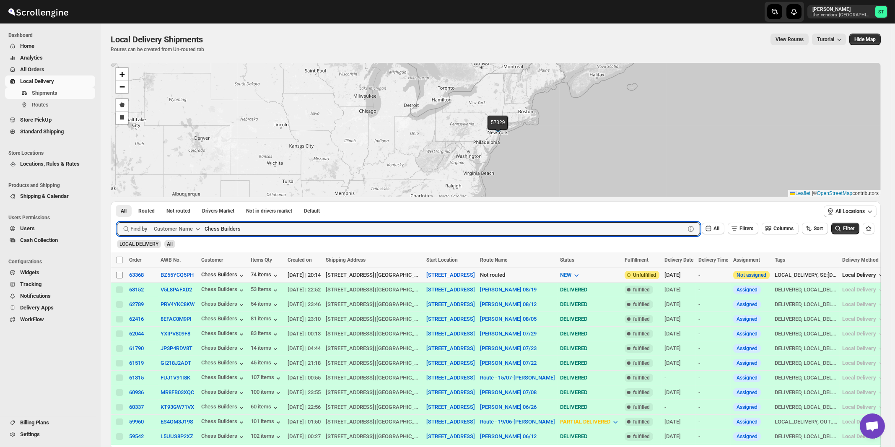
click at [120, 275] on input "Select shipment" at bounding box center [119, 275] width 7 height 7
checkbox input "true"
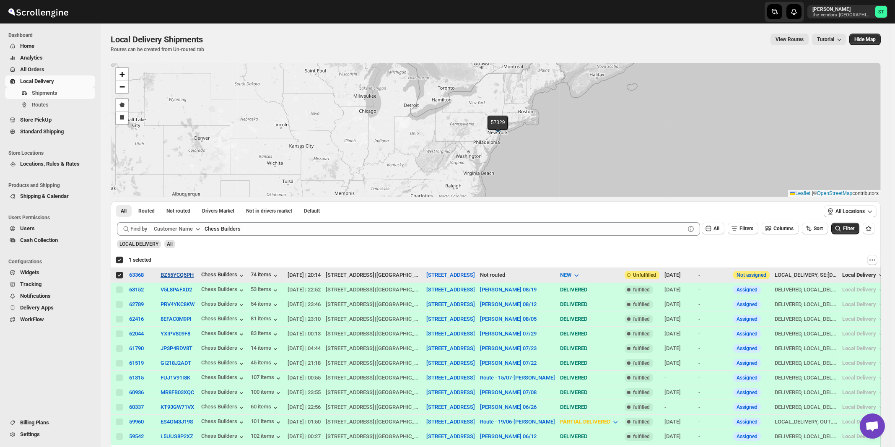
checkbox input "true"
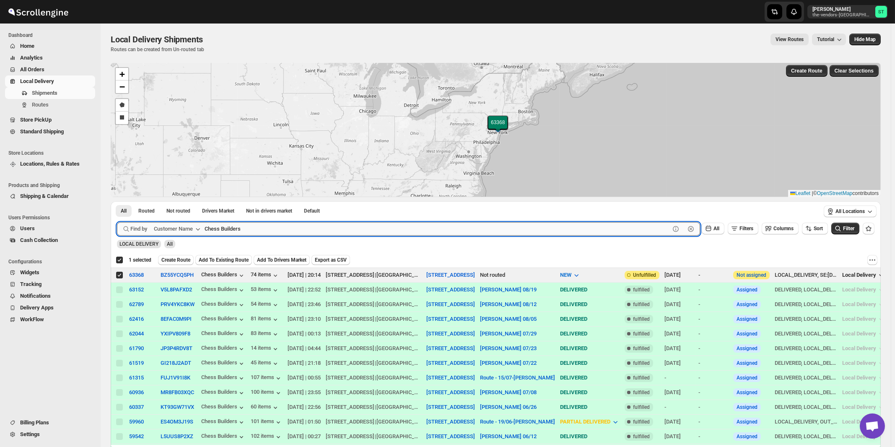
click at [276, 229] on input "Chess Builders" at bounding box center [437, 228] width 465 height 13
paste input "Blue Elm Management"
type input "Blue Elm Management"
click at [117, 201] on button "Submit" at bounding box center [129, 205] width 24 height 9
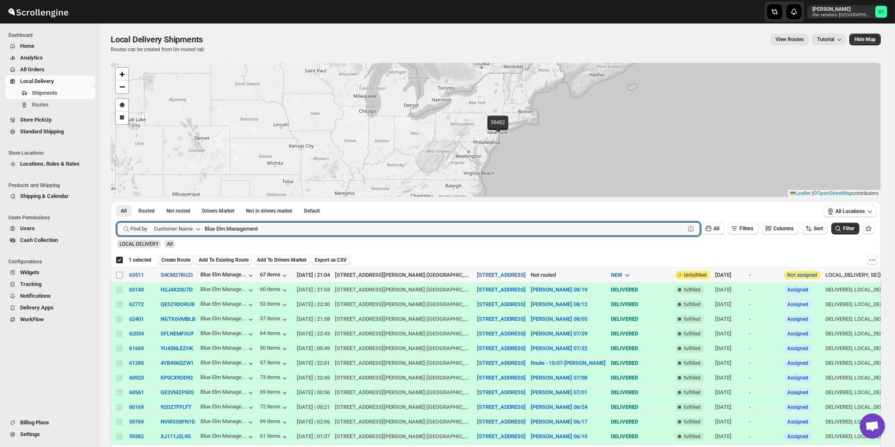
click at [119, 274] on input "Select shipment" at bounding box center [119, 275] width 7 height 7
checkbox input "true"
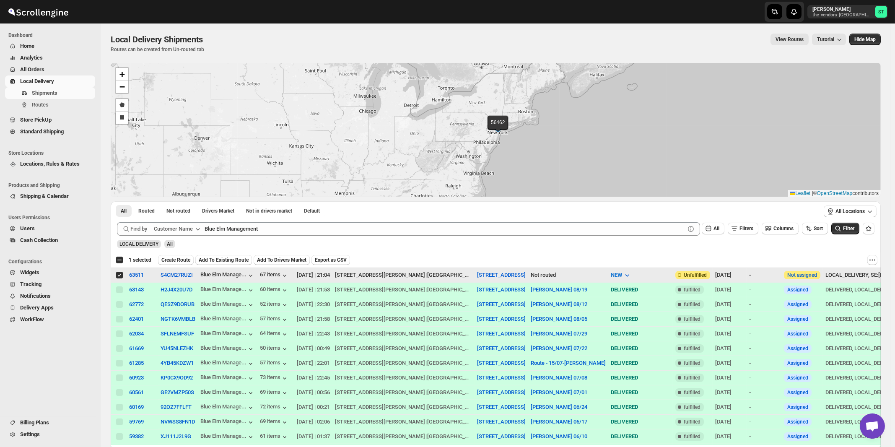
checkbox input "false"
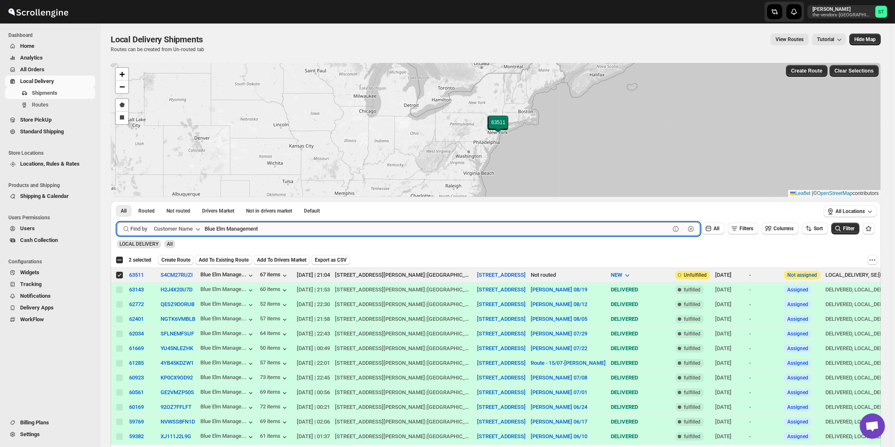
click at [293, 232] on input "Blue Elm Management" at bounding box center [437, 228] width 465 height 13
paste input "Citadel Consulting Group"
type input "Citadel Consulting Group"
click at [117, 201] on button "Submit" at bounding box center [129, 205] width 24 height 9
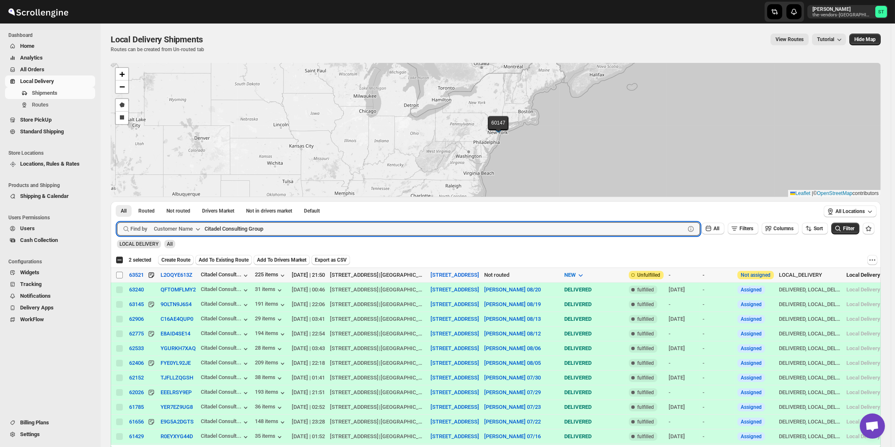
click at [119, 276] on input "Select shipment" at bounding box center [119, 275] width 7 height 7
checkbox input "true"
click at [305, 228] on input "Citadel Consulting Group" at bounding box center [437, 228] width 465 height 13
paste input "J [PERSON_NAME] Associates Inc."
type input "J [PERSON_NAME] Associates Inc."
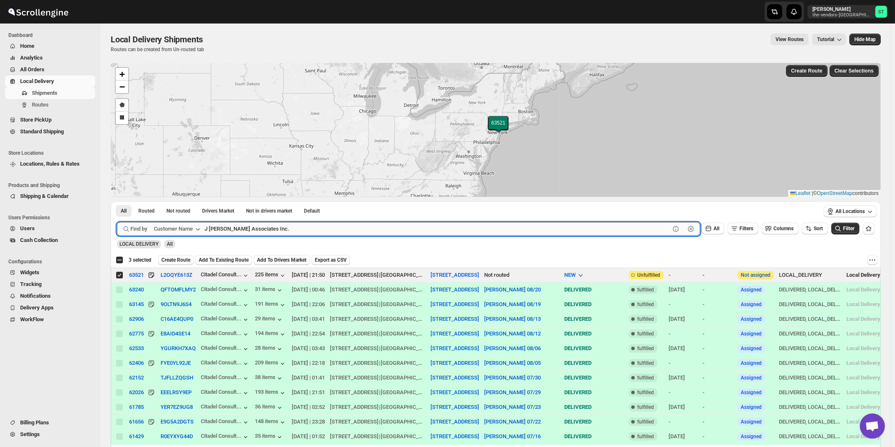
click at [117, 201] on button "Submit" at bounding box center [129, 205] width 24 height 9
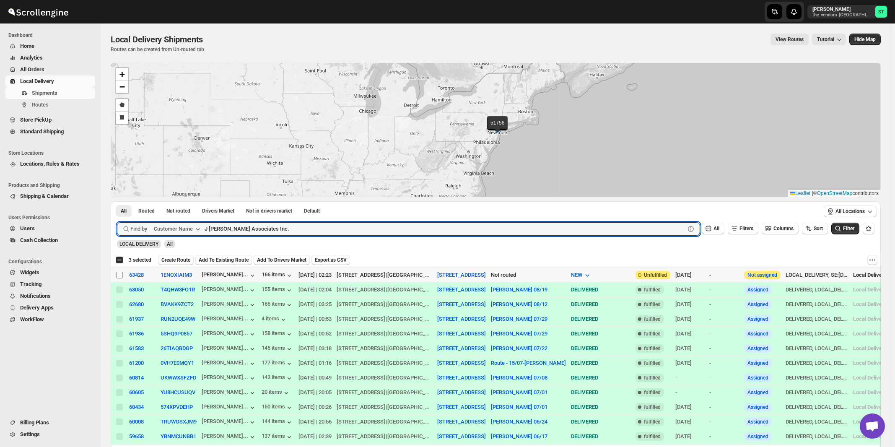
click at [117, 275] on input "Select shipment" at bounding box center [119, 275] width 7 height 7
checkbox input "true"
click at [288, 229] on input "J [PERSON_NAME] Associates Inc." at bounding box center [437, 228] width 465 height 13
paste input "Smart Cafe Anchor Health Homecare Services Inc"
type input "Smart Cafe Anchor Health Homecare Services Inc"
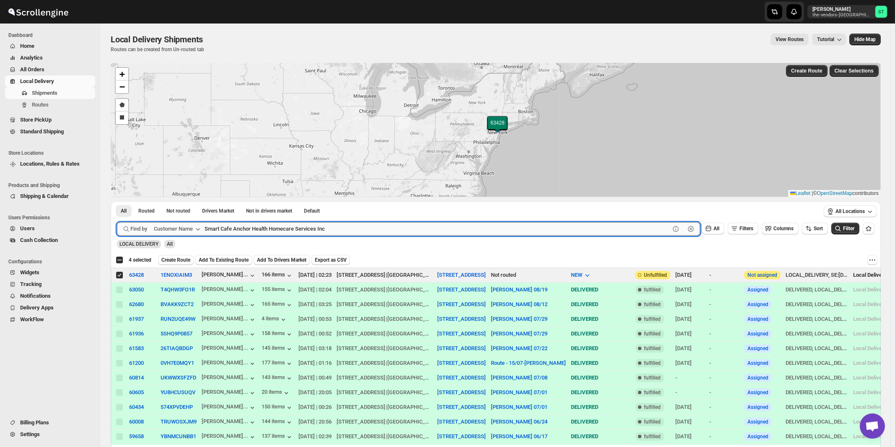
click at [117, 201] on button "Submit" at bounding box center [129, 205] width 24 height 9
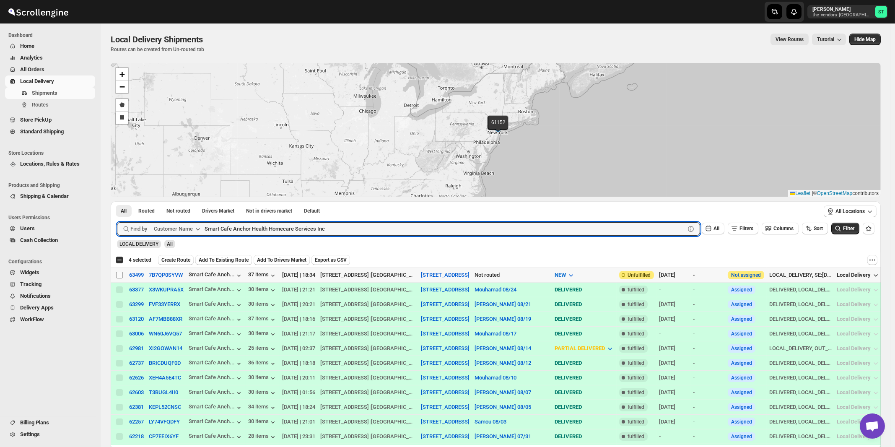
click at [117, 273] on input "Select shipment" at bounding box center [119, 275] width 7 height 7
checkbox input "true"
click at [334, 230] on input "Smart Cafe Anchor Health Homecare Services Inc" at bounding box center [437, 228] width 465 height 13
paste input "The Rabsky Group (downstairs)"
click at [117, 201] on button "Submit" at bounding box center [129, 205] width 24 height 9
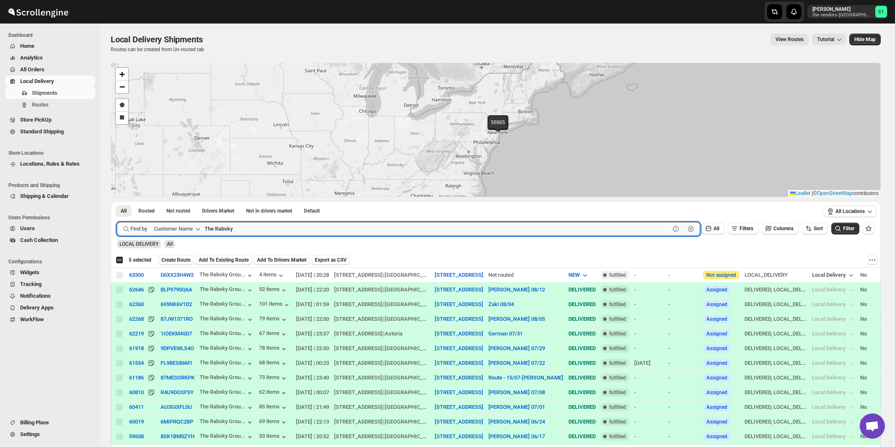
click at [117, 201] on button "Submit" at bounding box center [129, 205] width 24 height 9
type input "T"
paste input "The Rabsky Group (downstairs)"
click at [117, 201] on button "Submit" at bounding box center [129, 205] width 24 height 9
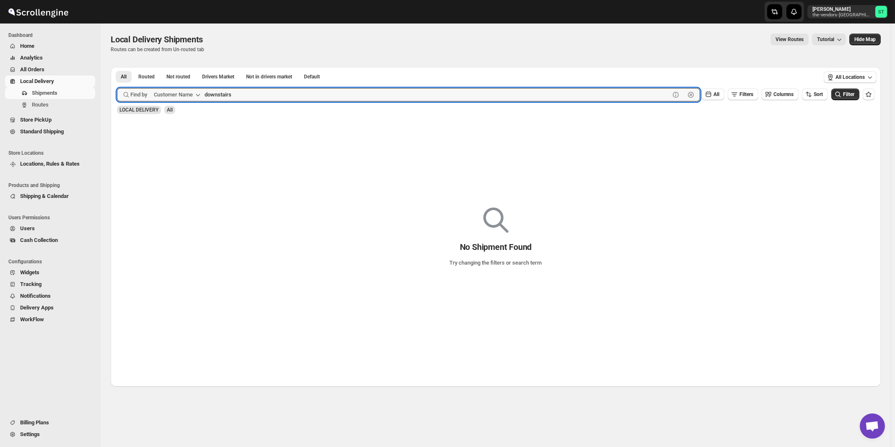
type input "downstairs"
click at [117, 67] on button "Submit" at bounding box center [129, 71] width 24 height 9
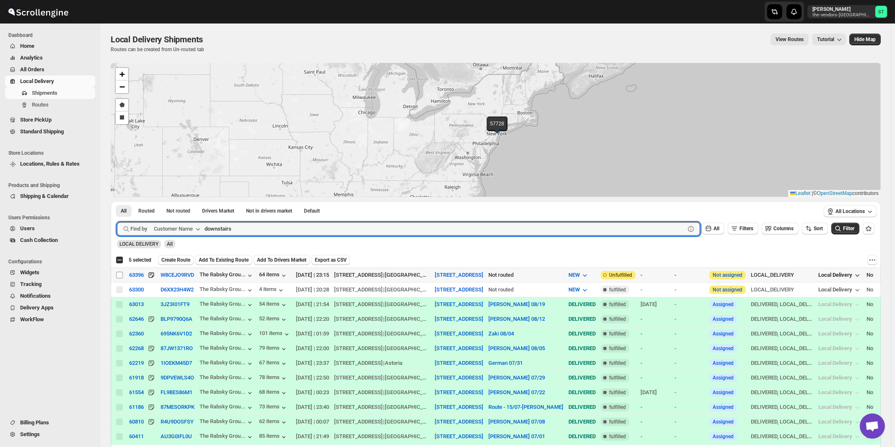
click at [119, 274] on input "Select shipment" at bounding box center [119, 275] width 7 height 7
checkbox input "true"
click at [287, 228] on input "downstairs" at bounding box center [437, 228] width 465 height 13
paste input "Turf Office Furniture"
type input "Turf Office Furniture"
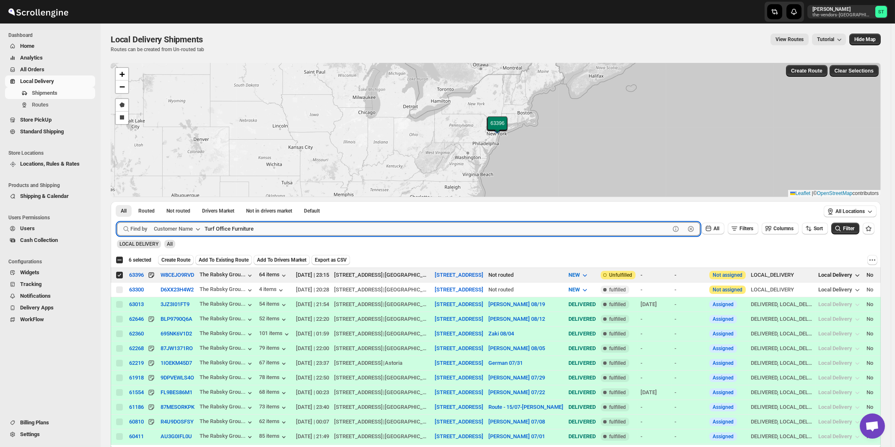
click at [117, 201] on button "Submit" at bounding box center [129, 205] width 24 height 9
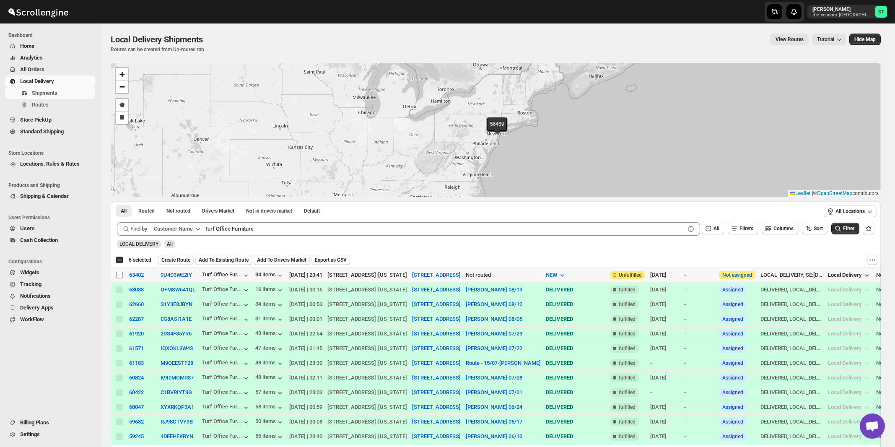
click at [117, 276] on input "Select shipment" at bounding box center [119, 275] width 7 height 7
checkbox input "true"
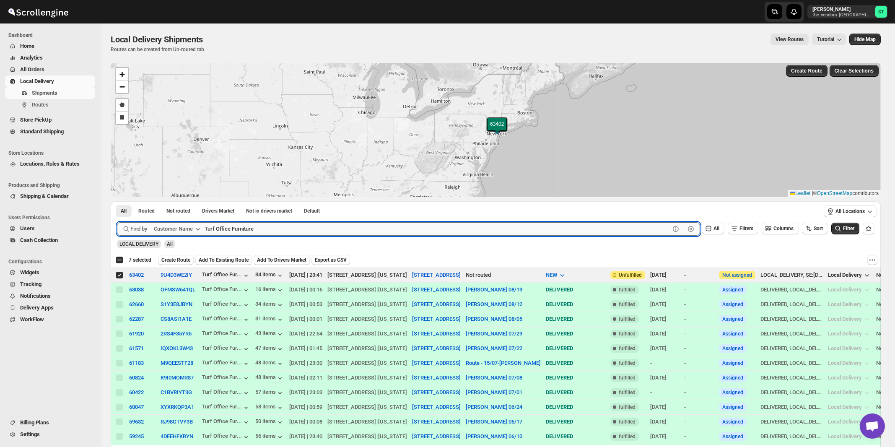
click at [269, 233] on input "Turf Office Furniture" at bounding box center [437, 228] width 465 height 13
paste input "he Rabsky Group (upstairs)"
click at [117, 201] on button "Submit" at bounding box center [129, 205] width 24 height 9
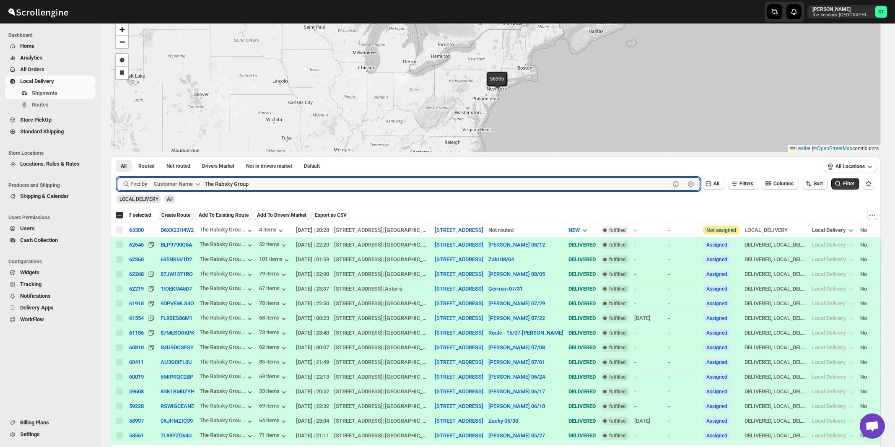
scroll to position [90, 0]
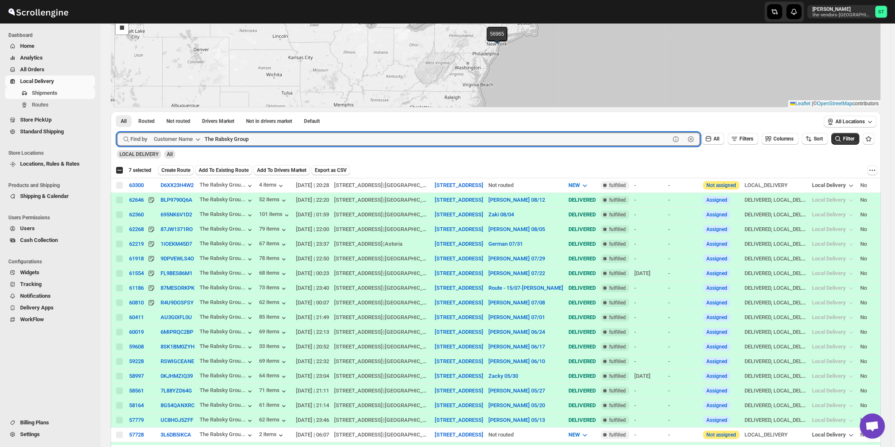
paste input "(upstairs)"
type input "upstairs"
click at [117, 112] on button "Submit" at bounding box center [129, 116] width 24 height 9
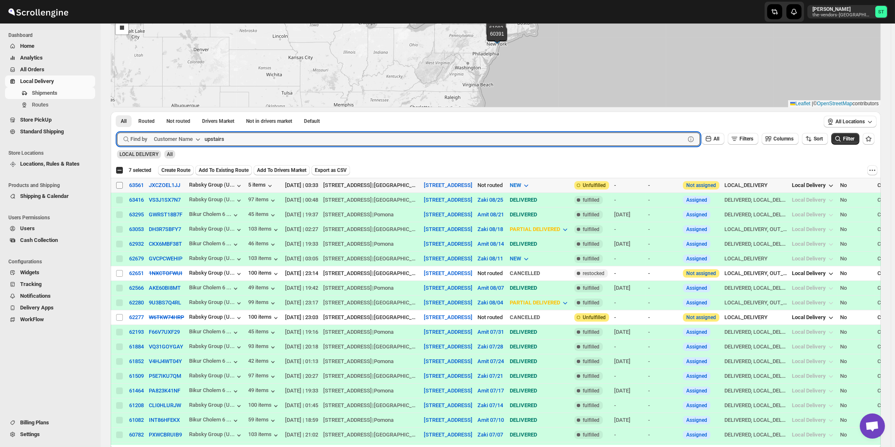
click at [119, 185] on input "Select shipment" at bounding box center [119, 185] width 7 height 7
checkbox input "true"
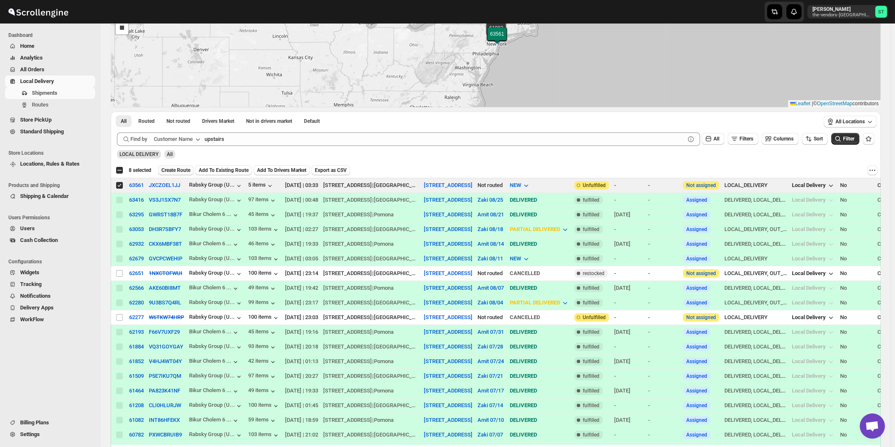
click at [178, 169] on span "Create Route" at bounding box center [175, 170] width 29 height 7
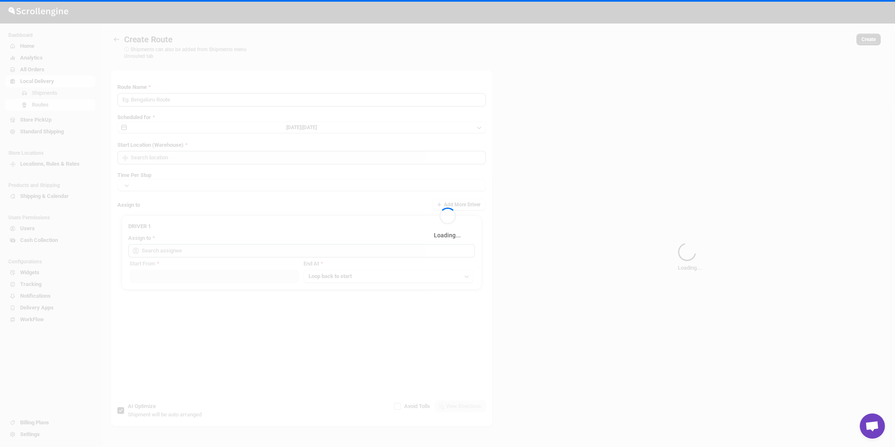
type input "Route - 26/08-1103"
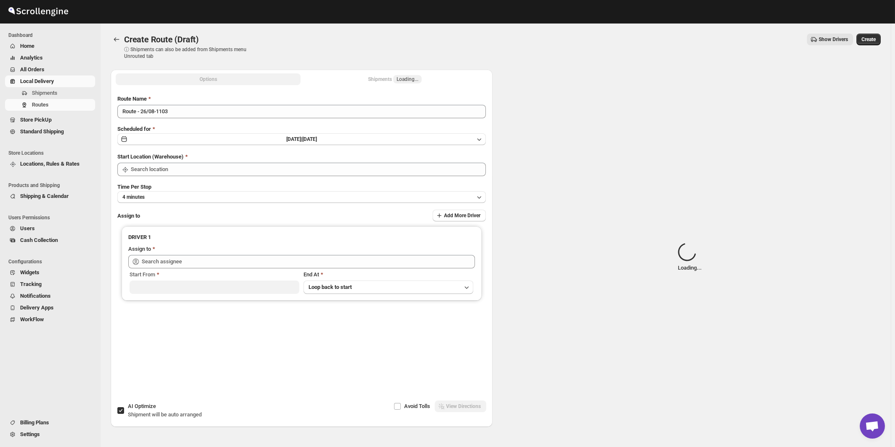
type input "[STREET_ADDRESS]"
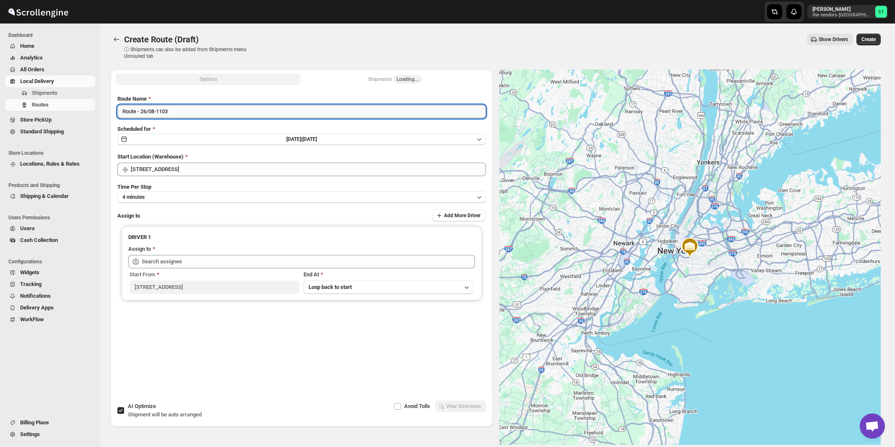
click at [272, 114] on input "Route - 26/08-1103" at bounding box center [301, 111] width 368 height 13
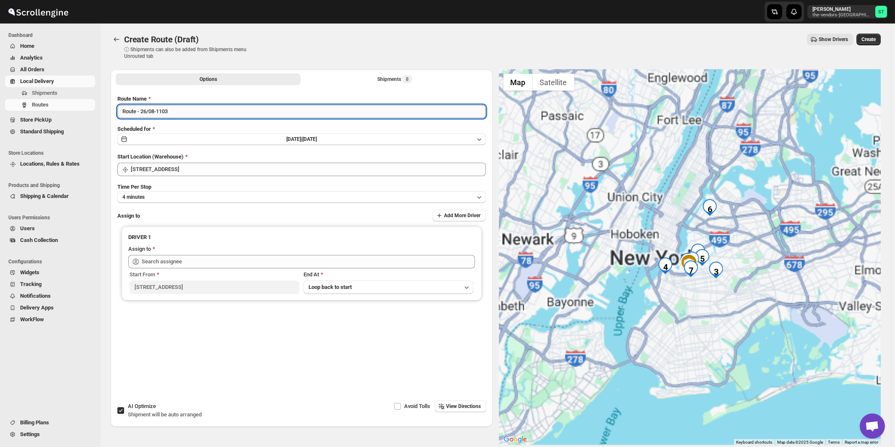
paste input "[PERSON_NAME]"
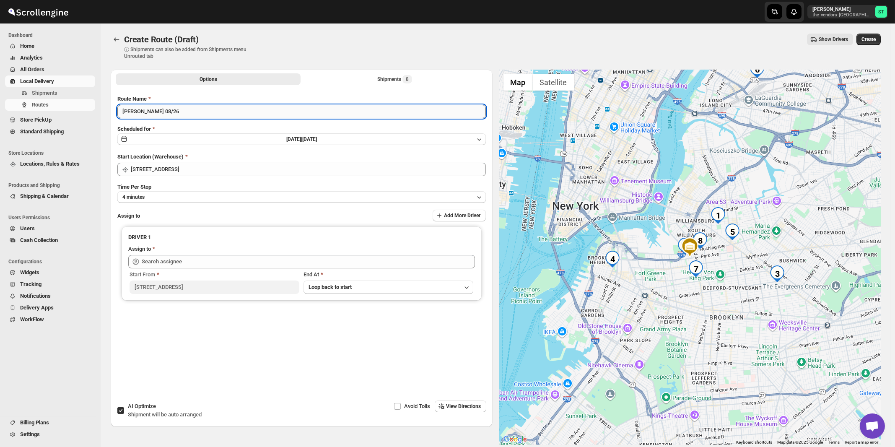
type input "[PERSON_NAME] 08/26"
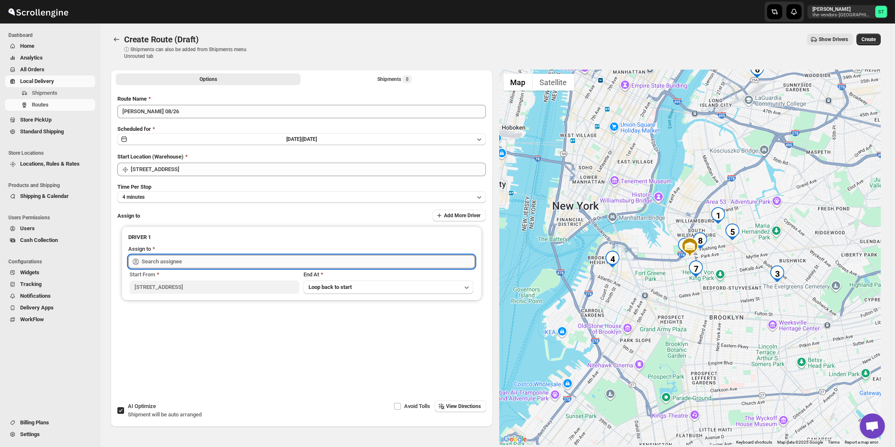
click at [211, 261] on input "text" at bounding box center [308, 261] width 333 height 13
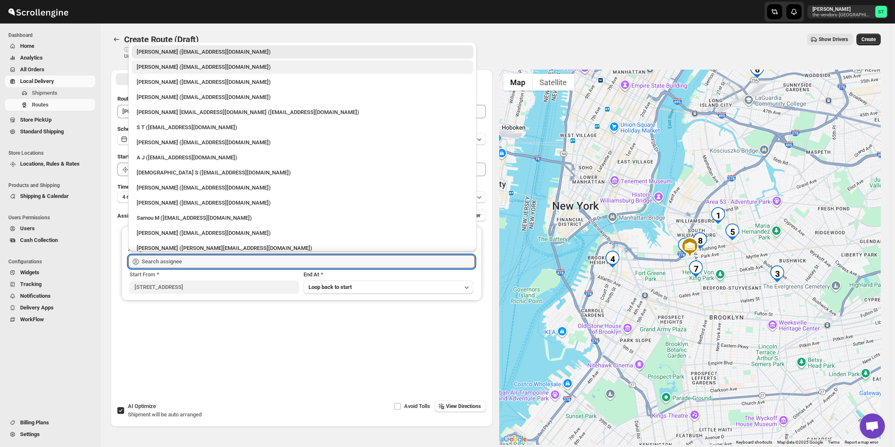
click at [169, 68] on div "[PERSON_NAME] ([EMAIL_ADDRESS][DOMAIN_NAME])" at bounding box center [303, 67] width 332 height 8
type input "[PERSON_NAME] ([EMAIL_ADDRESS][DOMAIN_NAME])"
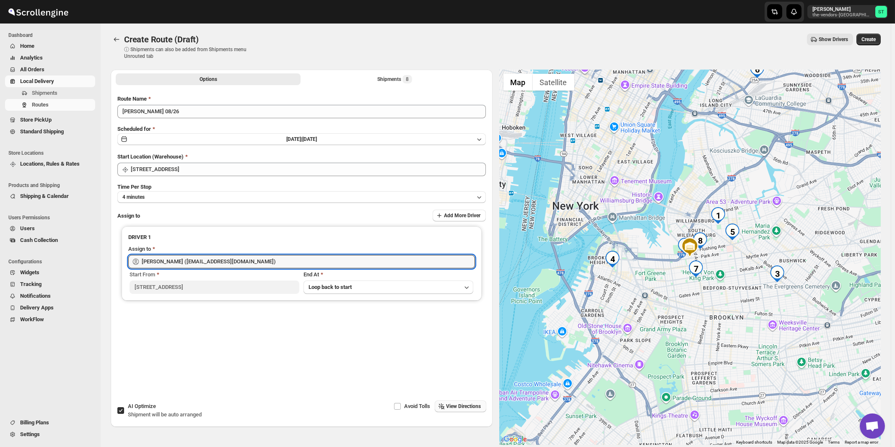
click at [465, 410] on button "View Directions" at bounding box center [461, 406] width 52 height 12
